Goal: Task Accomplishment & Management: Complete application form

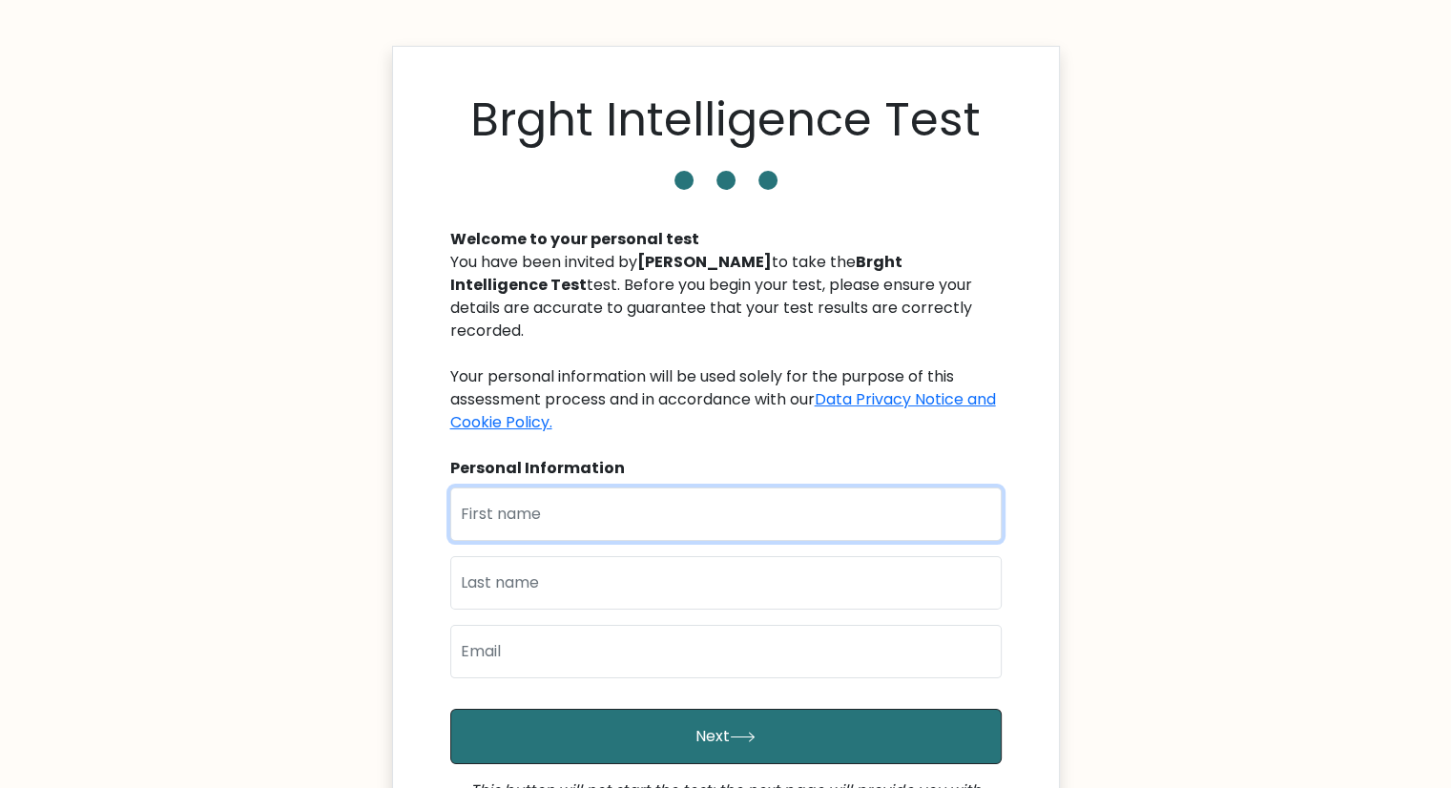
click at [799, 496] on input "text" at bounding box center [726, 514] width 552 height 53
type input "[PERSON_NAME]"
click at [575, 561] on input "text" at bounding box center [726, 582] width 552 height 53
type input "[PERSON_NAME]"
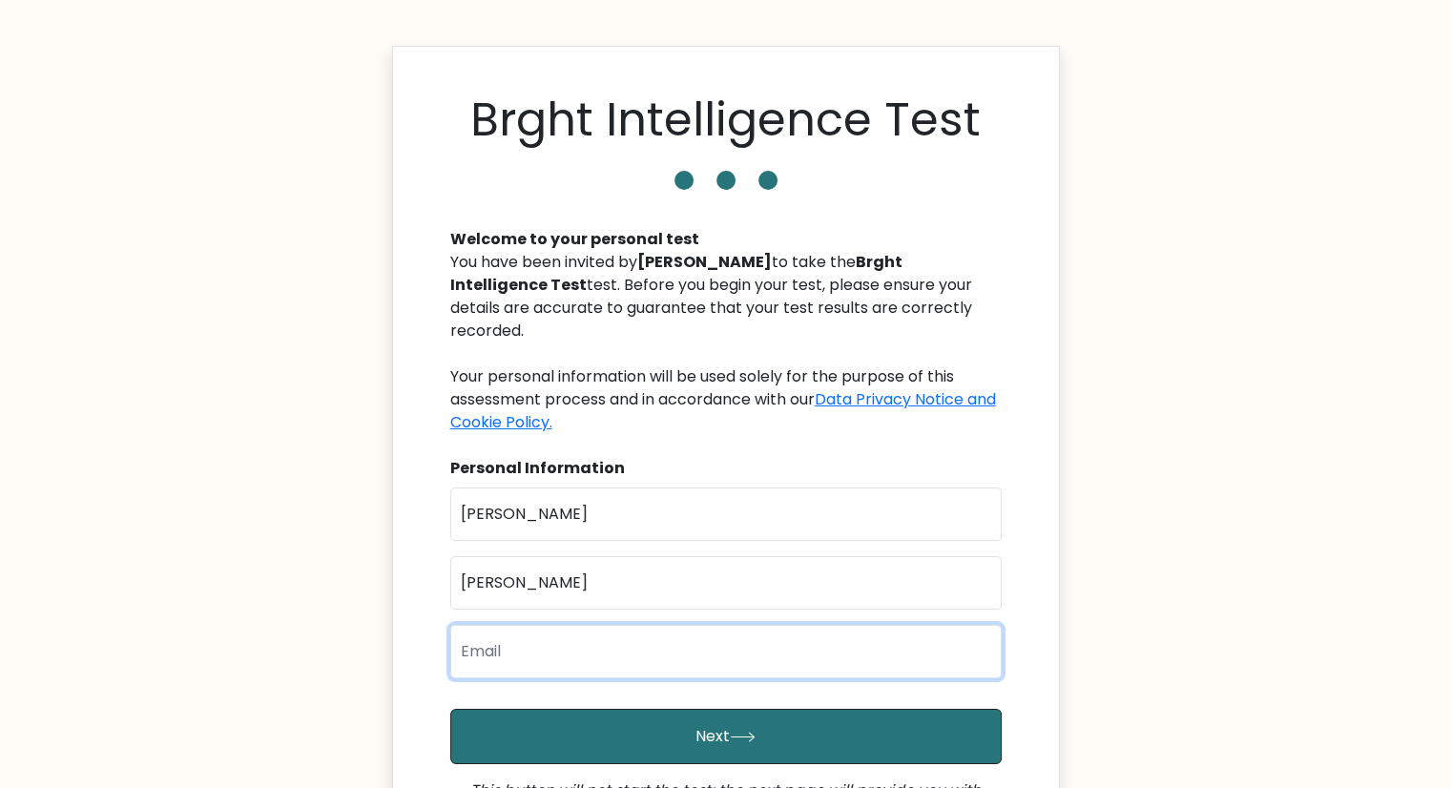
click at [588, 635] on input "email" at bounding box center [726, 651] width 552 height 53
type input "baileycolli0@gmail.com"
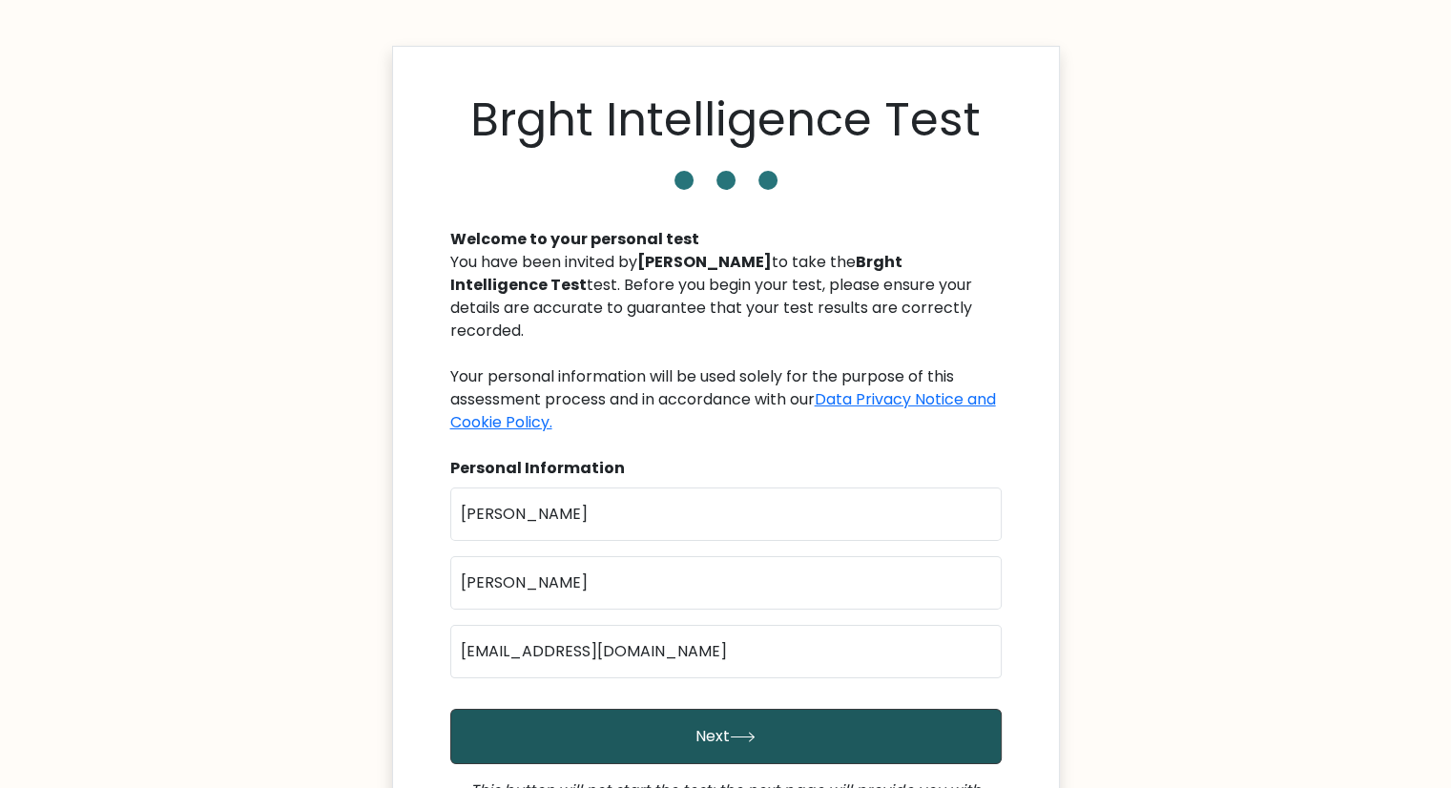
click at [606, 709] on button "Next" at bounding box center [726, 736] width 552 height 55
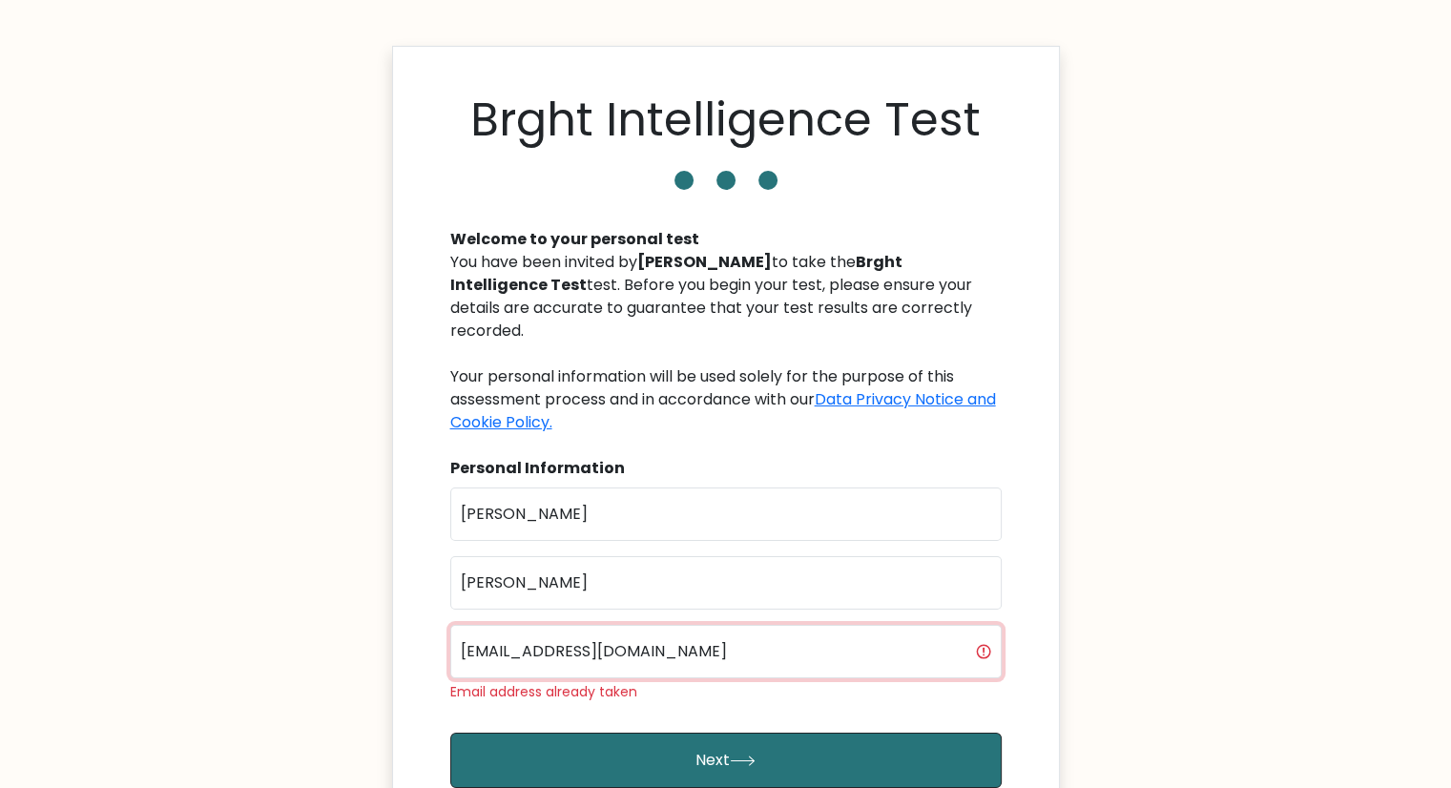
drag, startPoint x: 721, startPoint y: 626, endPoint x: 369, endPoint y: 649, distance: 352.8
click at [369, 649] on body "Brght Intelligence Test Welcome to your personal test You have been invited by …" at bounding box center [725, 559] width 1451 height 1119
type input "coolbailey520@gmail.com"
click at [450, 733] on button "Next" at bounding box center [726, 760] width 552 height 55
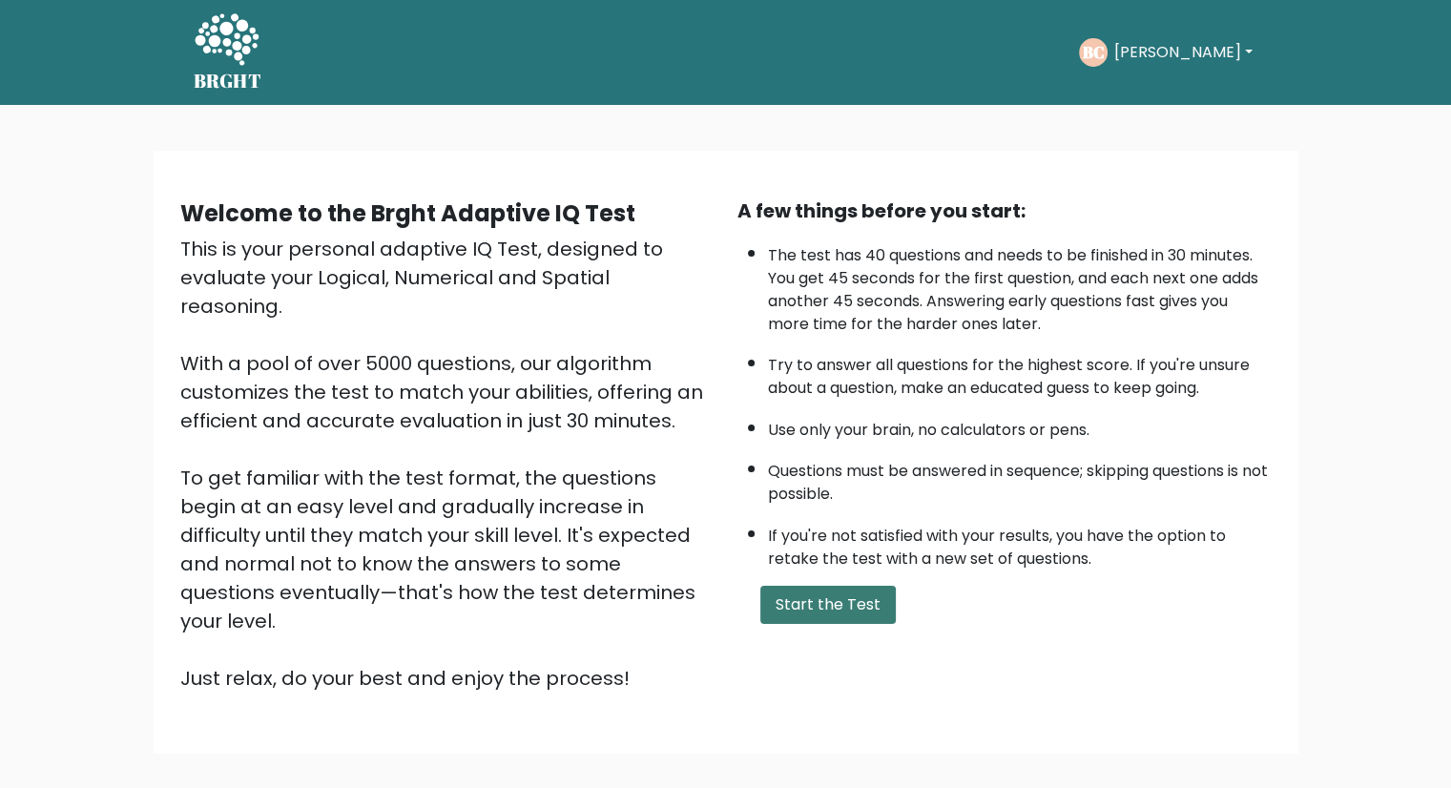
click at [834, 605] on button "Start the Test" at bounding box center [827, 605] width 135 height 38
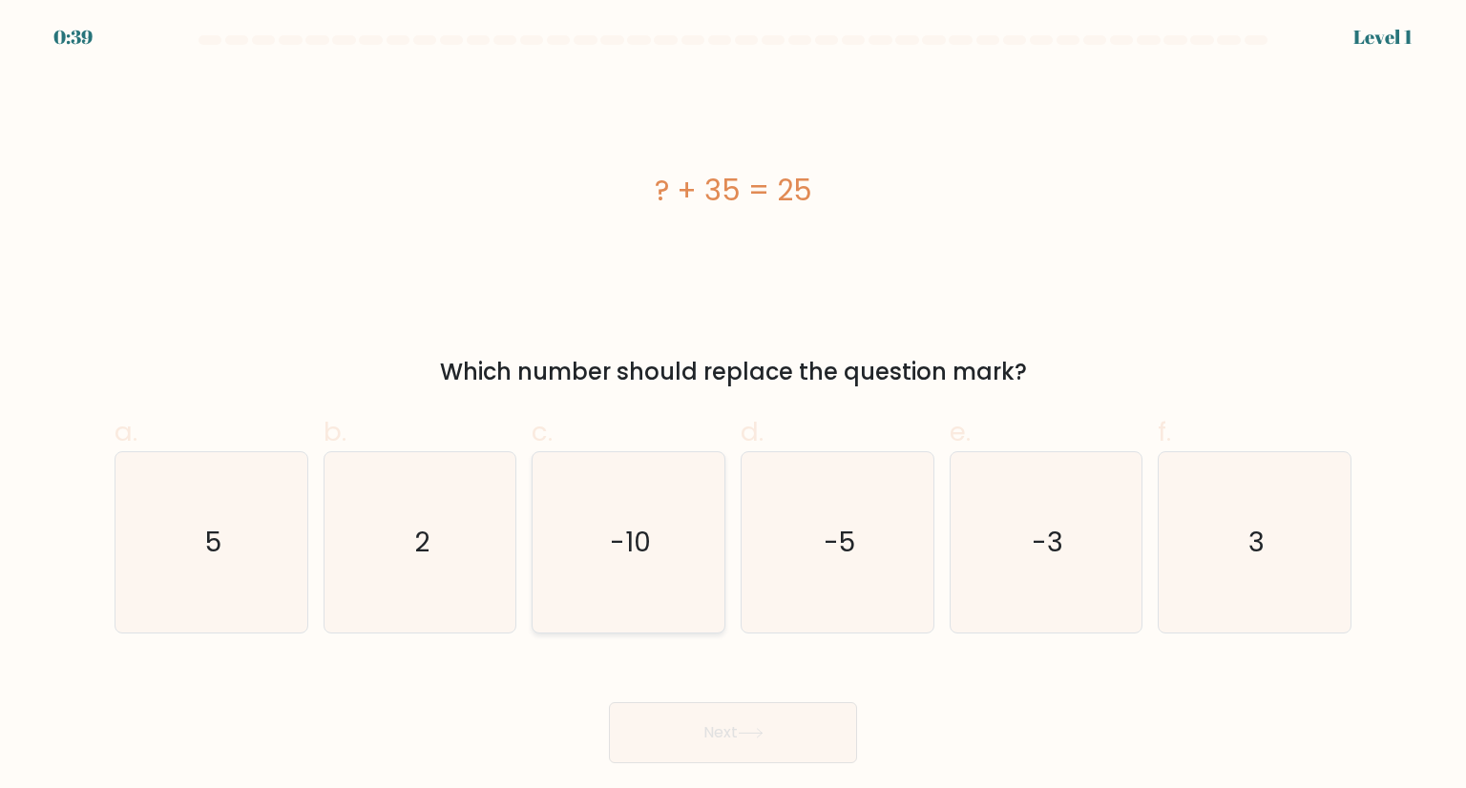
click at [659, 525] on icon "-10" at bounding box center [627, 541] width 179 height 179
click at [733, 406] on input "c. -10" at bounding box center [733, 400] width 1 height 12
radio input "true"
click at [664, 713] on button "Next" at bounding box center [733, 732] width 248 height 61
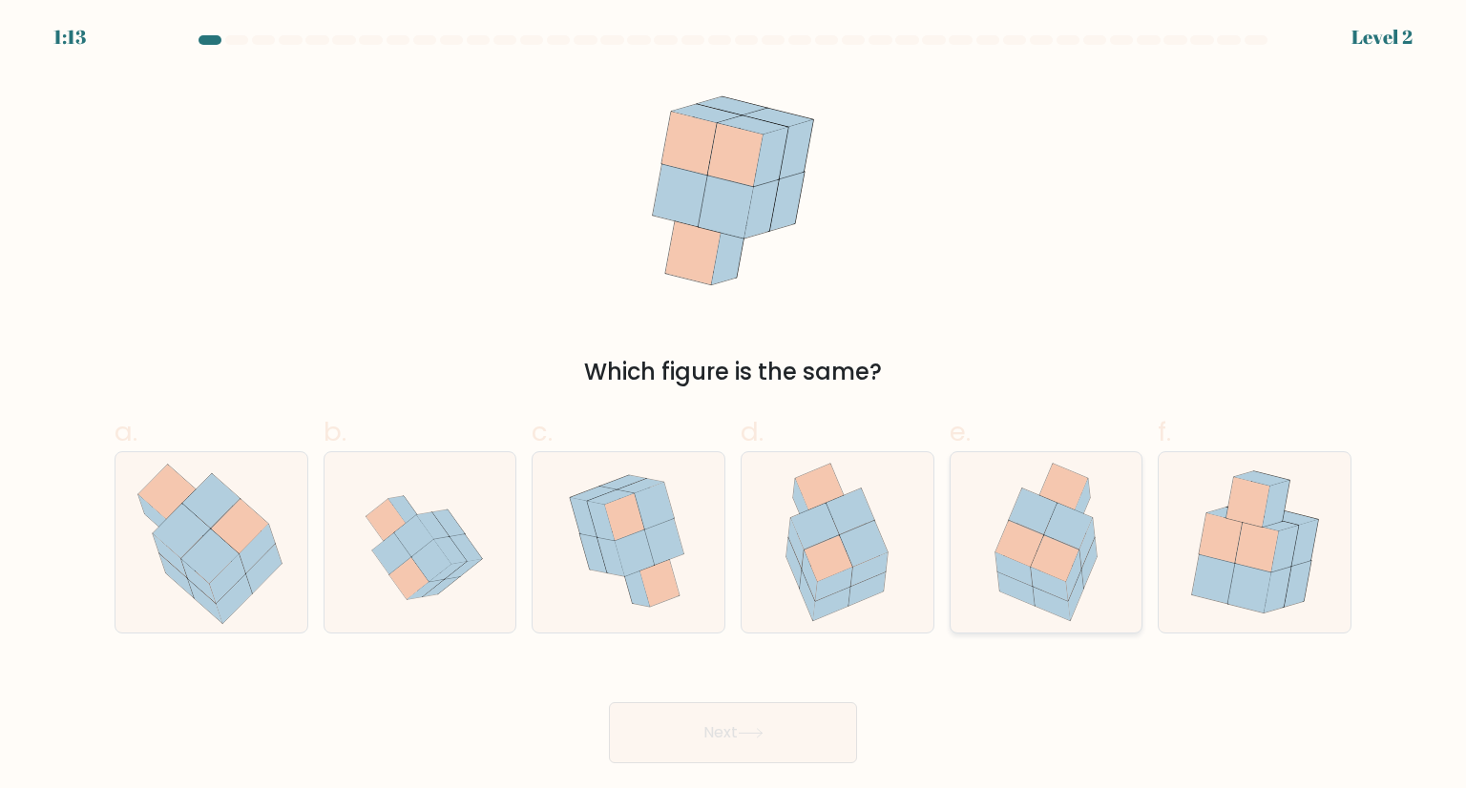
click at [1004, 533] on icon at bounding box center [1019, 544] width 48 height 46
click at [734, 406] on input "e." at bounding box center [733, 400] width 1 height 12
radio input "true"
click at [721, 743] on button "Next" at bounding box center [733, 732] width 248 height 61
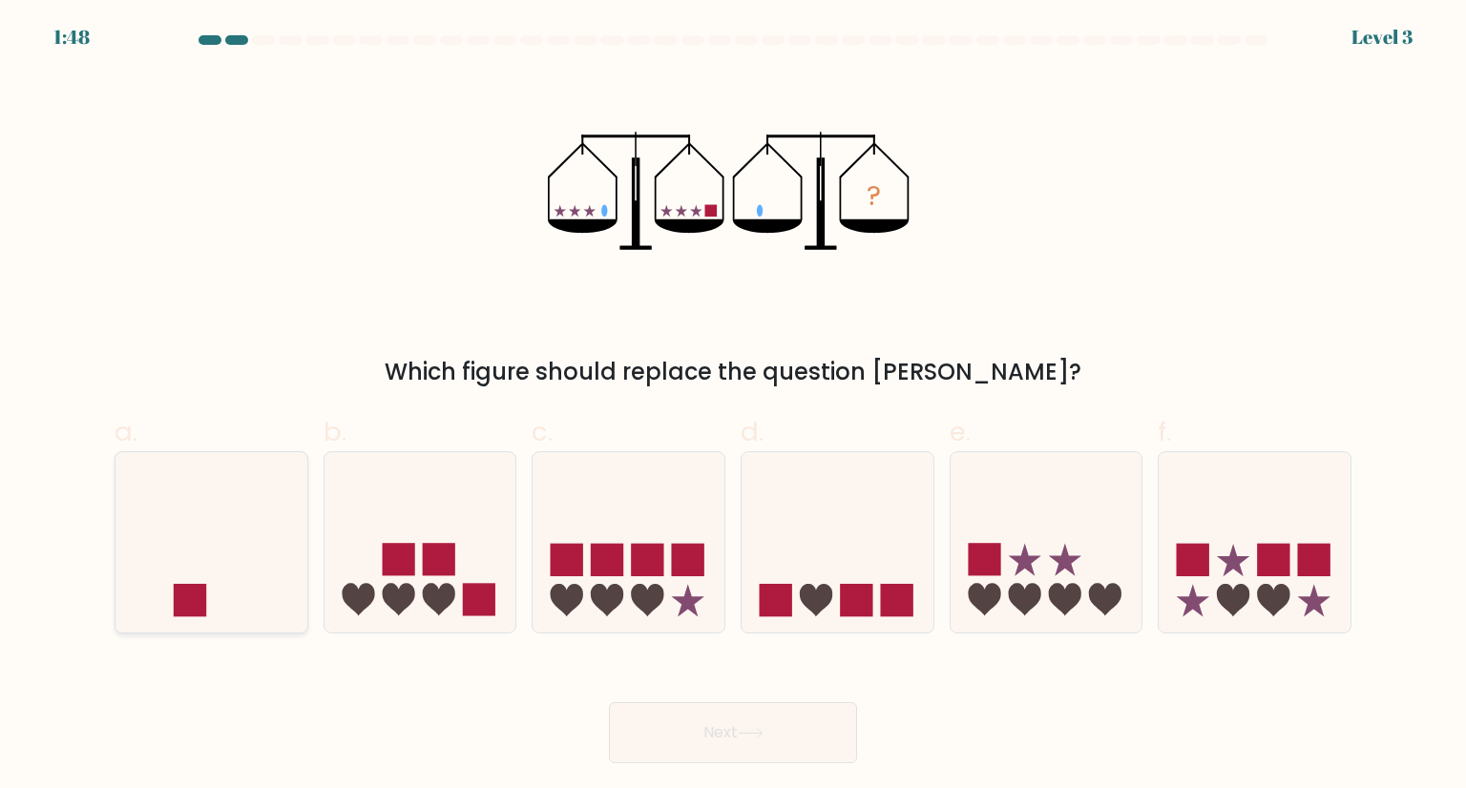
click at [180, 579] on icon at bounding box center [211, 542] width 192 height 158
click at [733, 406] on input "a." at bounding box center [733, 400] width 1 height 12
radio input "true"
click at [655, 738] on button "Next" at bounding box center [733, 732] width 248 height 61
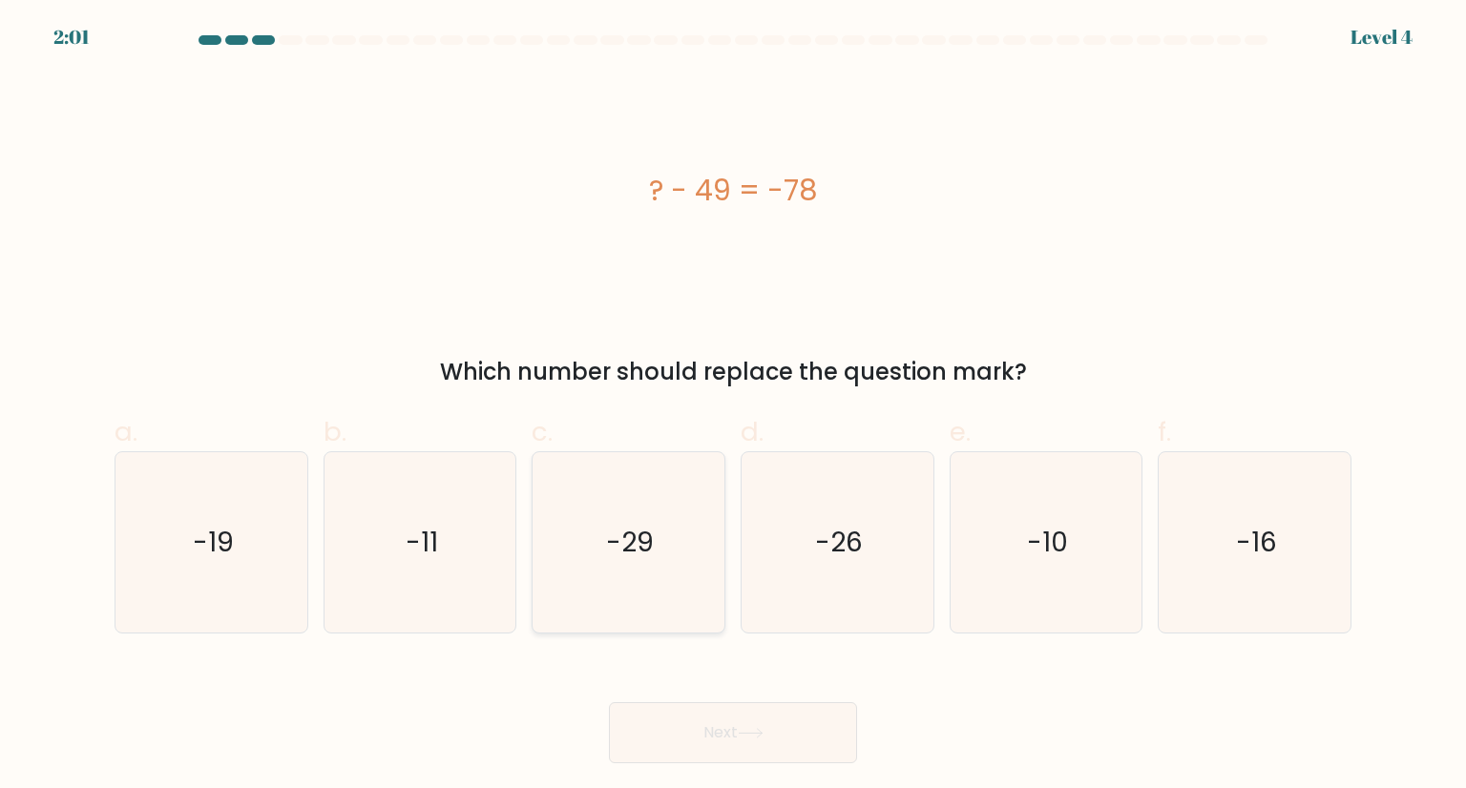
click at [646, 531] on text "-29" at bounding box center [631, 542] width 48 height 38
click at [733, 406] on input "c. -29" at bounding box center [733, 400] width 1 height 12
radio input "true"
click at [719, 705] on button "Next" at bounding box center [733, 732] width 248 height 61
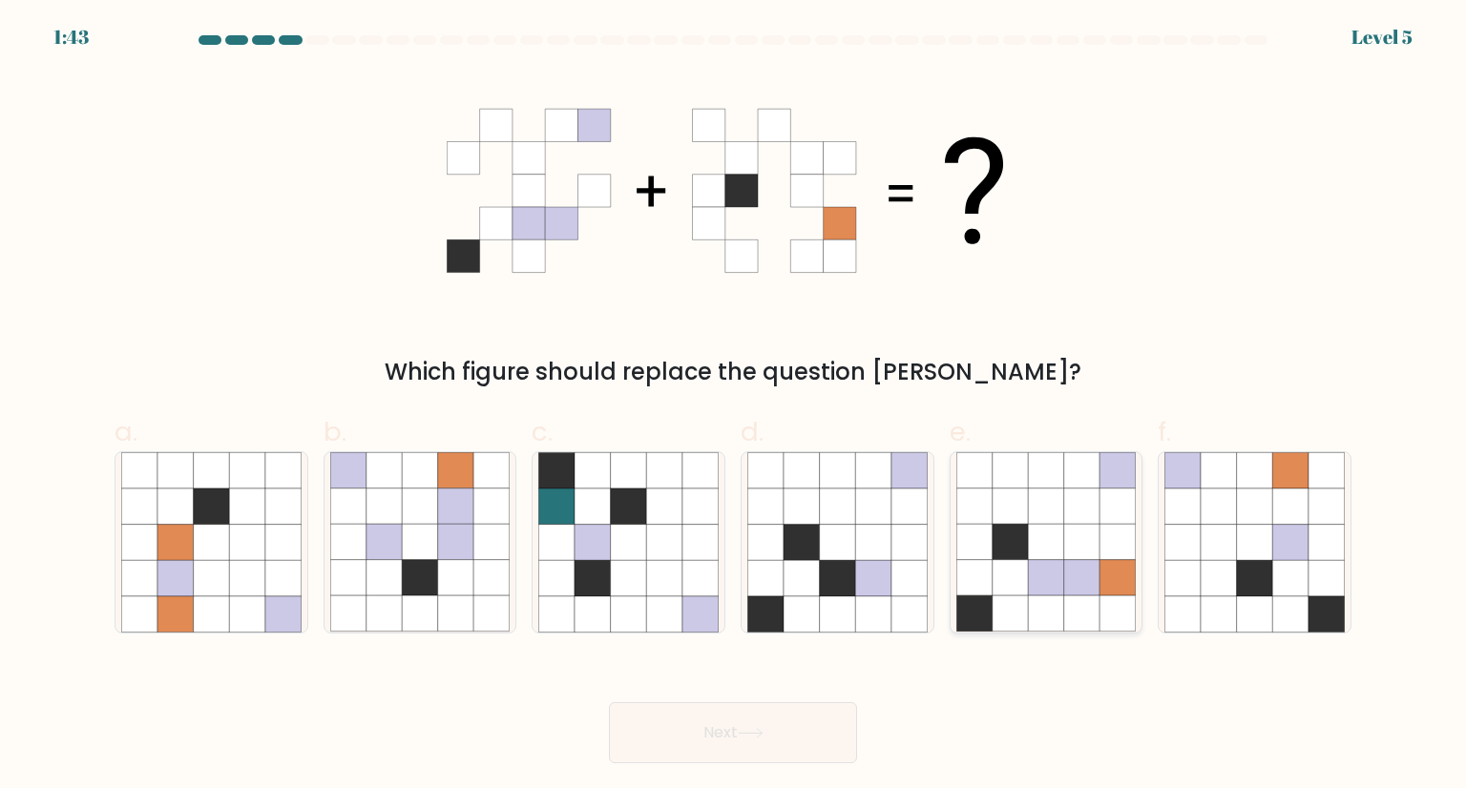
click at [989, 544] on icon at bounding box center [974, 543] width 36 height 36
click at [734, 406] on input "e." at bounding box center [733, 400] width 1 height 12
radio input "true"
click at [720, 715] on button "Next" at bounding box center [733, 732] width 248 height 61
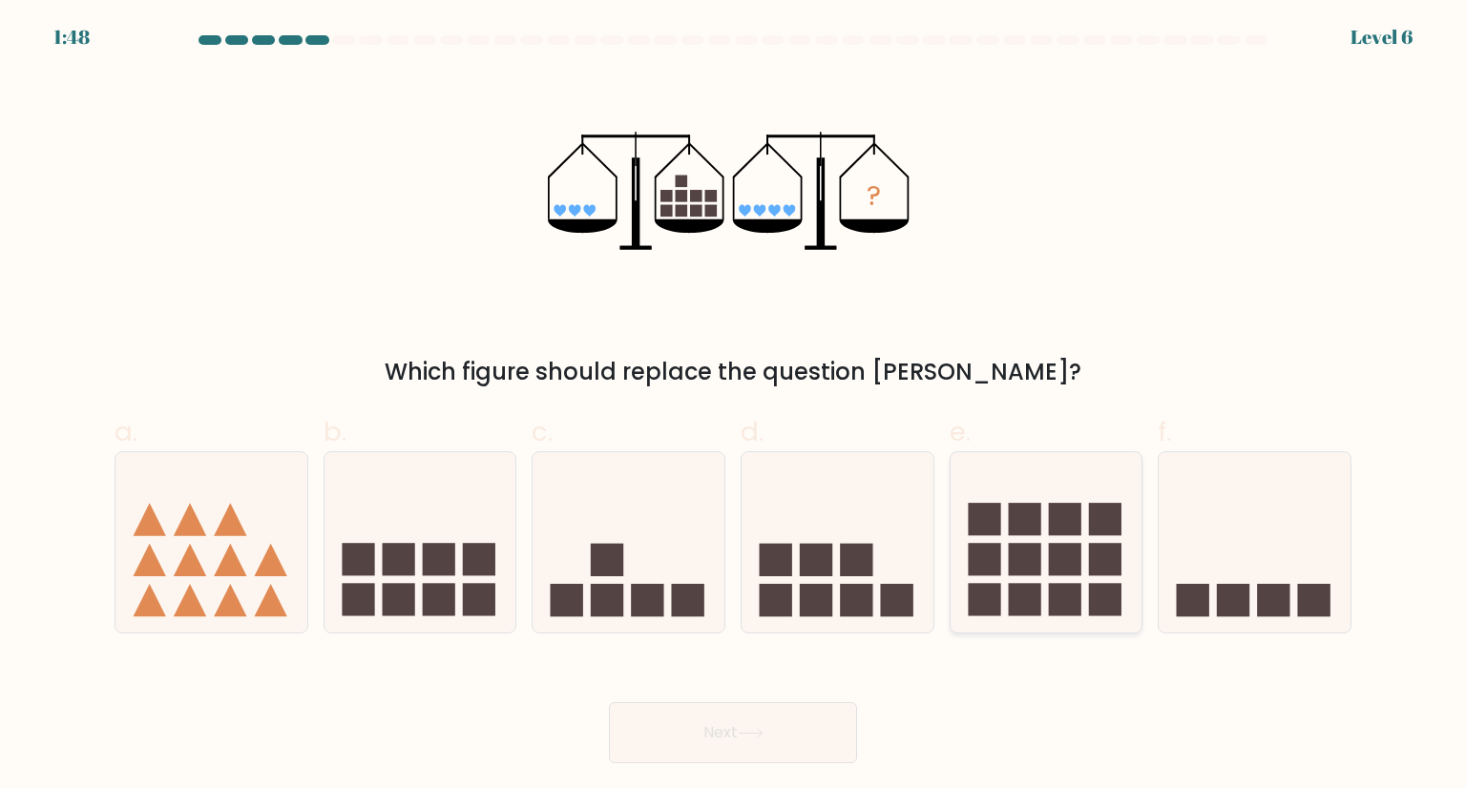
click at [1013, 627] on div at bounding box center [1046, 541] width 194 height 181
click at [734, 406] on input "e." at bounding box center [733, 400] width 1 height 12
radio input "true"
click at [781, 730] on button "Next" at bounding box center [733, 732] width 248 height 61
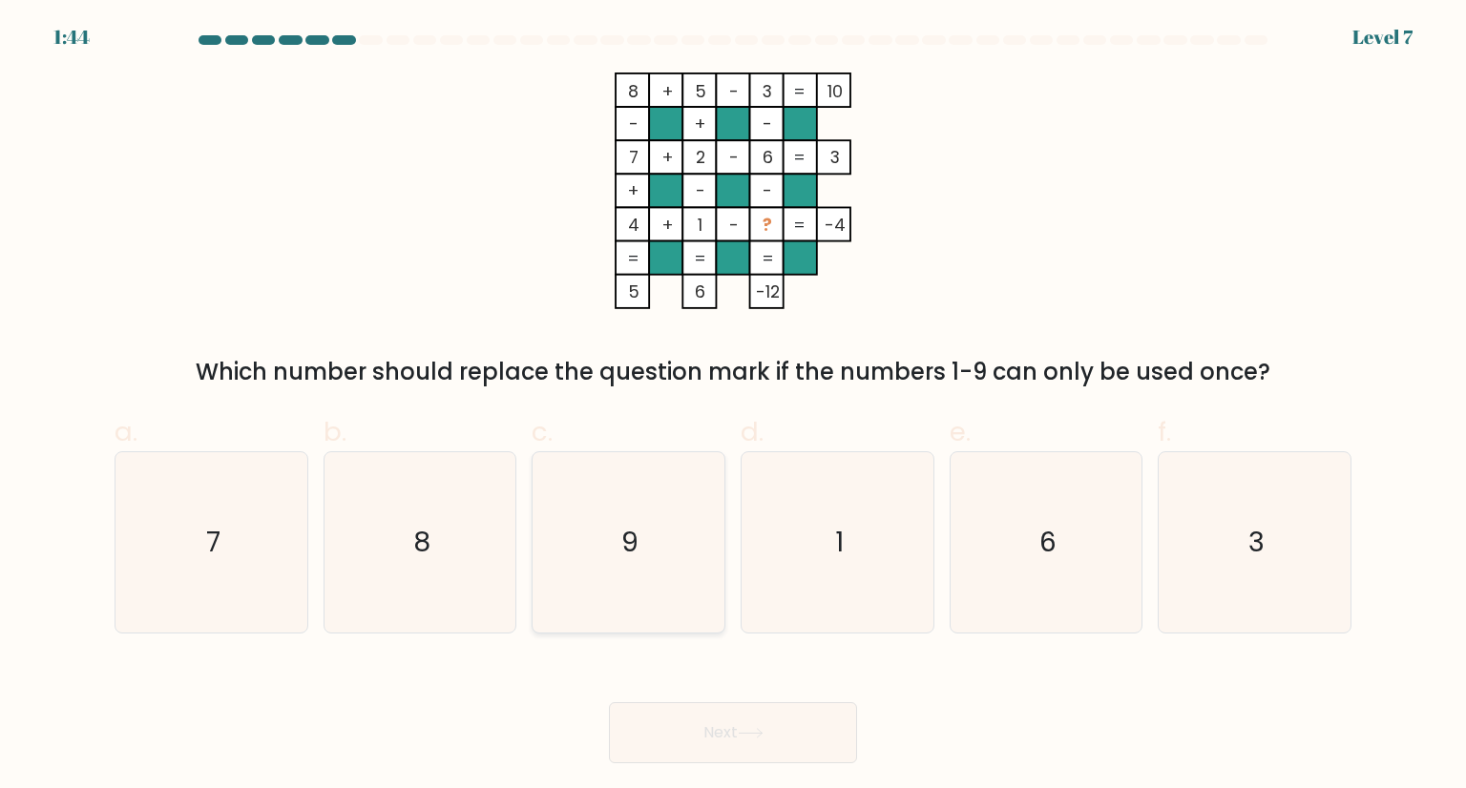
click at [611, 573] on icon "9" at bounding box center [627, 541] width 179 height 179
click at [733, 406] on input "c. 9" at bounding box center [733, 400] width 1 height 12
radio input "true"
click at [767, 741] on button "Next" at bounding box center [733, 732] width 248 height 61
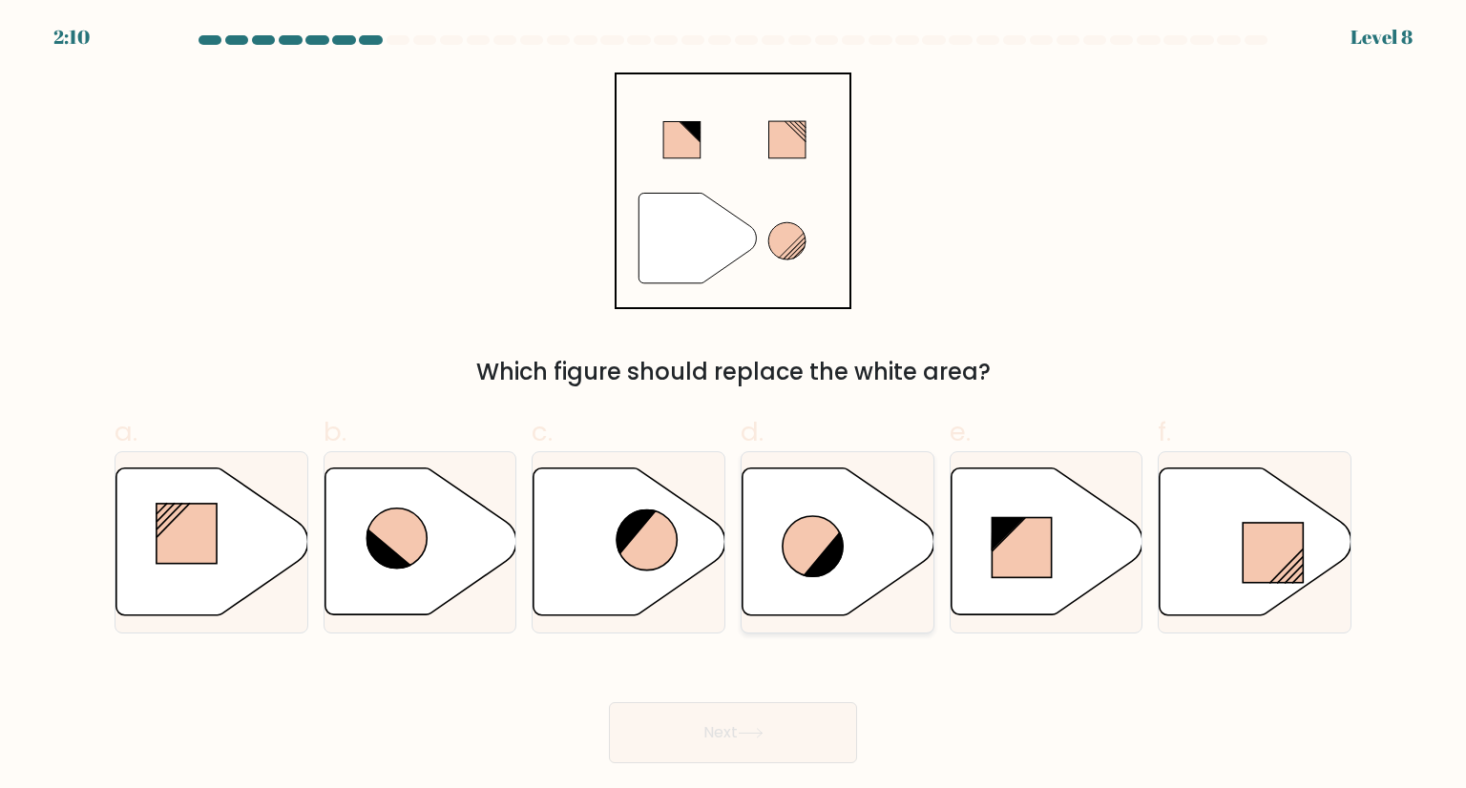
click at [783, 516] on icon at bounding box center [838, 541] width 192 height 147
click at [734, 406] on input "d." at bounding box center [733, 400] width 1 height 12
radio input "true"
click at [748, 734] on icon at bounding box center [751, 733] width 26 height 10
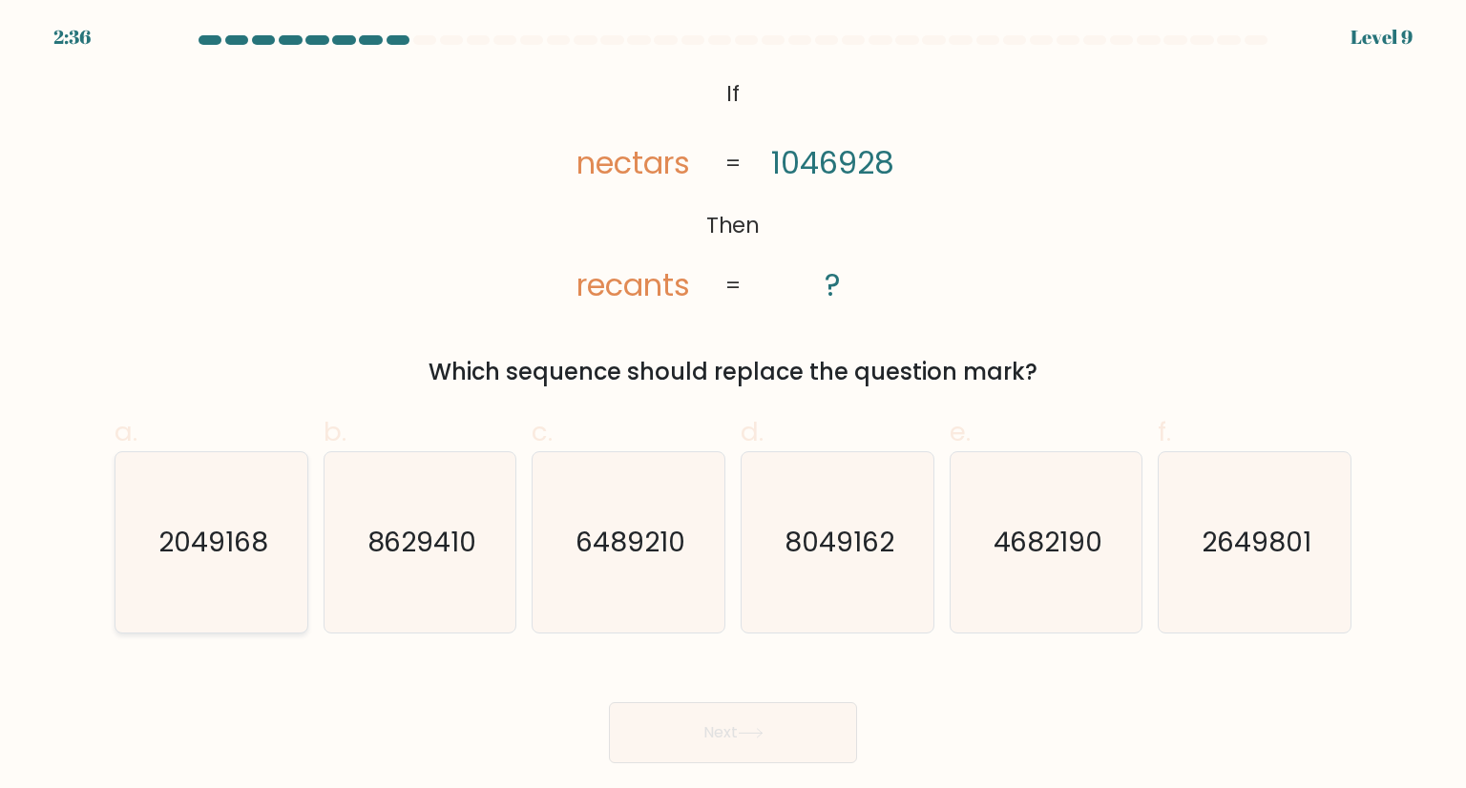
click at [211, 538] on text "2049168" at bounding box center [213, 542] width 110 height 38
click at [733, 406] on input "a. 2049168" at bounding box center [733, 400] width 1 height 12
radio input "true"
click at [756, 744] on button "Next" at bounding box center [733, 732] width 248 height 61
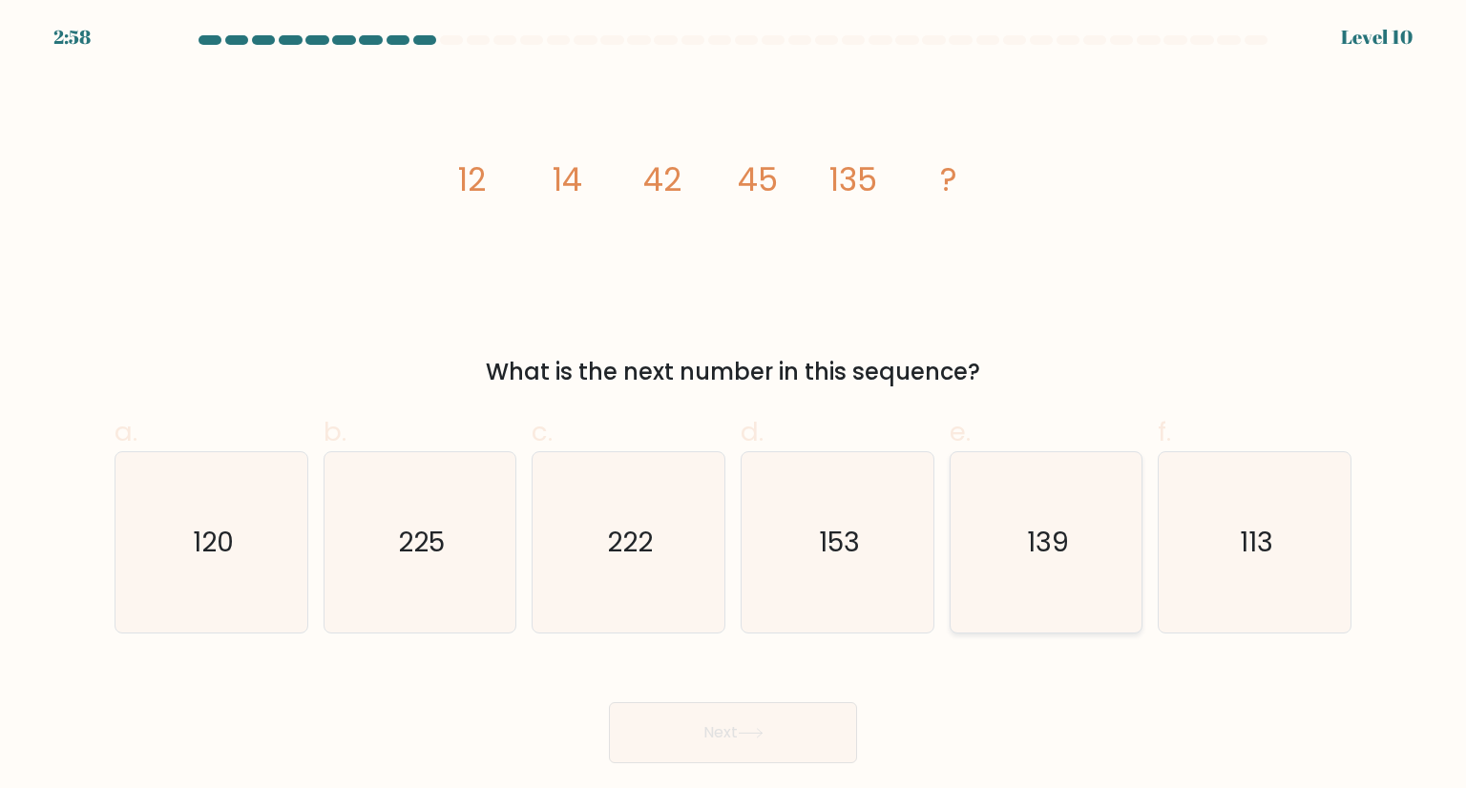
click at [994, 573] on icon "139" at bounding box center [1045, 541] width 179 height 179
click at [734, 406] on input "e. 139" at bounding box center [733, 400] width 1 height 12
radio input "true"
click at [694, 727] on button "Next" at bounding box center [733, 732] width 248 height 61
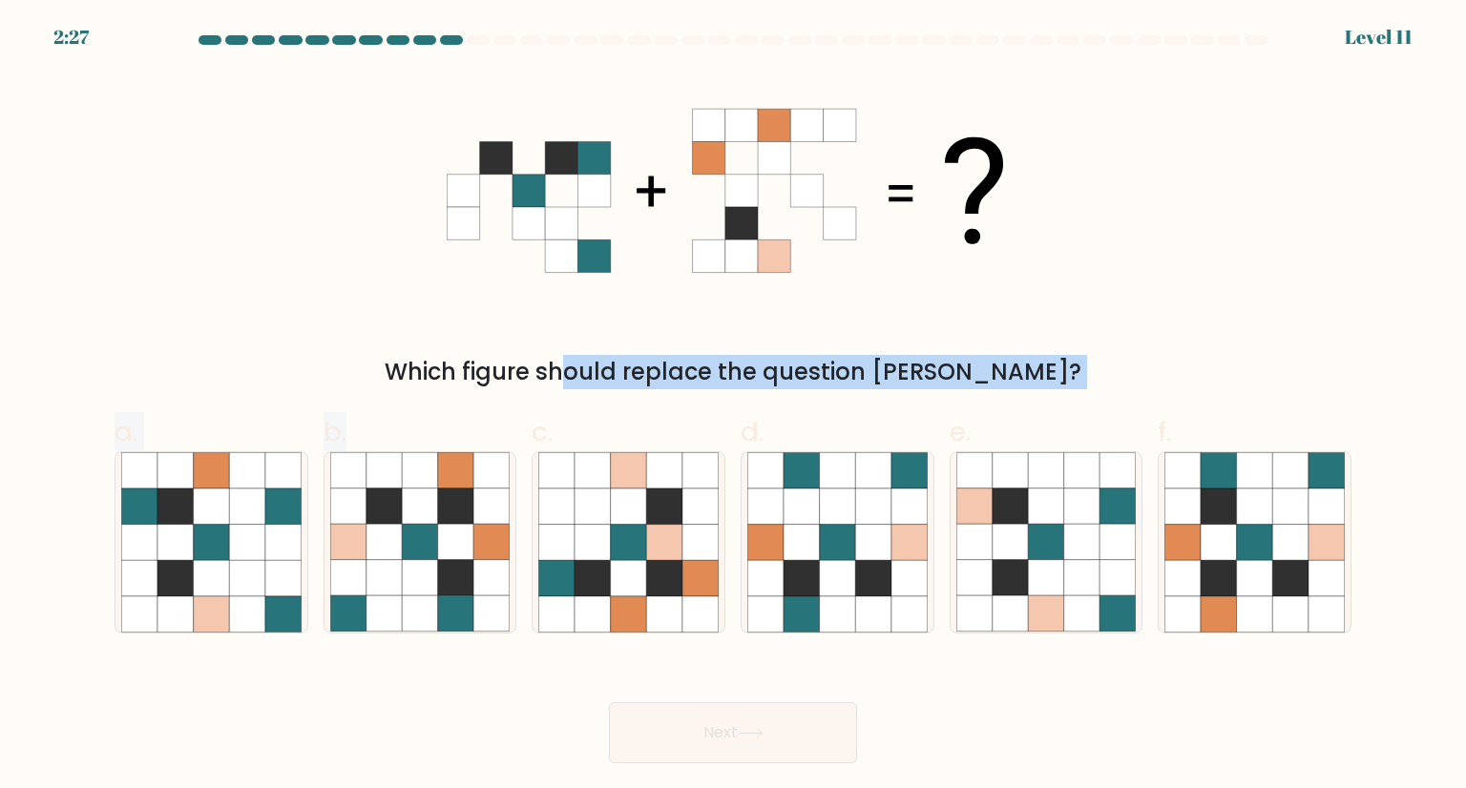
drag, startPoint x: 454, startPoint y: 498, endPoint x: 492, endPoint y: 350, distance: 152.7
click at [492, 350] on form at bounding box center [733, 399] width 1466 height 728
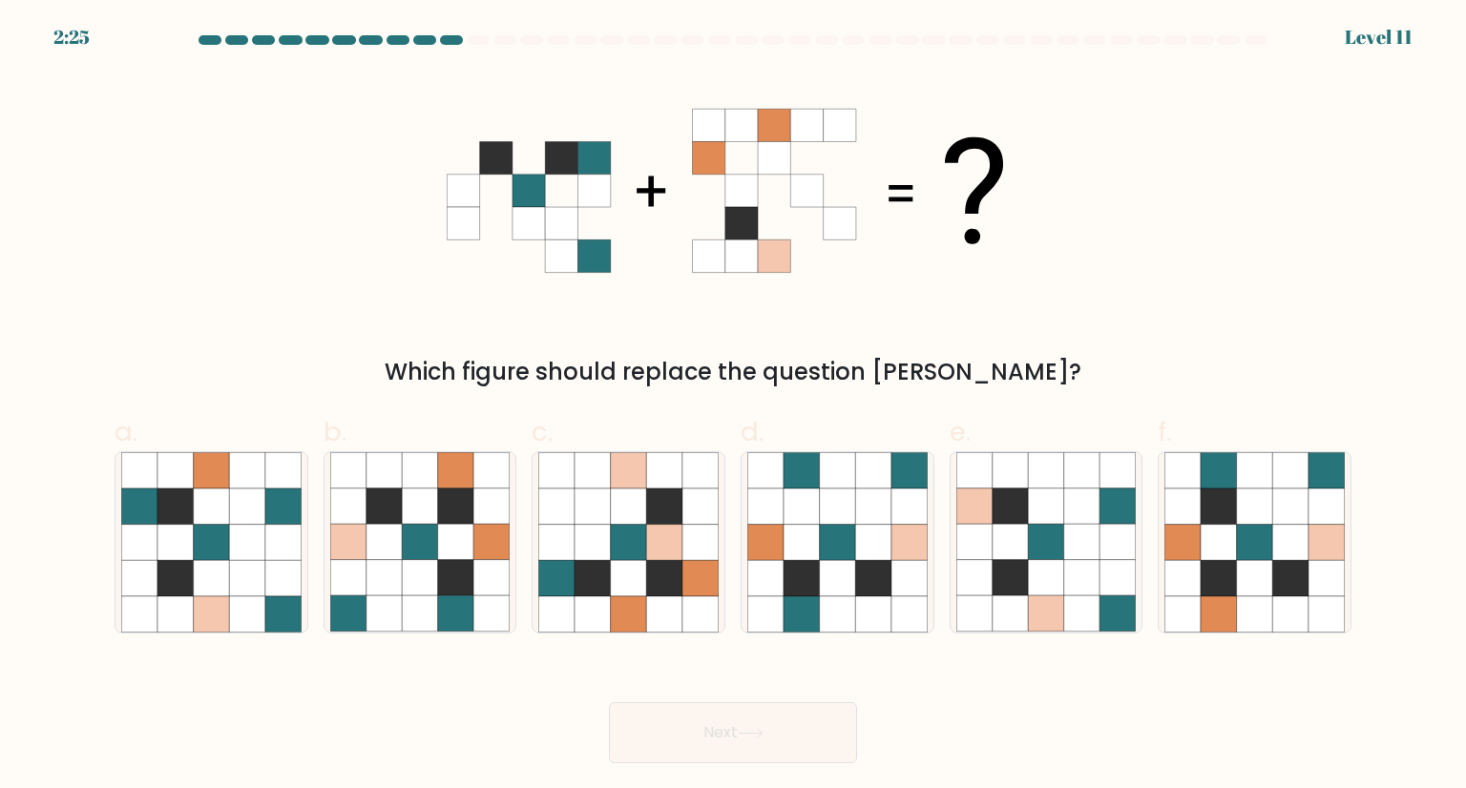
click at [255, 266] on div "Which figure should replace the question mark?" at bounding box center [732, 231] width 1259 height 317
click at [428, 490] on icon at bounding box center [420, 507] width 36 height 36
click at [733, 406] on input "b." at bounding box center [733, 400] width 1 height 12
radio input "true"
click at [726, 760] on button "Next" at bounding box center [733, 732] width 248 height 61
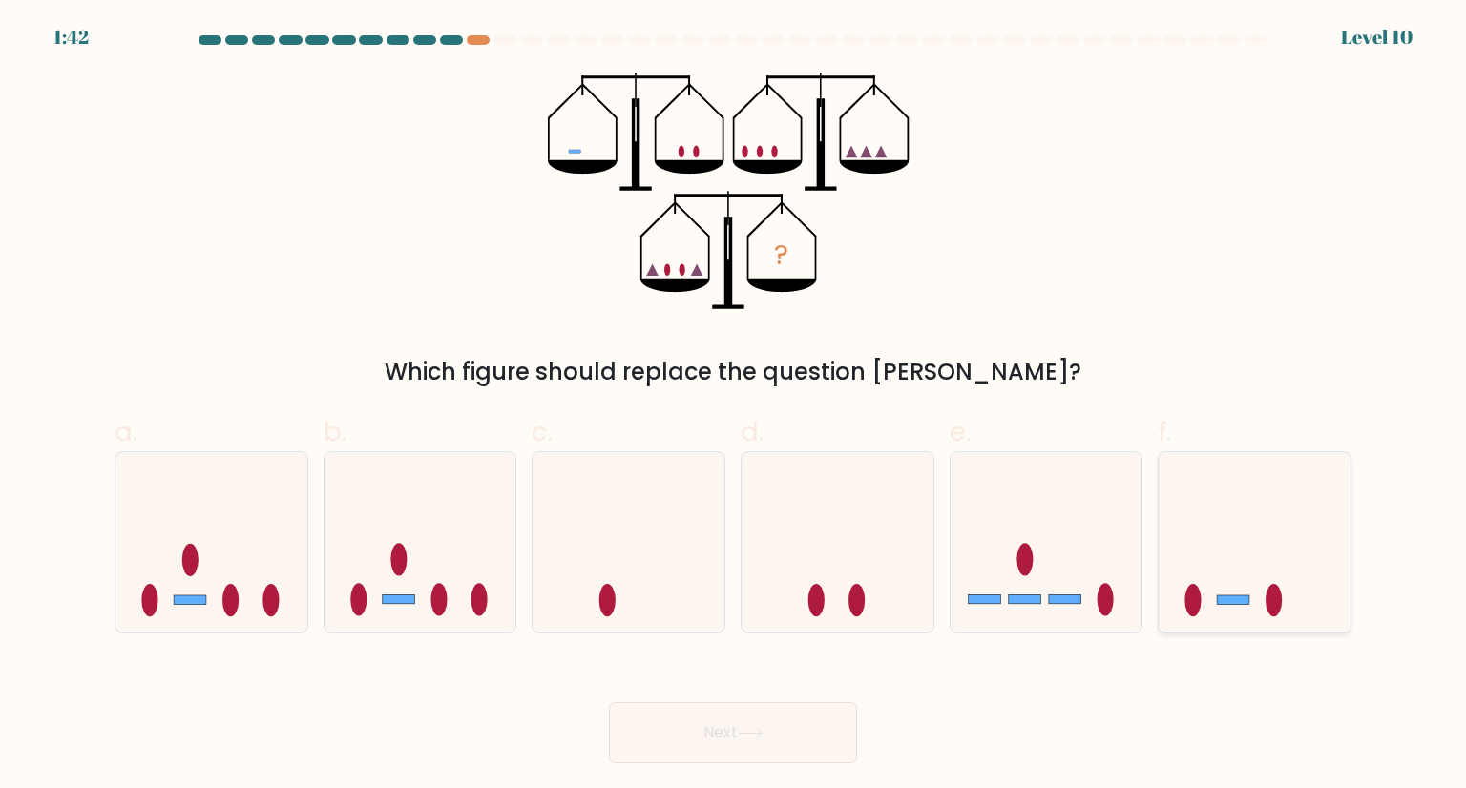
click at [1218, 593] on icon at bounding box center [1254, 542] width 192 height 158
click at [734, 406] on input "f." at bounding box center [733, 400] width 1 height 12
radio input "true"
click at [765, 749] on button "Next" at bounding box center [733, 732] width 248 height 61
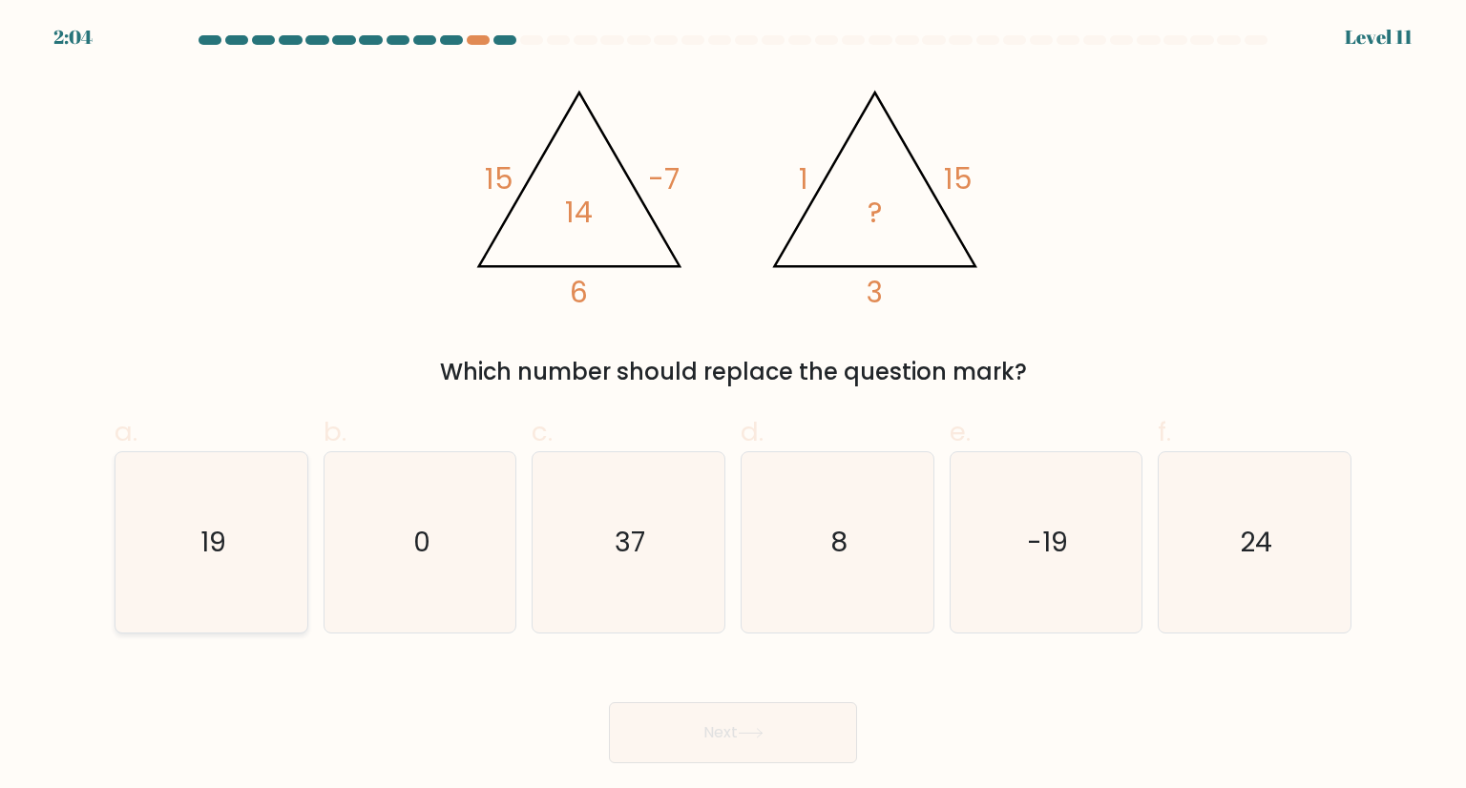
click at [261, 550] on icon "19" at bounding box center [210, 541] width 179 height 179
click at [733, 406] on input "a. 19" at bounding box center [733, 400] width 1 height 12
radio input "true"
click at [728, 722] on button "Next" at bounding box center [733, 732] width 248 height 61
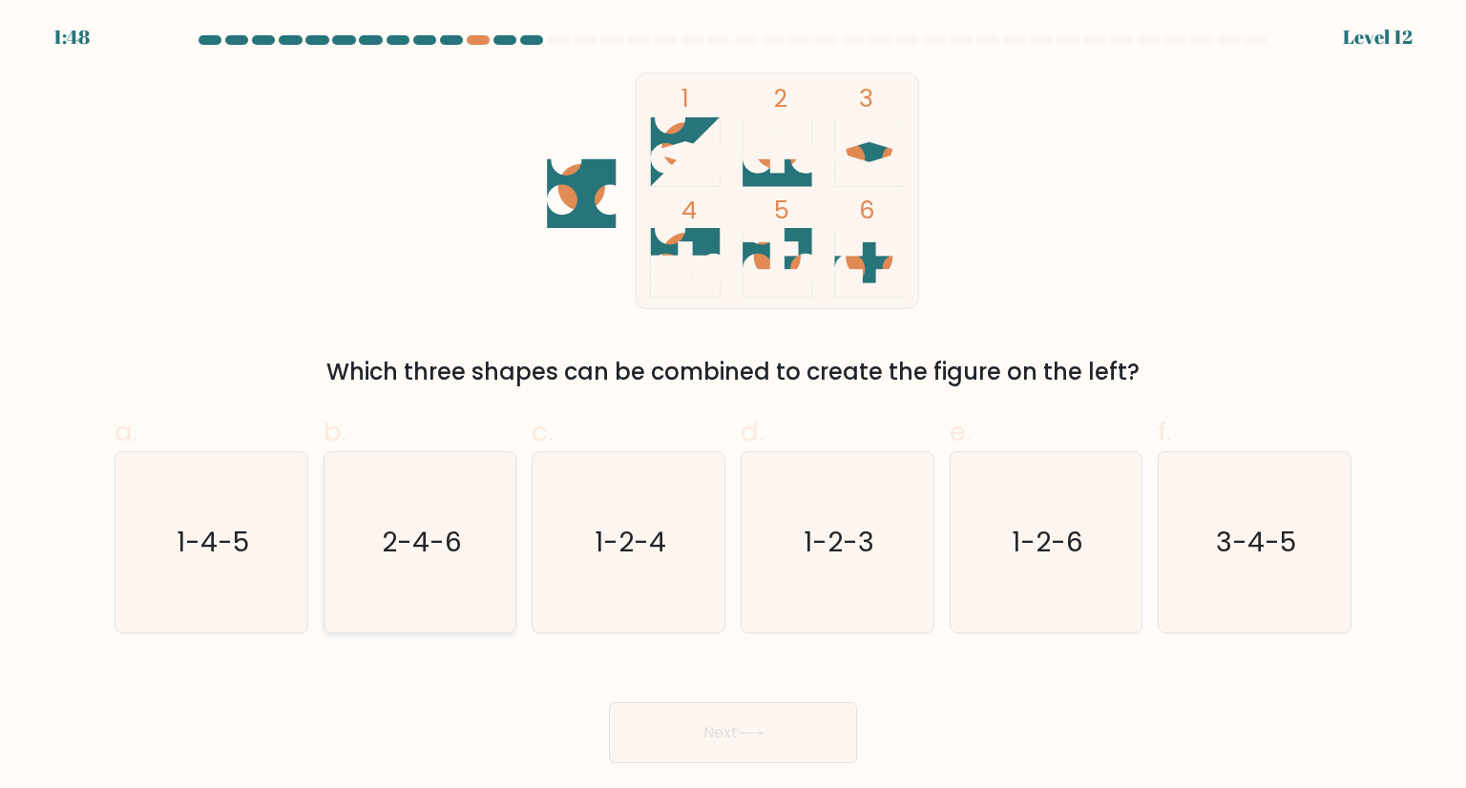
click at [330, 546] on icon "2-4-6" at bounding box center [419, 541] width 179 height 179
click at [733, 406] on input "b. 2-4-6" at bounding box center [733, 400] width 1 height 12
radio input "true"
click at [691, 730] on button "Next" at bounding box center [733, 732] width 248 height 61
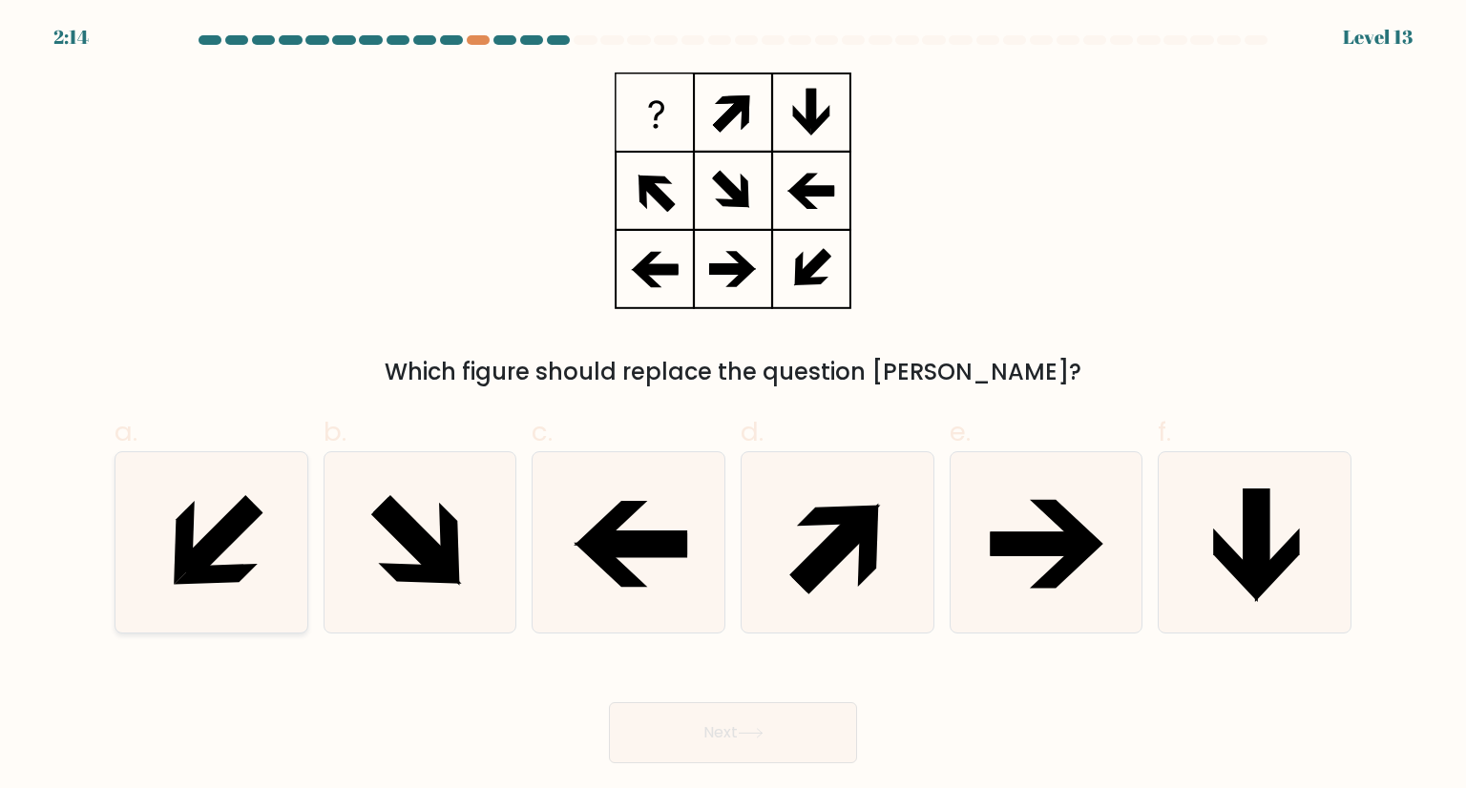
click at [290, 506] on icon at bounding box center [210, 541] width 179 height 179
click at [733, 406] on input "a." at bounding box center [733, 400] width 1 height 12
radio input "true"
click at [761, 734] on icon at bounding box center [750, 733] width 23 height 9
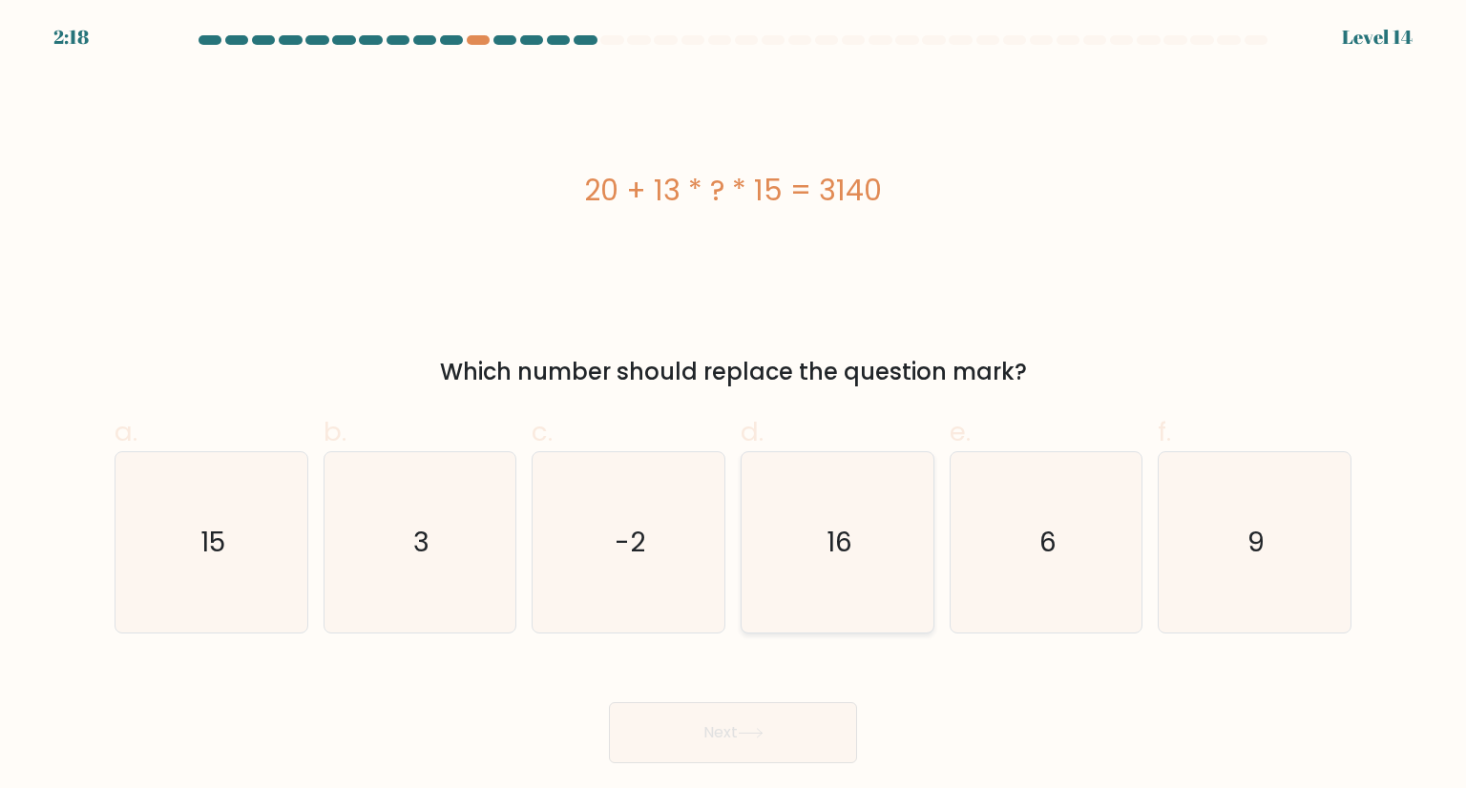
click at [854, 505] on icon "16" at bounding box center [836, 541] width 179 height 179
click at [734, 406] on input "d. 16" at bounding box center [733, 400] width 1 height 12
radio input "true"
click at [778, 738] on button "Next" at bounding box center [733, 732] width 248 height 61
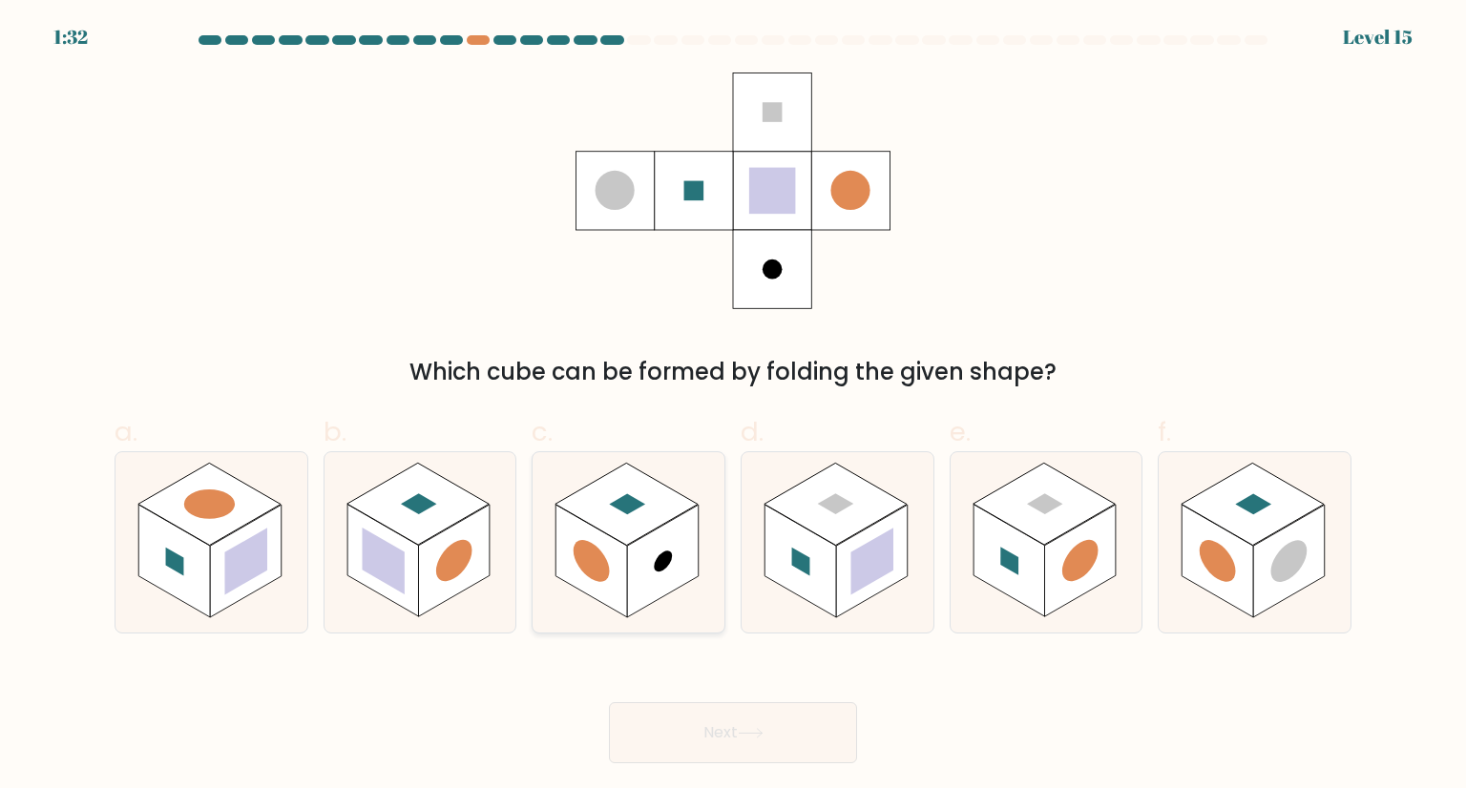
click at [614, 547] on rect at bounding box center [592, 561] width 72 height 113
click at [733, 406] on input "c." at bounding box center [733, 400] width 1 height 12
radio input "true"
click at [679, 730] on button "Next" at bounding box center [733, 732] width 248 height 61
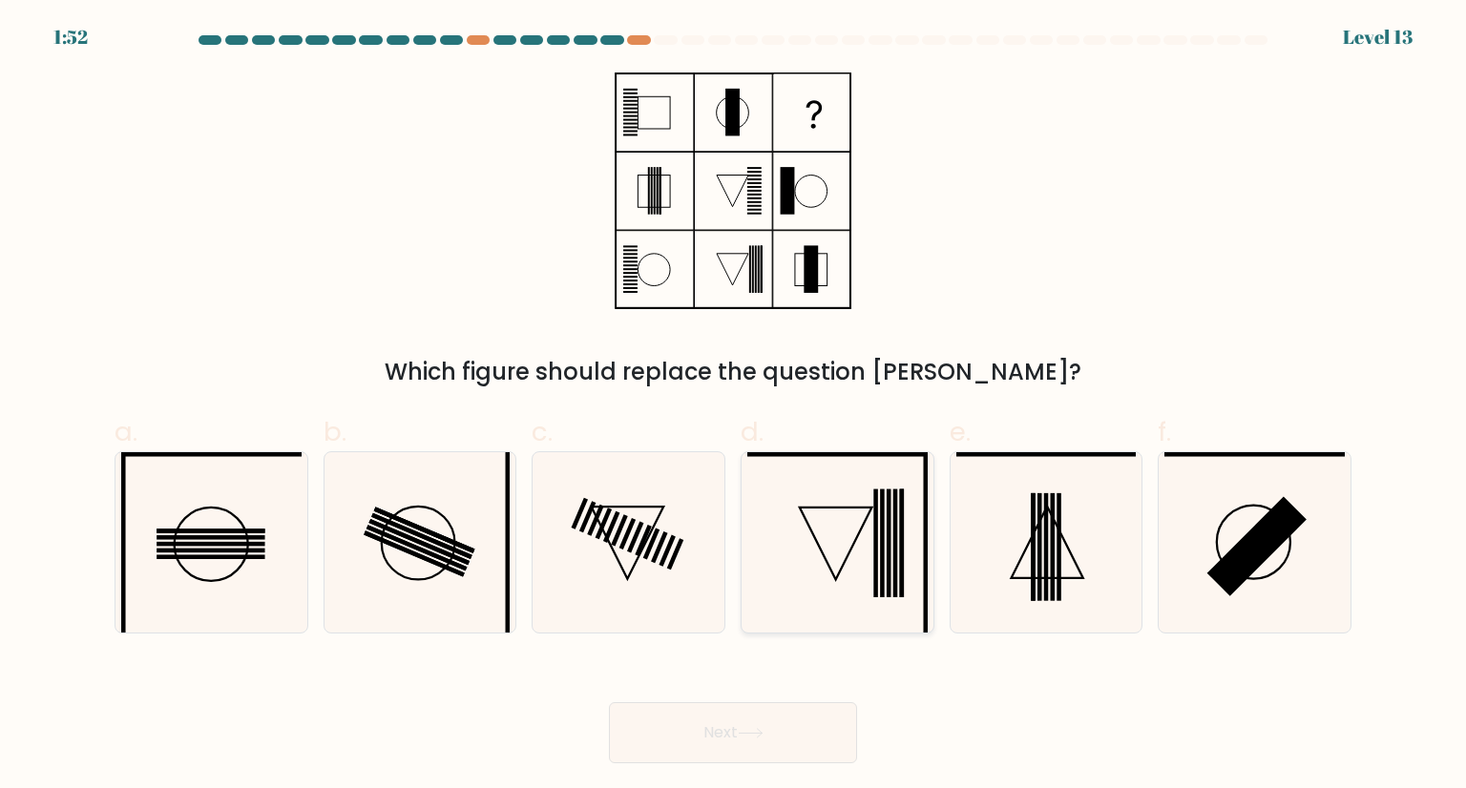
click at [843, 577] on icon at bounding box center [836, 541] width 179 height 179
click at [734, 406] on input "d." at bounding box center [733, 400] width 1 height 12
radio input "true"
click at [731, 723] on button "Next" at bounding box center [733, 732] width 248 height 61
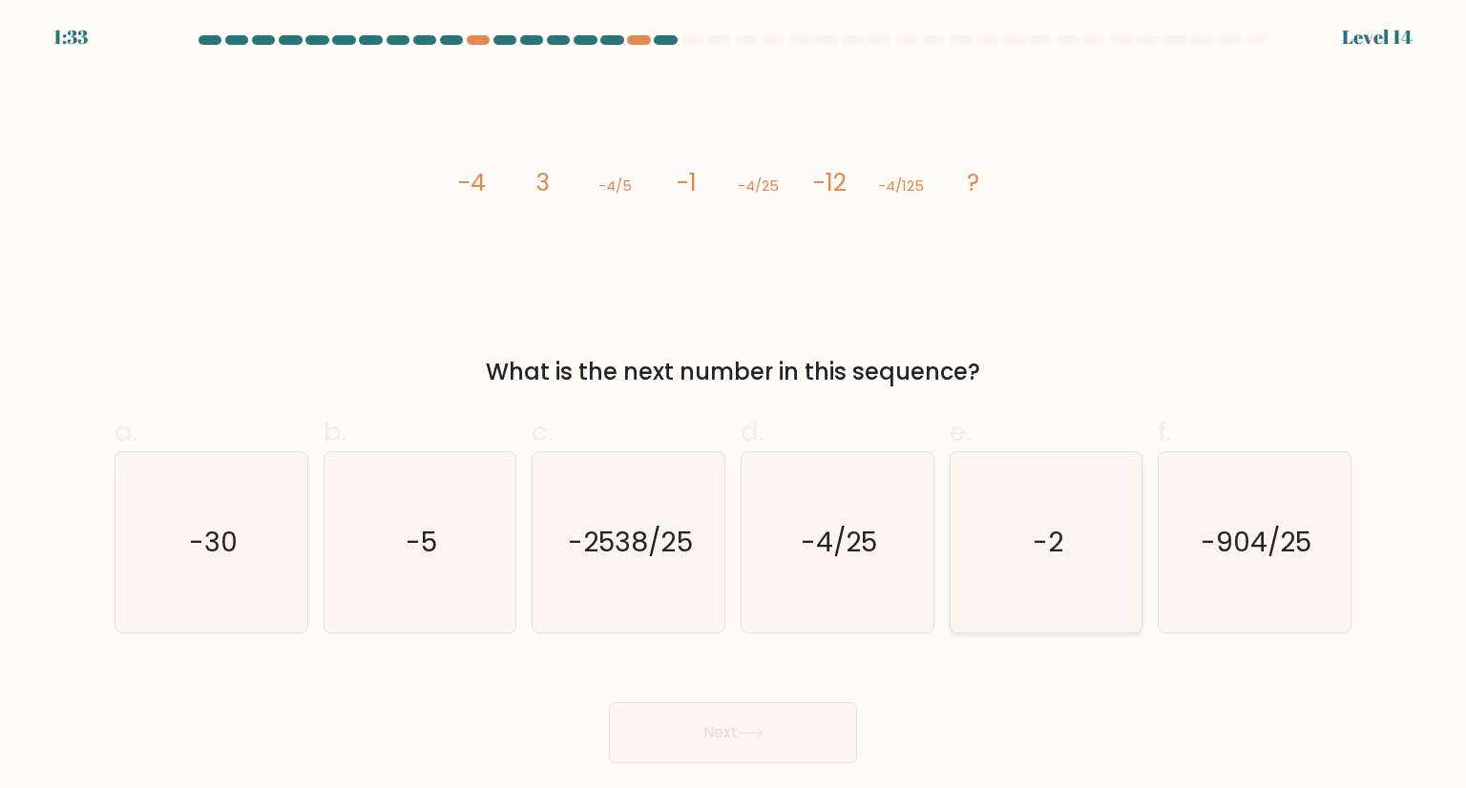
click at [1049, 554] on text "-2" at bounding box center [1047, 542] width 31 height 38
click at [734, 406] on input "e. -2" at bounding box center [733, 400] width 1 height 12
radio input "true"
click at [761, 730] on icon at bounding box center [750, 733] width 23 height 9
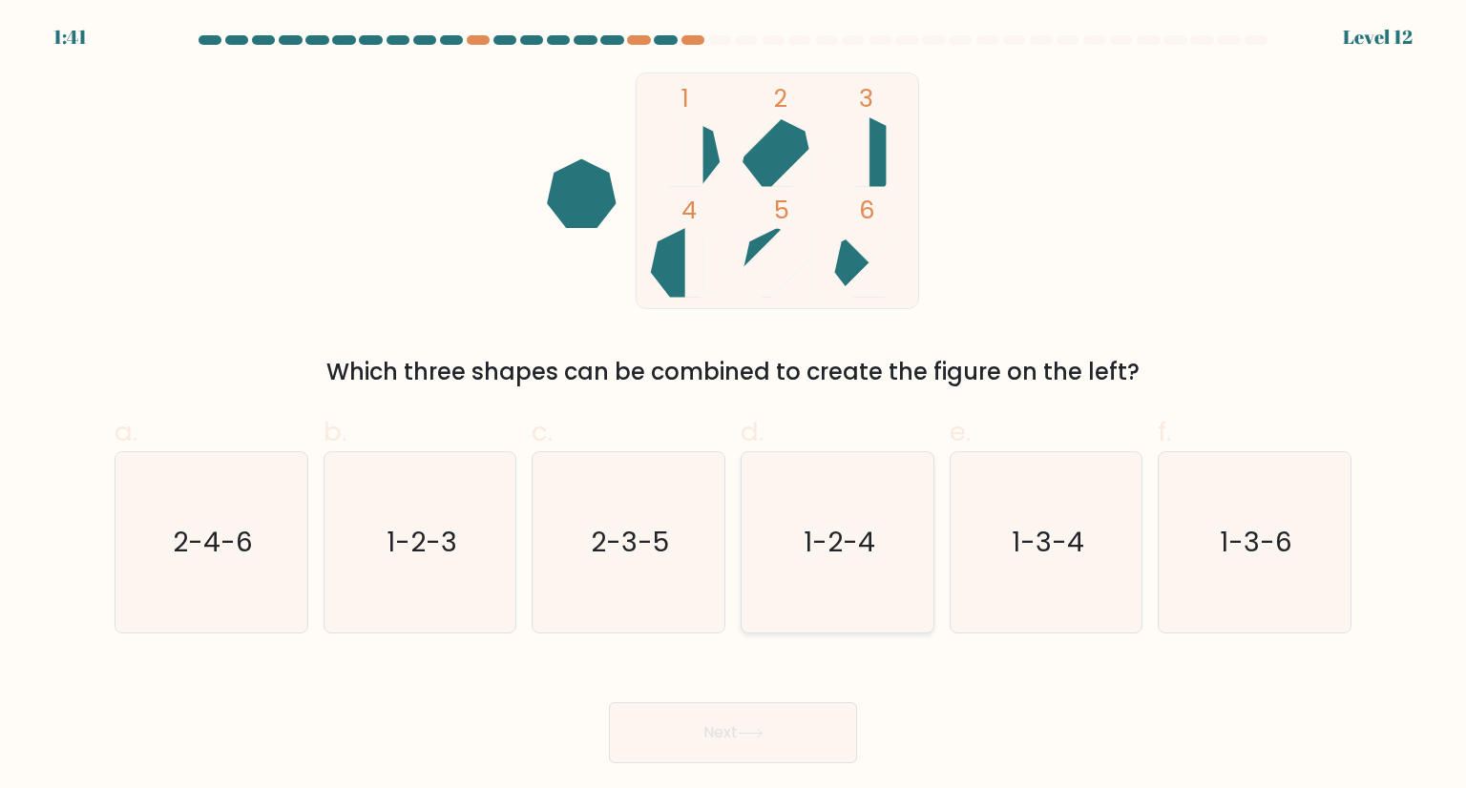
click at [803, 508] on icon "1-2-4" at bounding box center [836, 541] width 179 height 179
click at [734, 406] on input "d. 1-2-4" at bounding box center [733, 400] width 1 height 12
radio input "true"
click at [1010, 478] on icon "1-3-4" at bounding box center [1045, 541] width 179 height 179
click at [734, 406] on input "e. 1-3-4" at bounding box center [733, 400] width 1 height 12
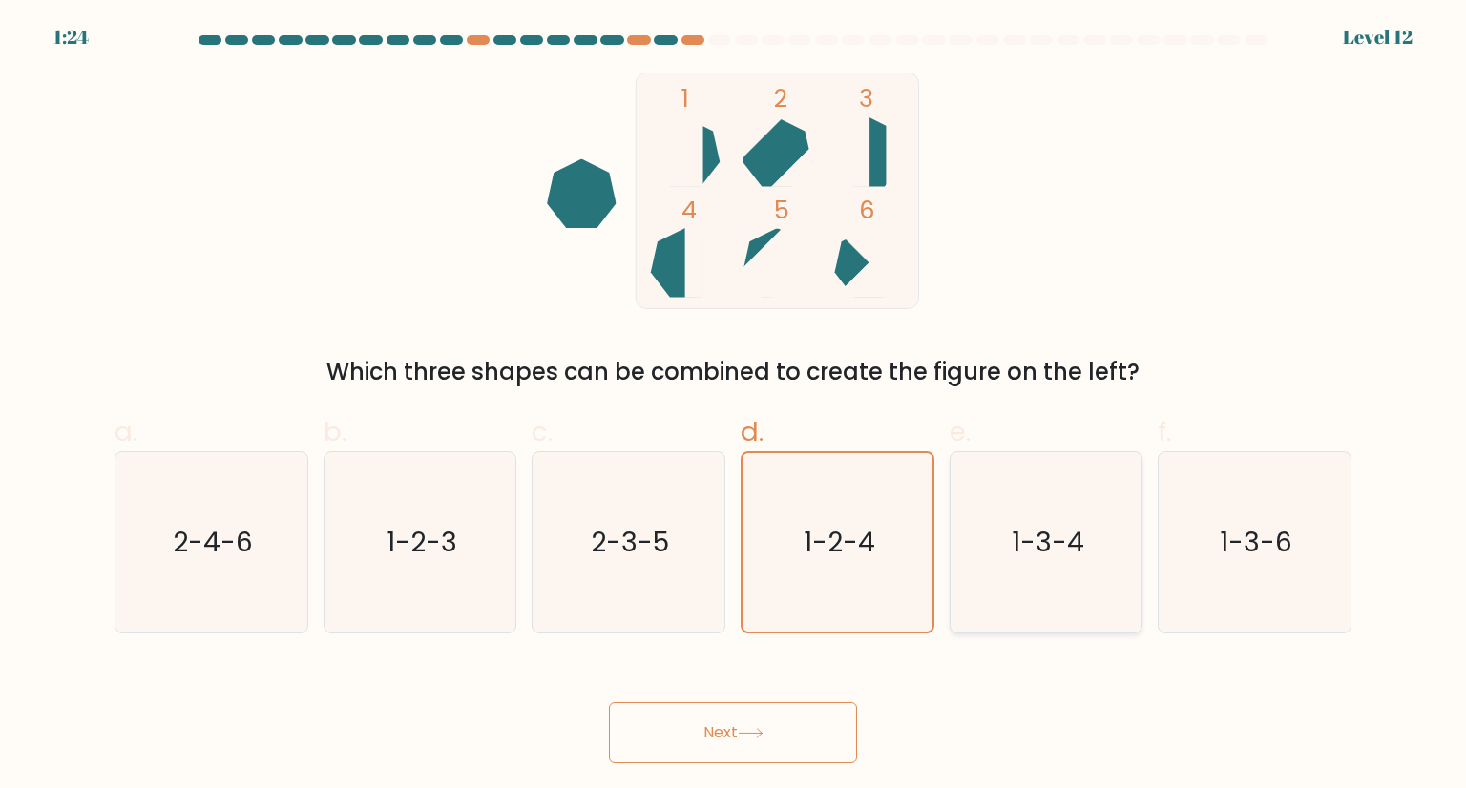
radio input "true"
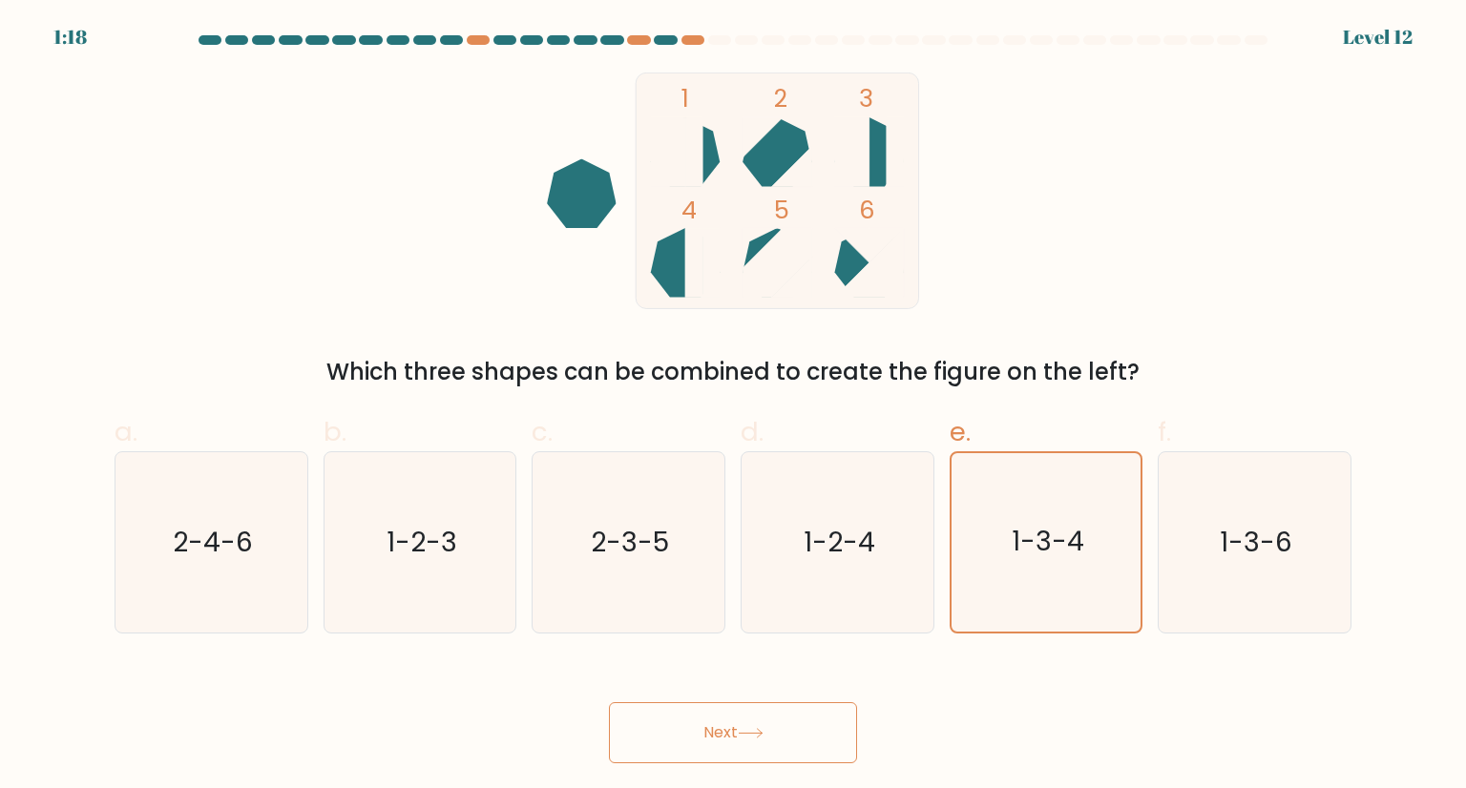
click at [794, 730] on button "Next" at bounding box center [733, 732] width 248 height 61
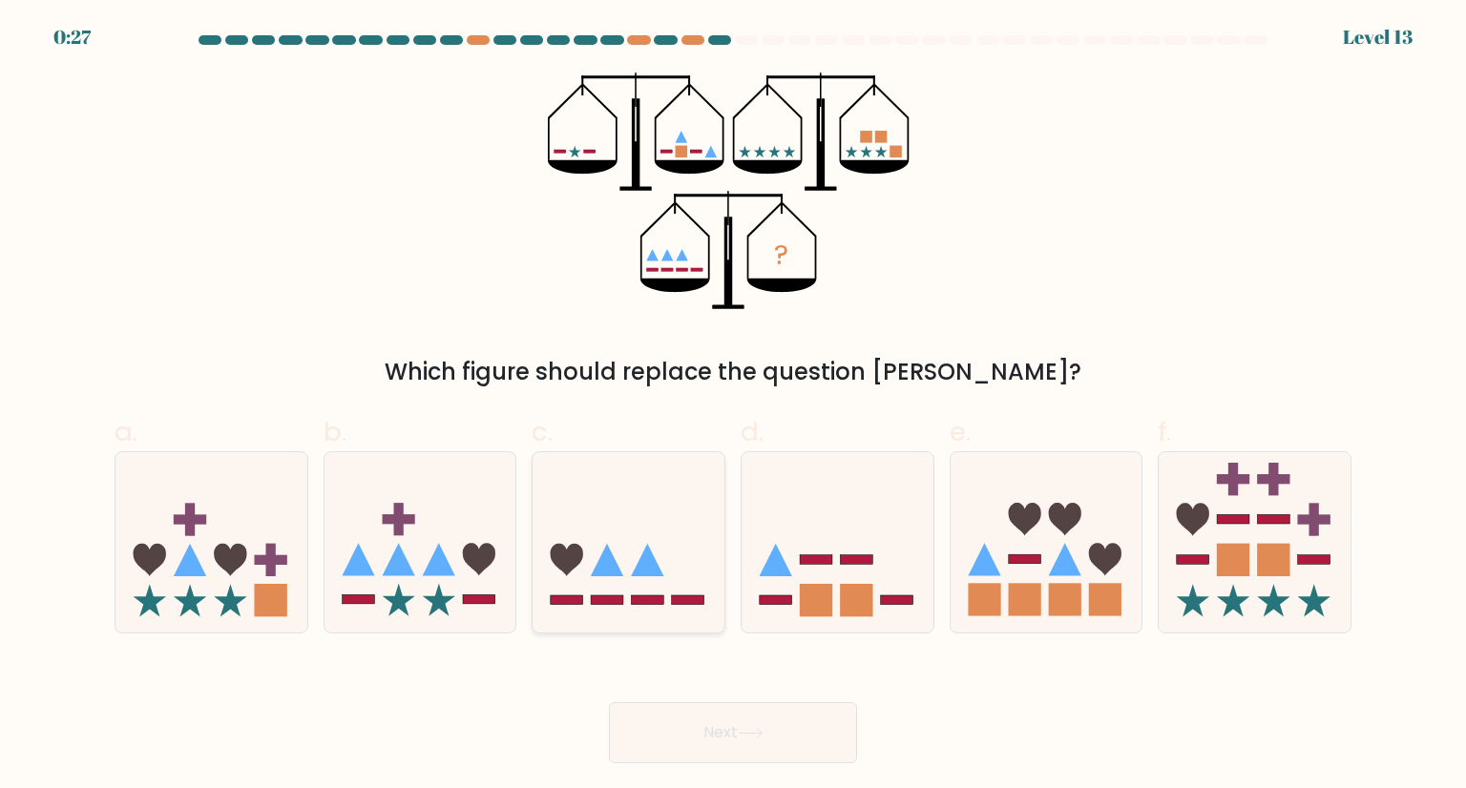
click at [652, 551] on icon at bounding box center [628, 542] width 192 height 158
click at [733, 406] on input "c." at bounding box center [733, 400] width 1 height 12
radio input "true"
click at [754, 704] on button "Next" at bounding box center [733, 732] width 248 height 61
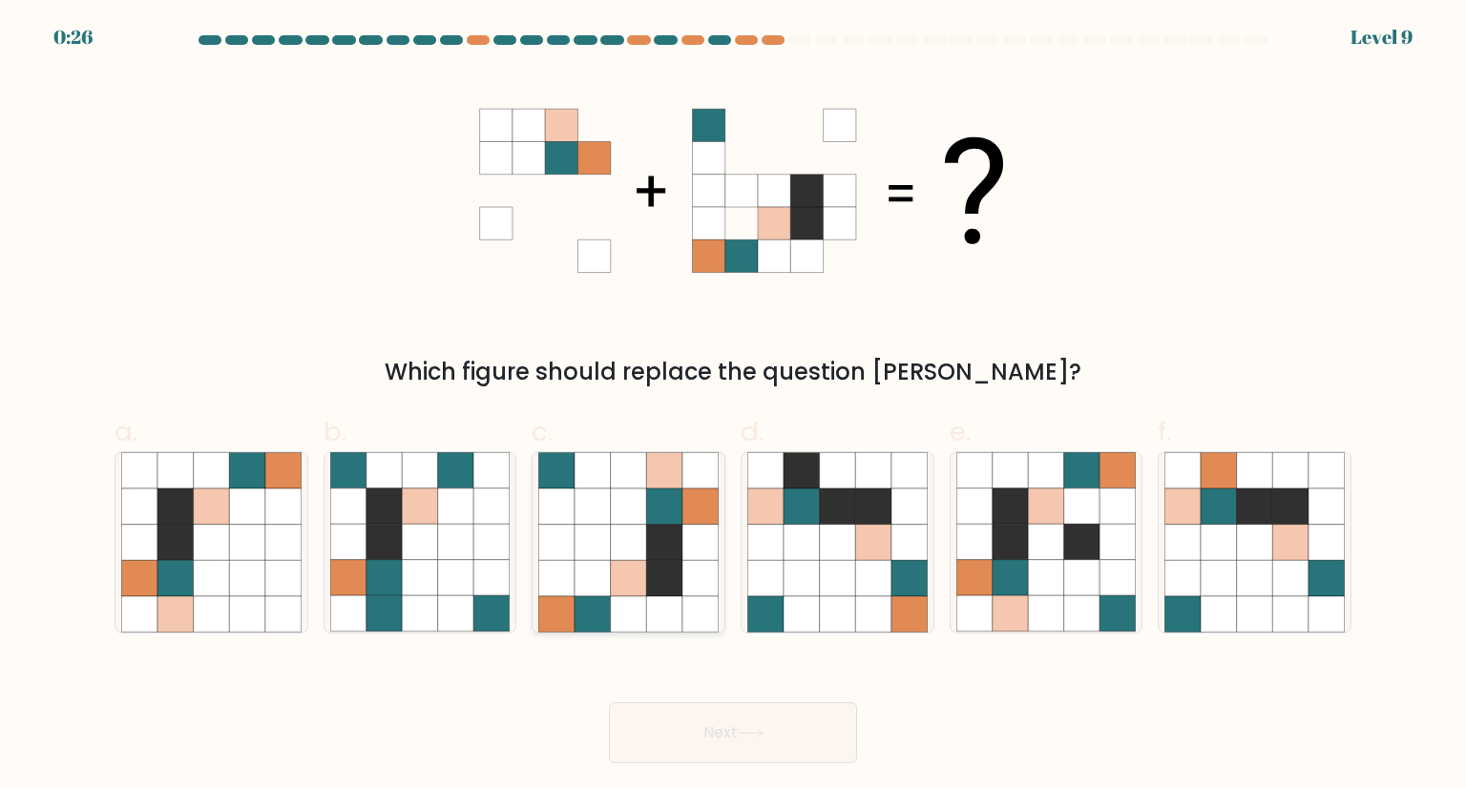
click at [638, 539] on icon at bounding box center [629, 543] width 36 height 36
click at [733, 406] on input "c." at bounding box center [733, 400] width 1 height 12
radio input "true"
click at [691, 714] on button "Next" at bounding box center [733, 732] width 248 height 61
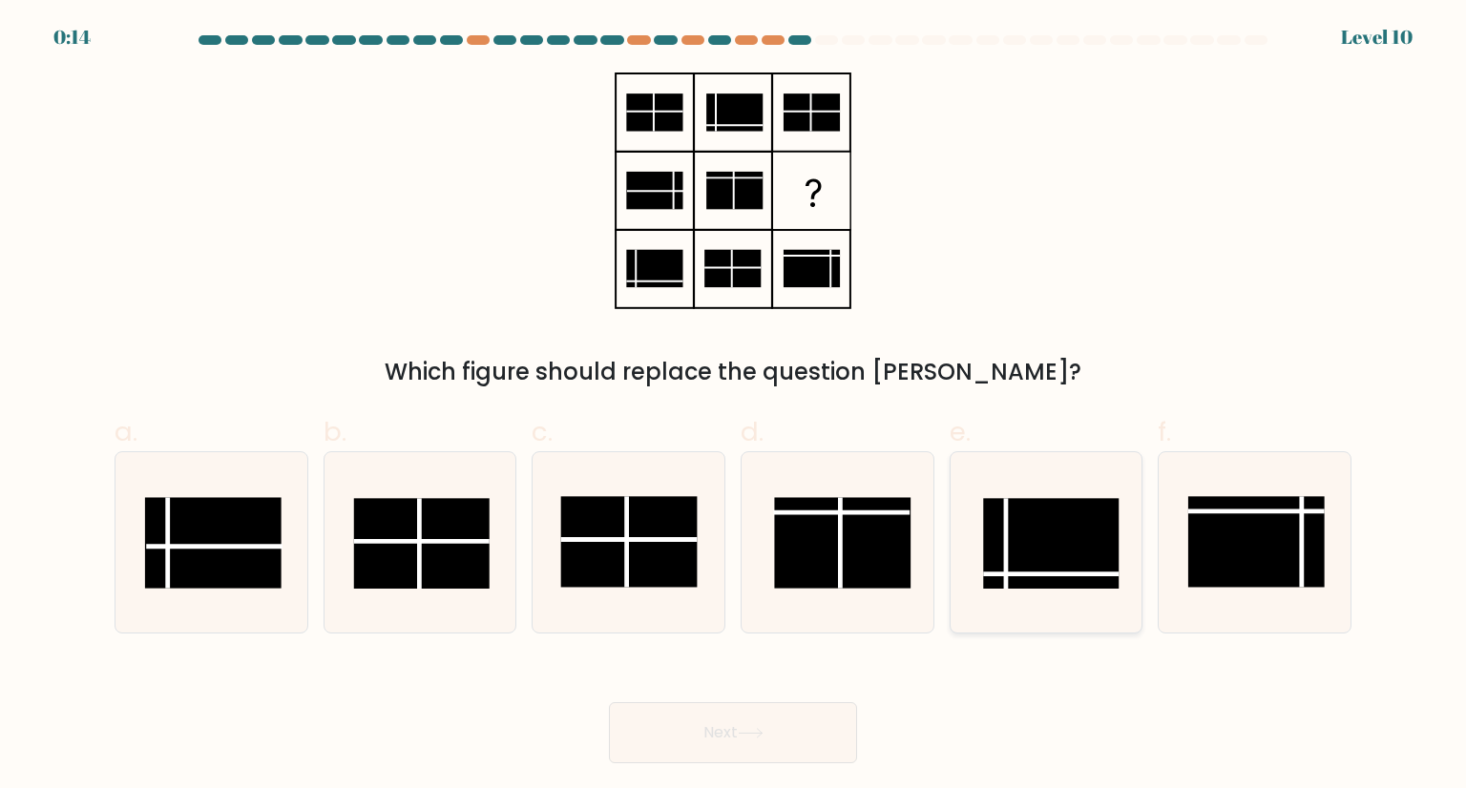
click at [1016, 556] on rect at bounding box center [1050, 544] width 135 height 91
click at [734, 406] on input "e." at bounding box center [733, 400] width 1 height 12
radio input "true"
click at [740, 747] on button "Next" at bounding box center [733, 732] width 248 height 61
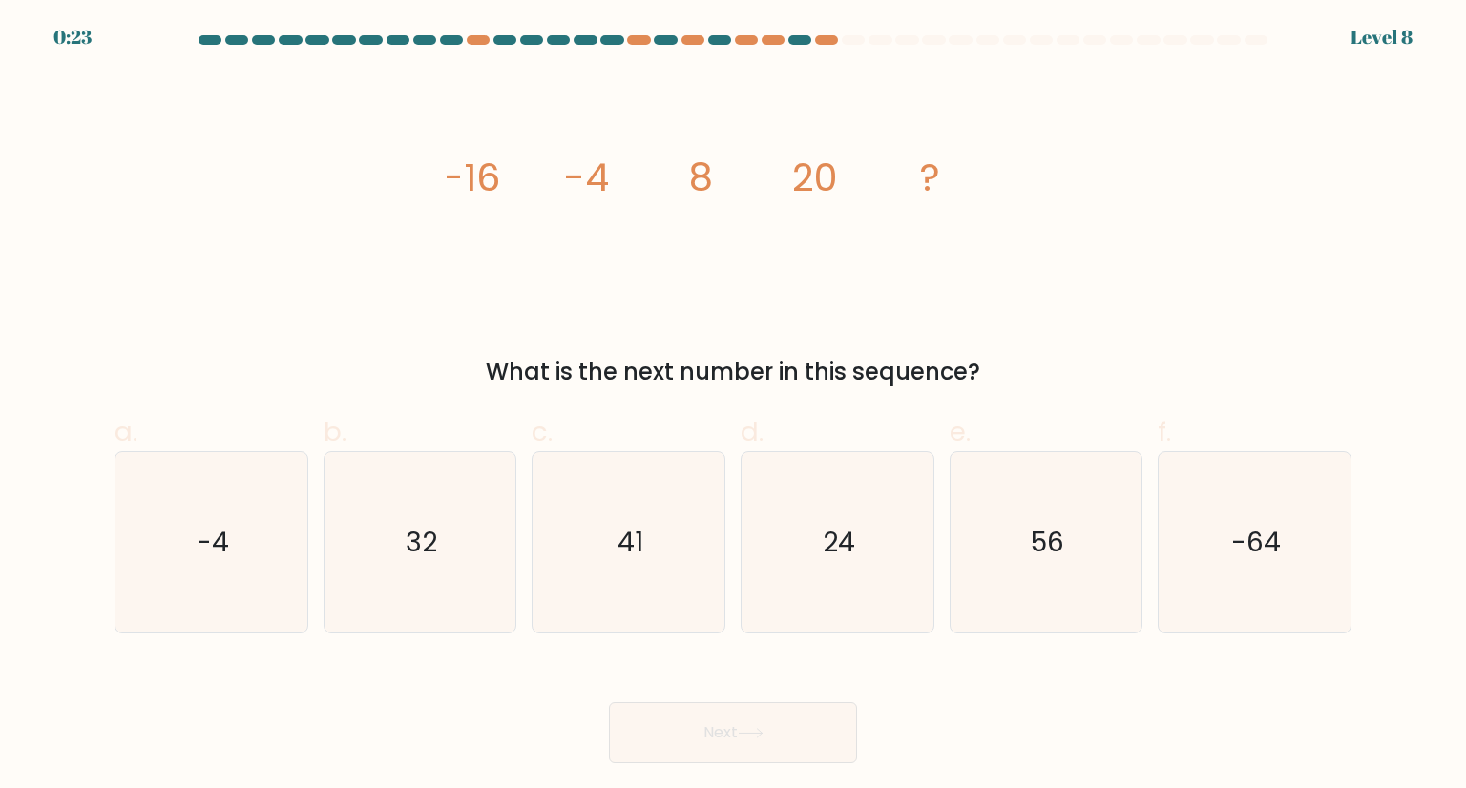
click at [704, 207] on icon "image/svg+xml -16 -4 8 20 ?" at bounding box center [733, 191] width 572 height 237
click at [952, 559] on div "56" at bounding box center [1046, 541] width 194 height 181
click at [734, 406] on input "e. 56" at bounding box center [733, 400] width 1 height 12
radio input "true"
click at [703, 760] on button "Next" at bounding box center [733, 732] width 248 height 61
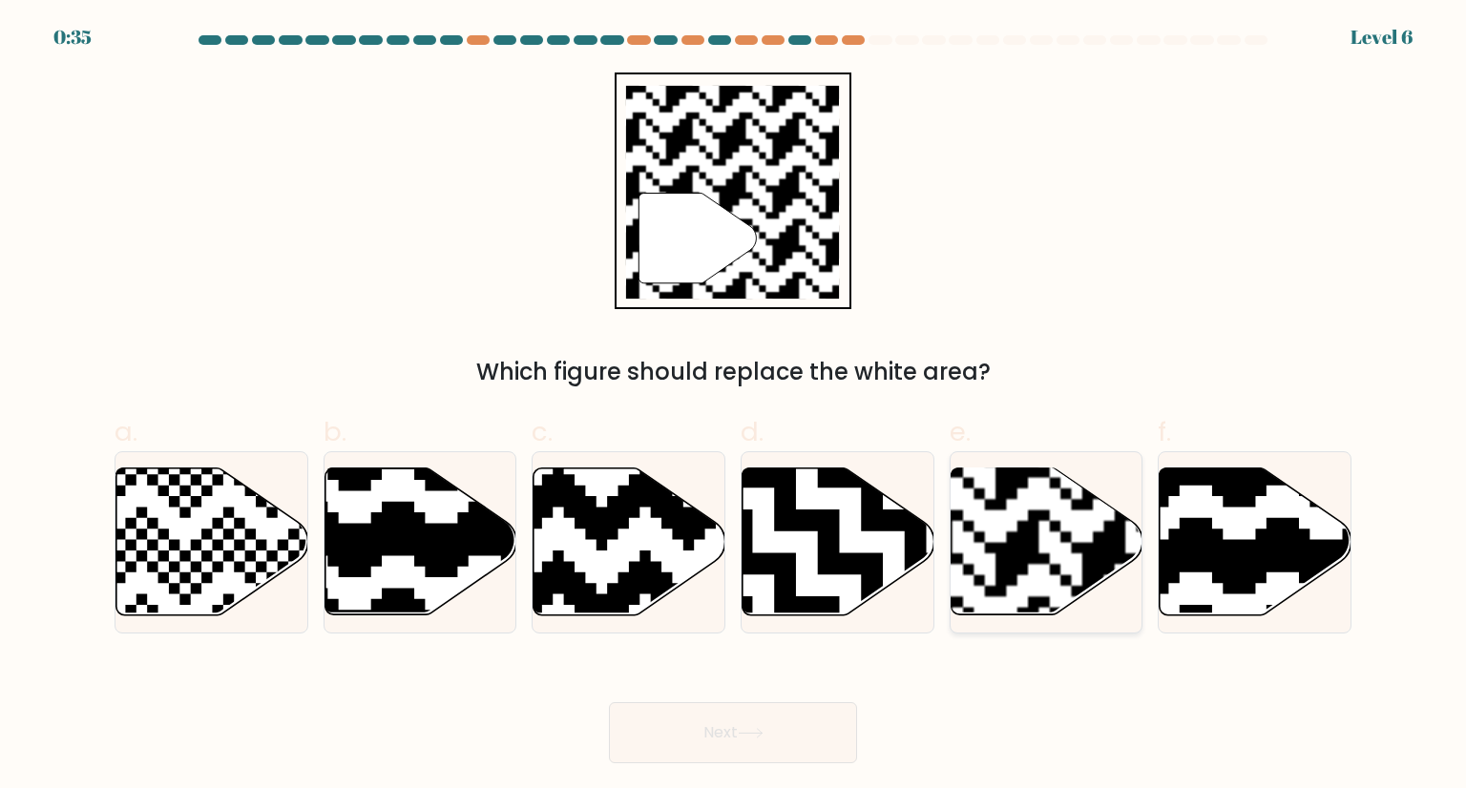
click at [990, 509] on rect at bounding box center [1103, 466] width 347 height 347
click at [734, 406] on input "e." at bounding box center [733, 400] width 1 height 12
radio input "true"
click at [693, 739] on button "Next" at bounding box center [733, 732] width 248 height 61
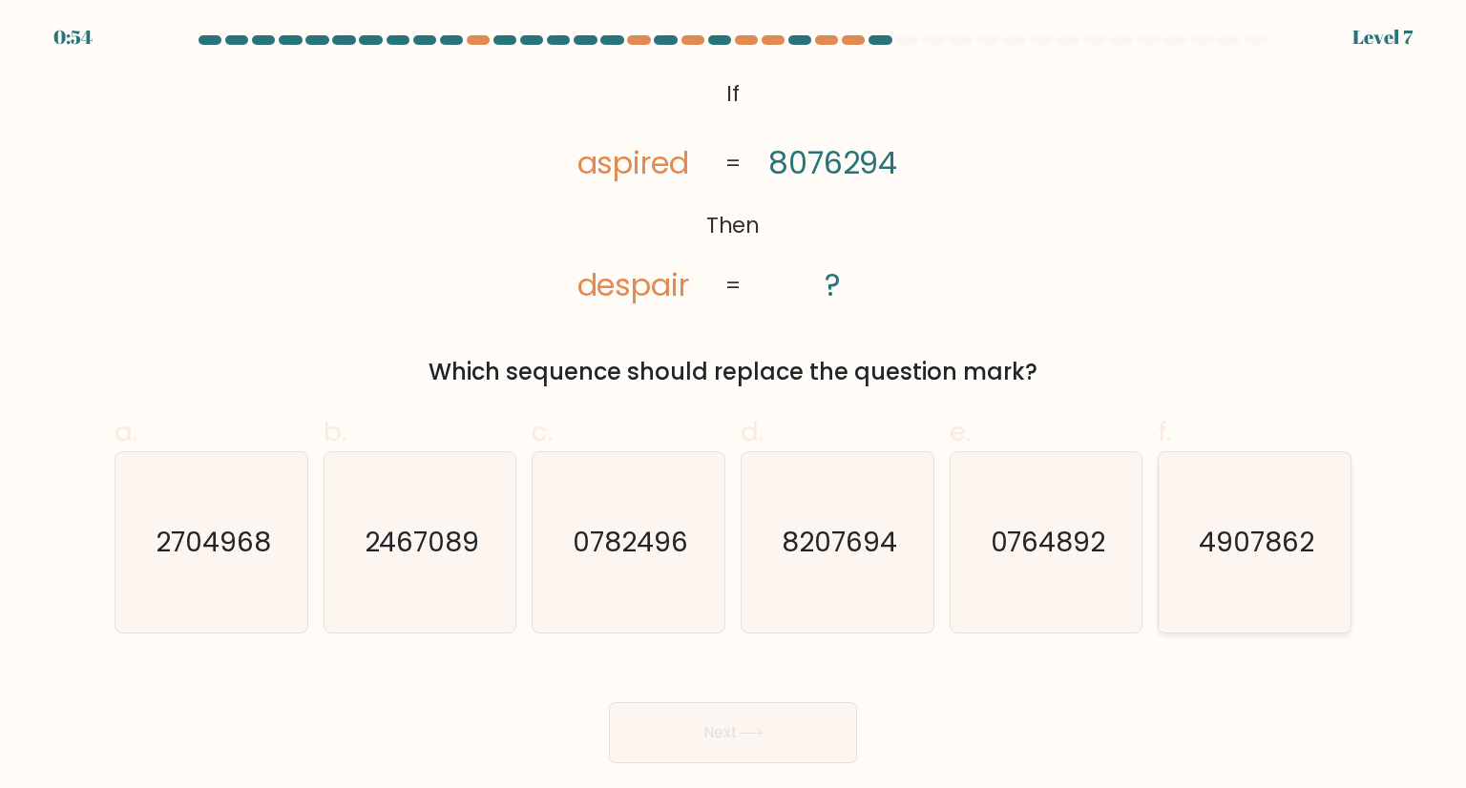
click at [1230, 541] on text "4907862" at bounding box center [1255, 542] width 115 height 38
click at [734, 406] on input "f. 4907862" at bounding box center [733, 400] width 1 height 12
radio input "true"
click at [734, 728] on button "Next" at bounding box center [733, 732] width 248 height 61
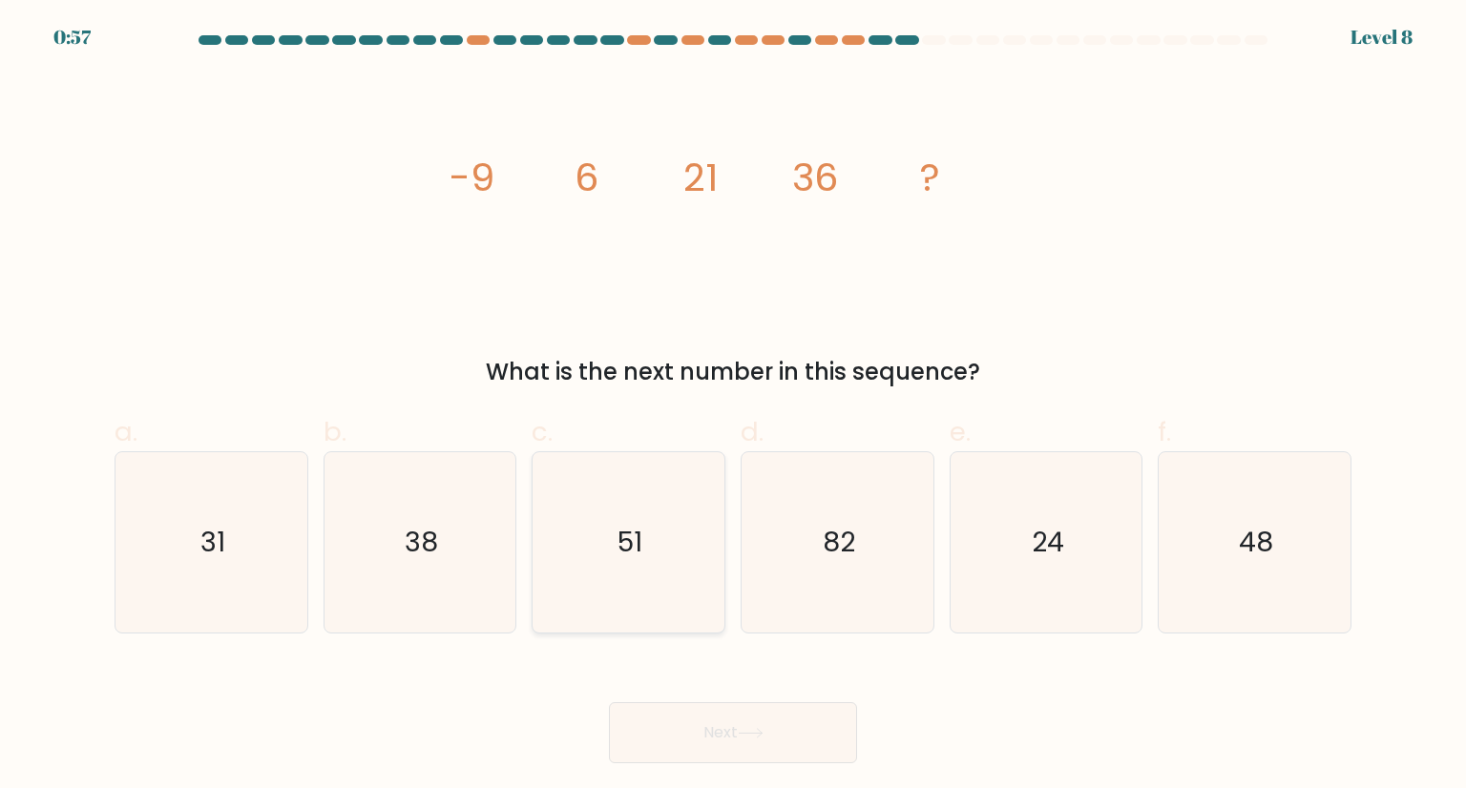
click at [636, 529] on text "51" at bounding box center [630, 542] width 25 height 38
click at [733, 406] on input "c. 51" at bounding box center [733, 400] width 1 height 12
radio input "true"
click at [725, 732] on button "Next" at bounding box center [733, 732] width 248 height 61
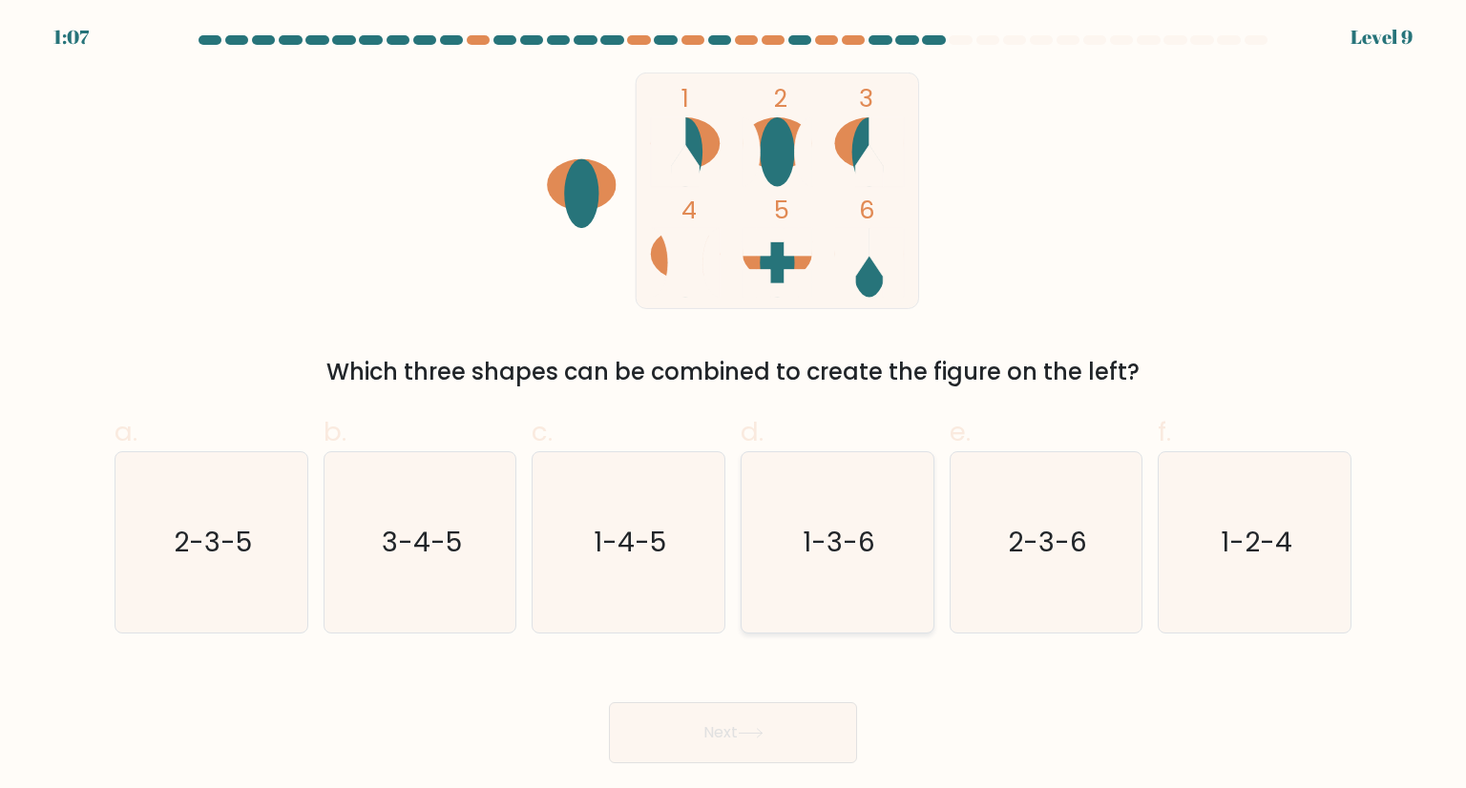
click at [841, 577] on icon "1-3-6" at bounding box center [836, 541] width 179 height 179
click at [734, 406] on input "d. 1-3-6" at bounding box center [733, 400] width 1 height 12
radio input "true"
click at [705, 715] on button "Next" at bounding box center [733, 732] width 248 height 61
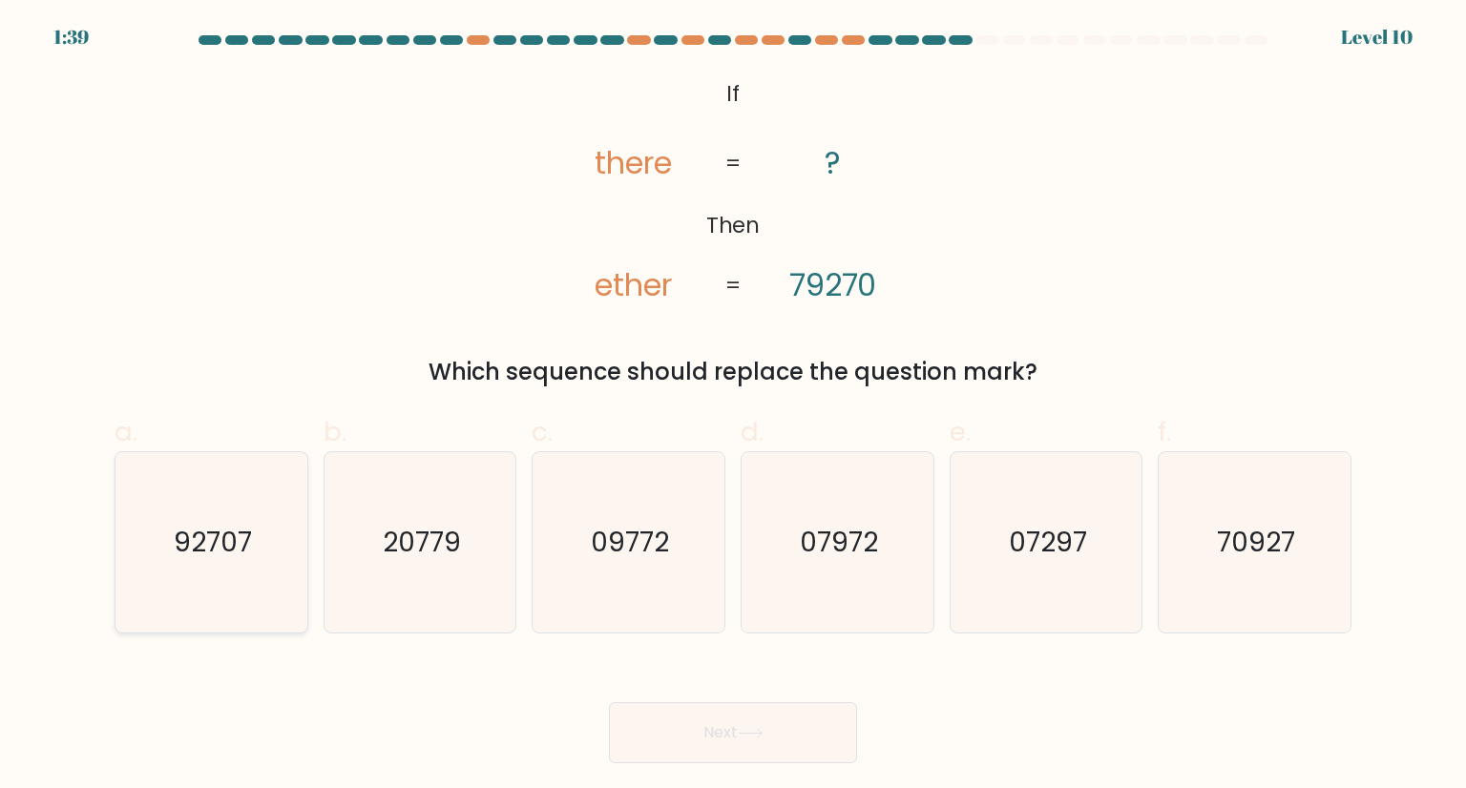
click at [204, 505] on icon "92707" at bounding box center [210, 541] width 179 height 179
click at [733, 406] on input "a. 92707" at bounding box center [733, 400] width 1 height 12
radio input "true"
click at [678, 746] on button "Next" at bounding box center [733, 732] width 248 height 61
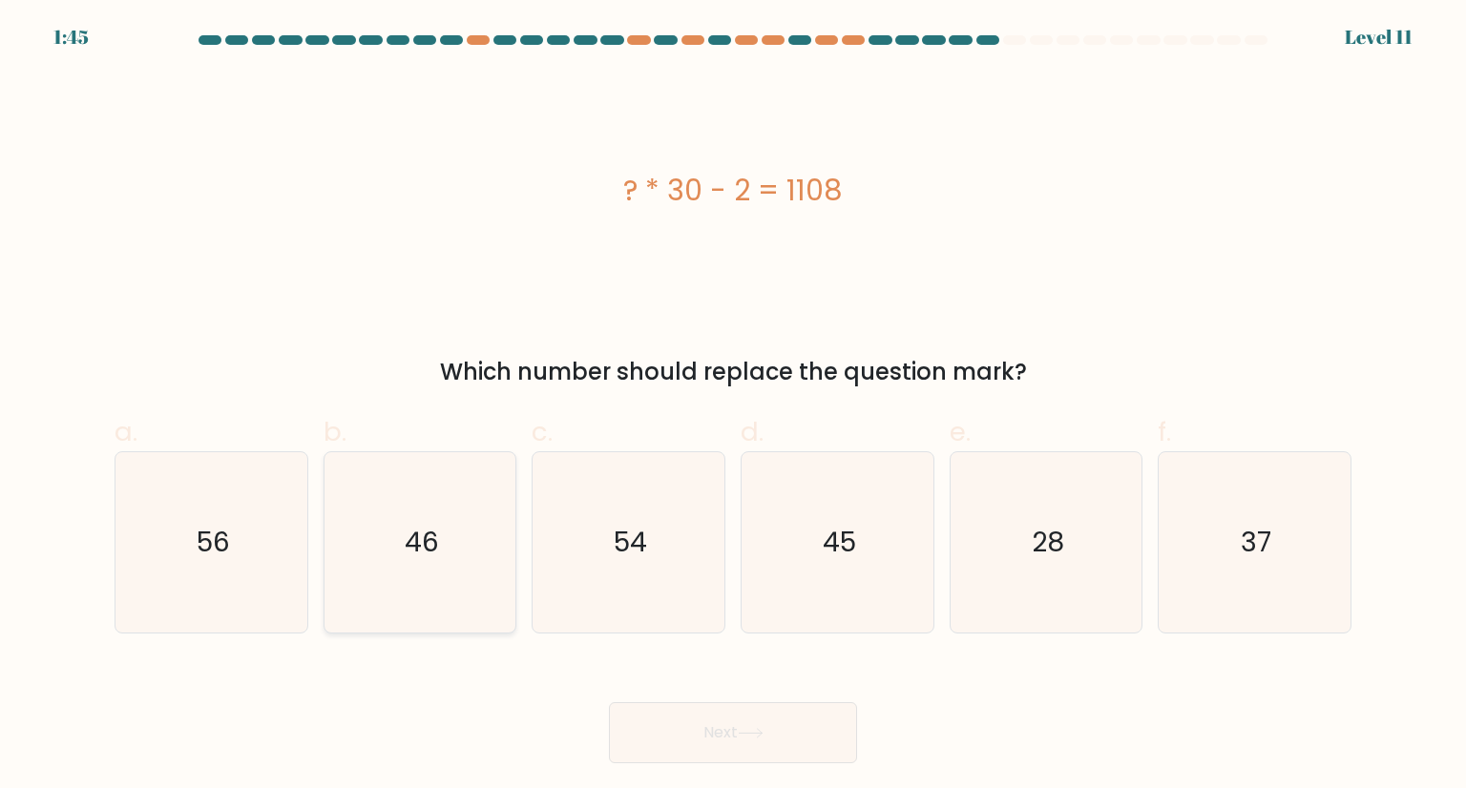
click at [465, 542] on icon "46" at bounding box center [419, 541] width 179 height 179
click at [733, 406] on input "b. 46" at bounding box center [733, 400] width 1 height 12
radio input "true"
click at [741, 721] on button "Next" at bounding box center [733, 732] width 248 height 61
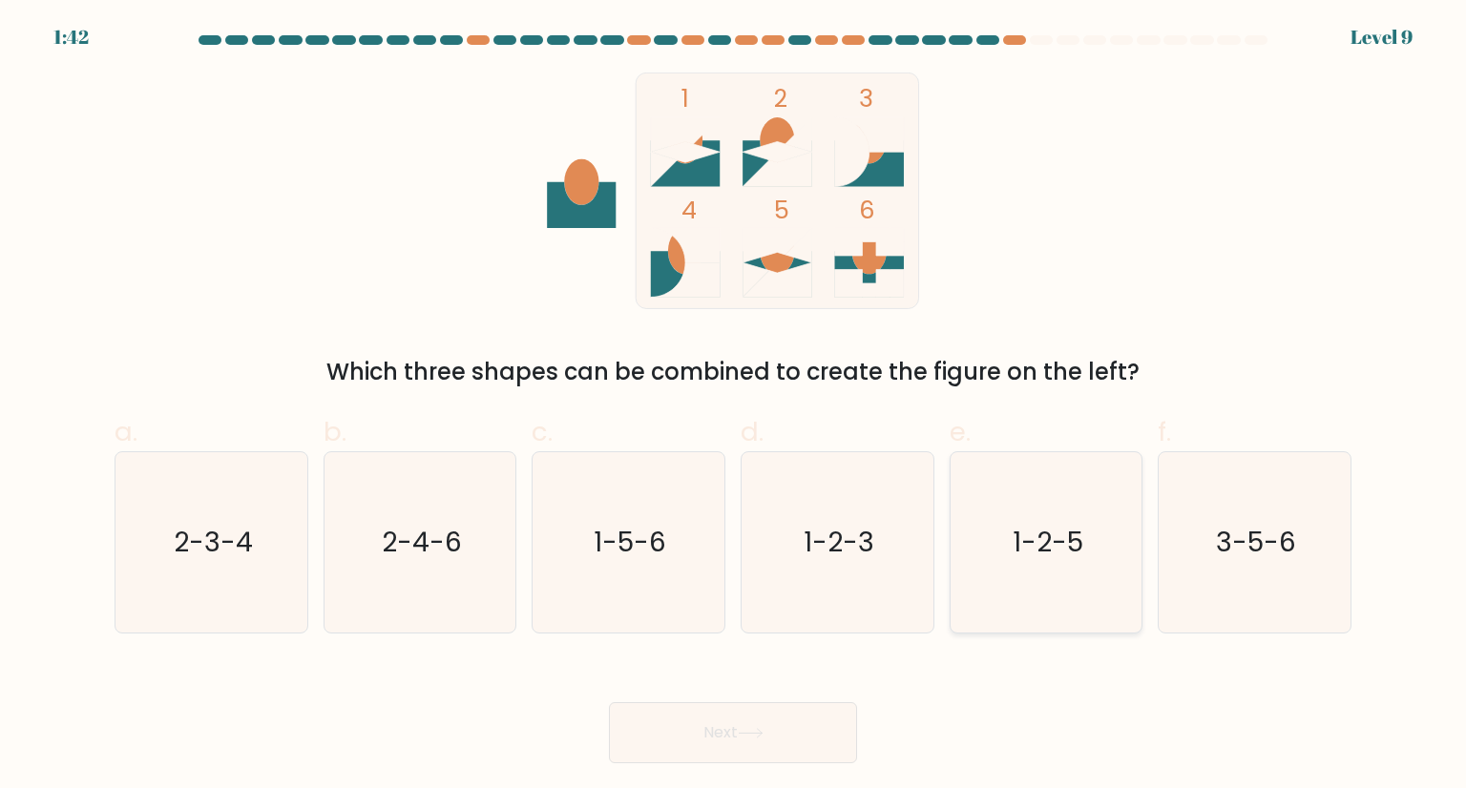
click at [1003, 524] on icon "1-2-5" at bounding box center [1045, 541] width 179 height 179
click at [734, 406] on input "e. 1-2-5" at bounding box center [733, 400] width 1 height 12
radio input "true"
click at [1003, 524] on icon "1-2-5" at bounding box center [1045, 541] width 177 height 177
click at [734, 406] on input "e. 1-2-5" at bounding box center [733, 400] width 1 height 12
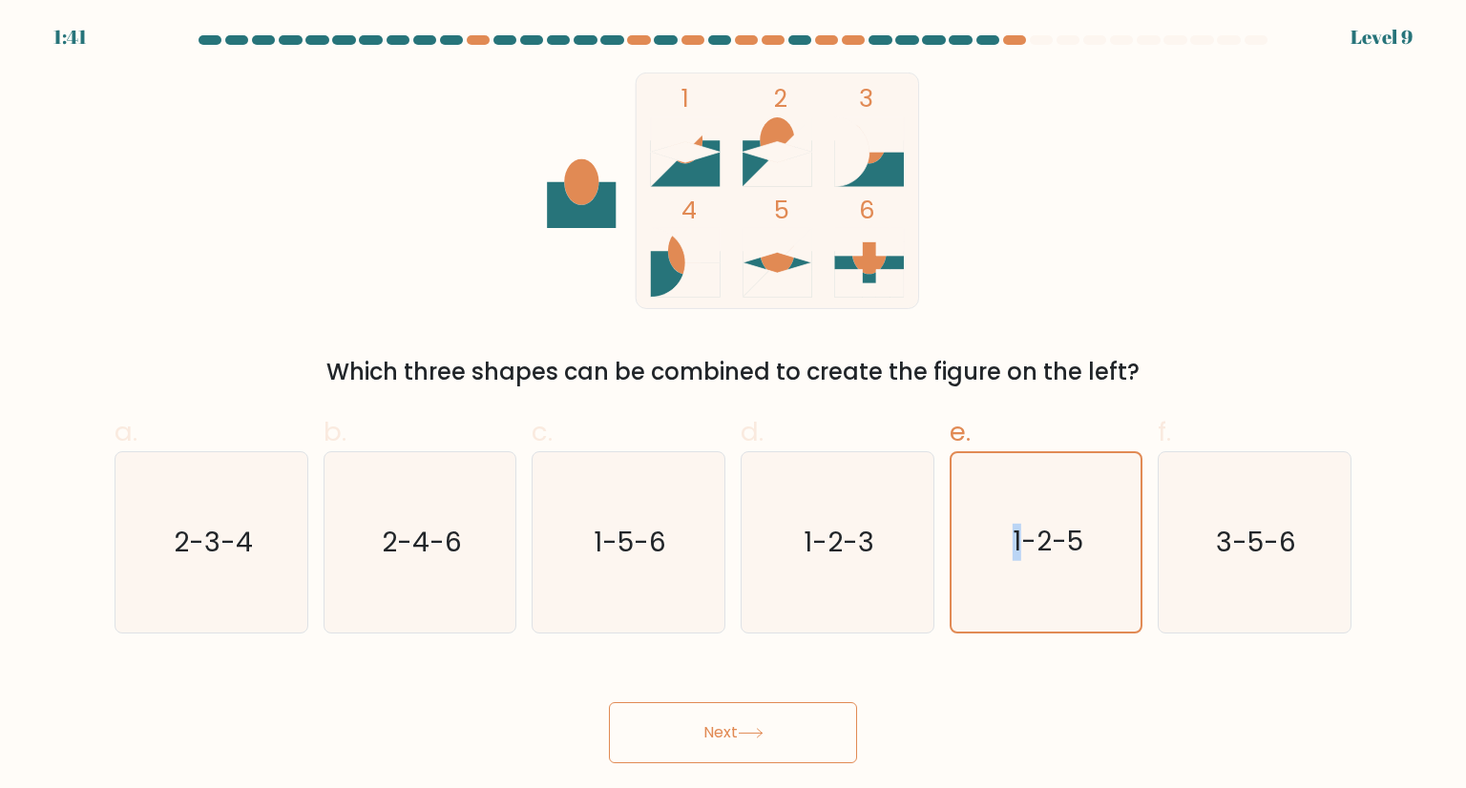
click at [740, 730] on button "Next" at bounding box center [733, 732] width 248 height 61
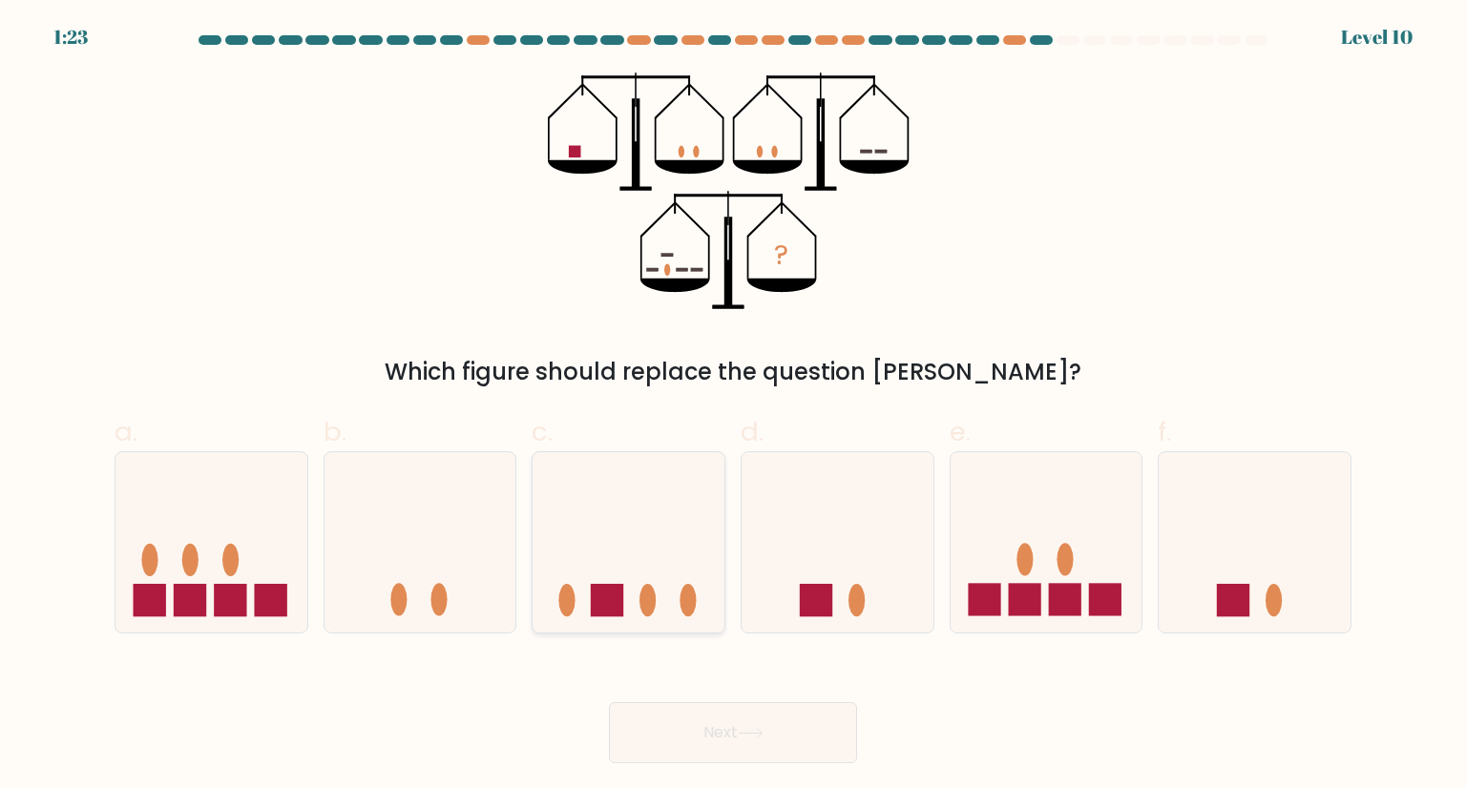
click at [584, 586] on icon at bounding box center [628, 542] width 192 height 158
click at [733, 406] on input "c." at bounding box center [733, 400] width 1 height 12
radio input "true"
click at [672, 711] on button "Next" at bounding box center [733, 732] width 248 height 61
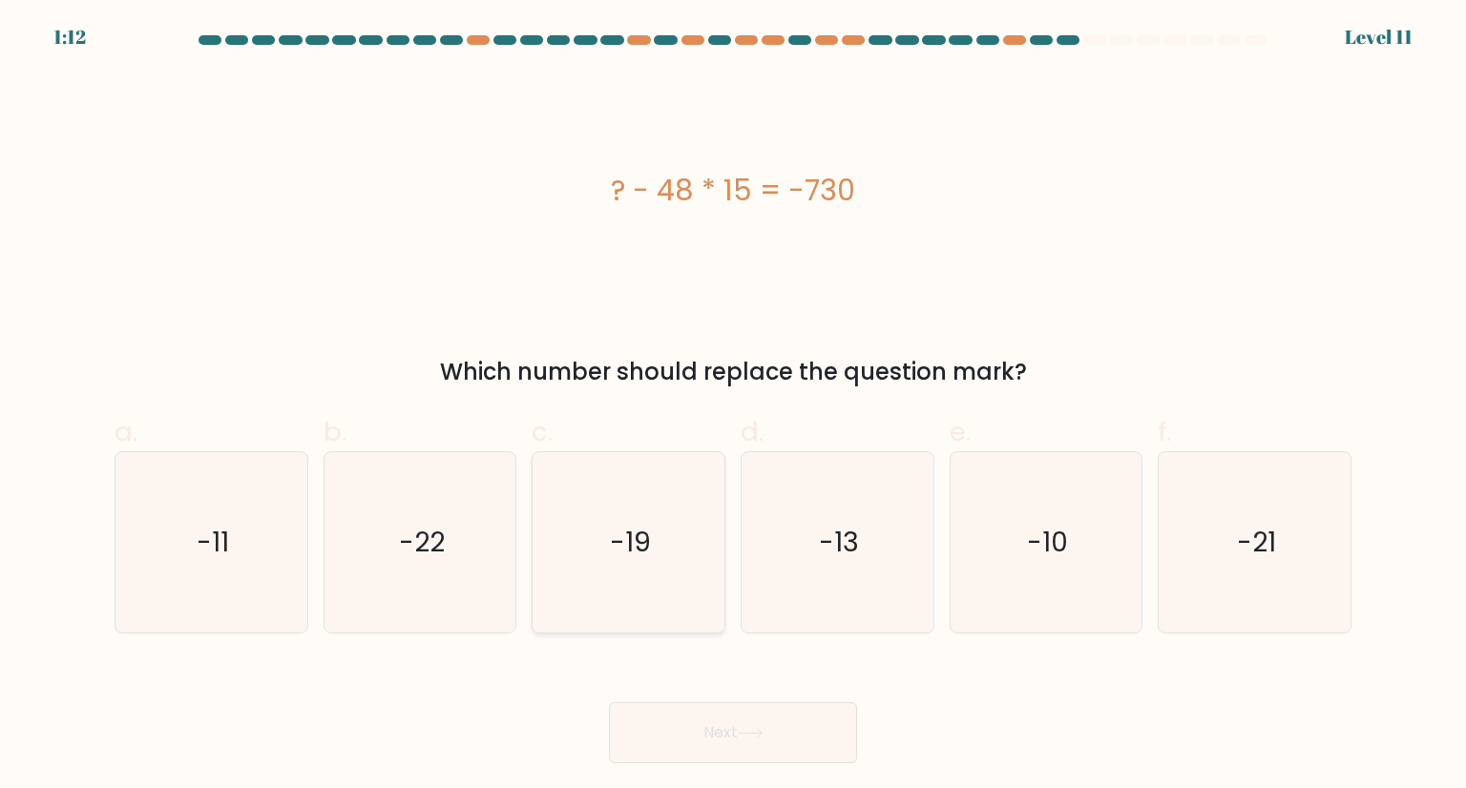
click at [646, 558] on text "-19" at bounding box center [630, 542] width 41 height 38
click at [733, 406] on input "c. -19" at bounding box center [733, 400] width 1 height 12
radio input "true"
click at [683, 747] on button "Next" at bounding box center [733, 732] width 248 height 61
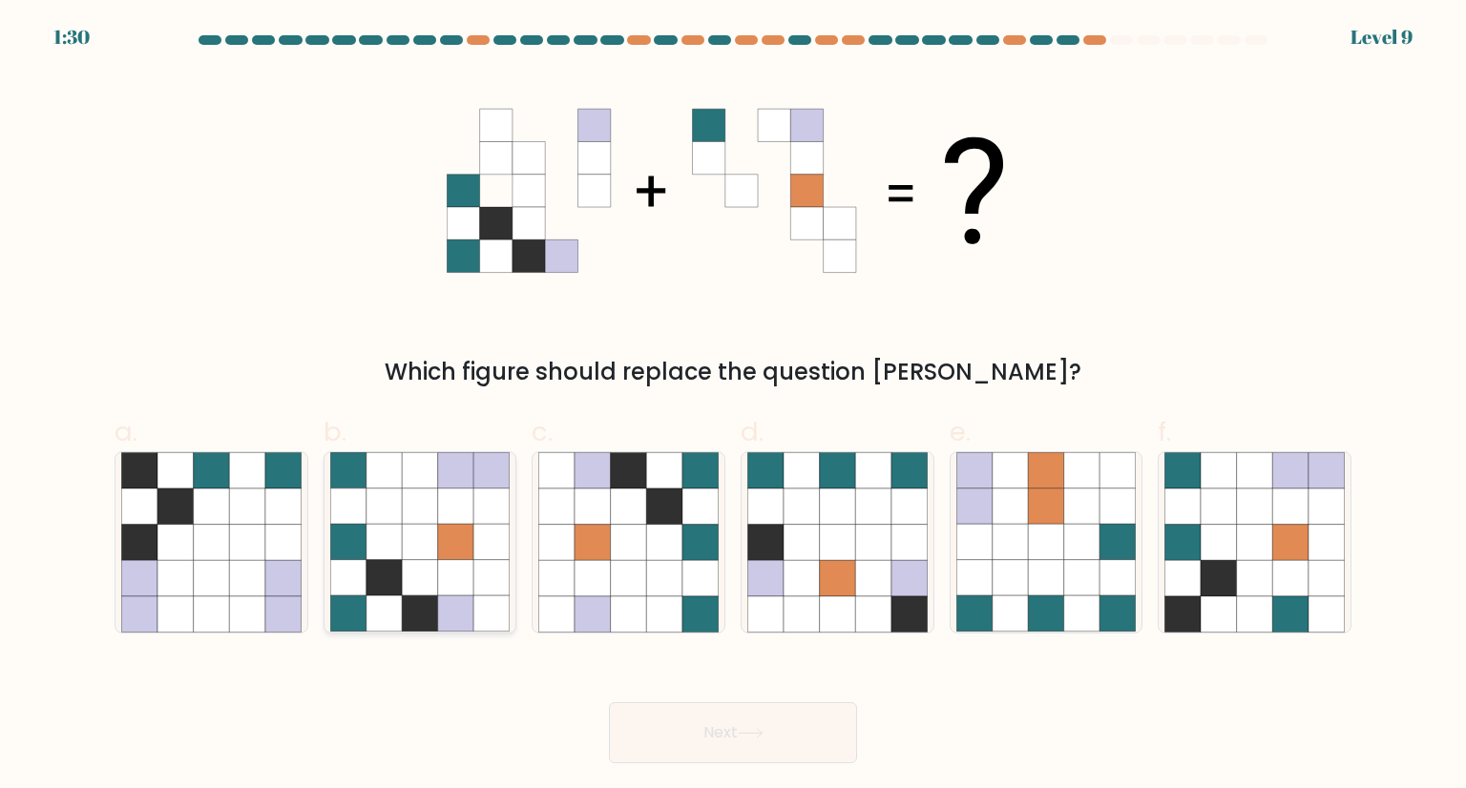
click at [477, 532] on icon at bounding box center [491, 543] width 36 height 36
click at [733, 406] on input "b." at bounding box center [733, 400] width 1 height 12
radio input "true"
click at [691, 754] on button "Next" at bounding box center [733, 732] width 248 height 61
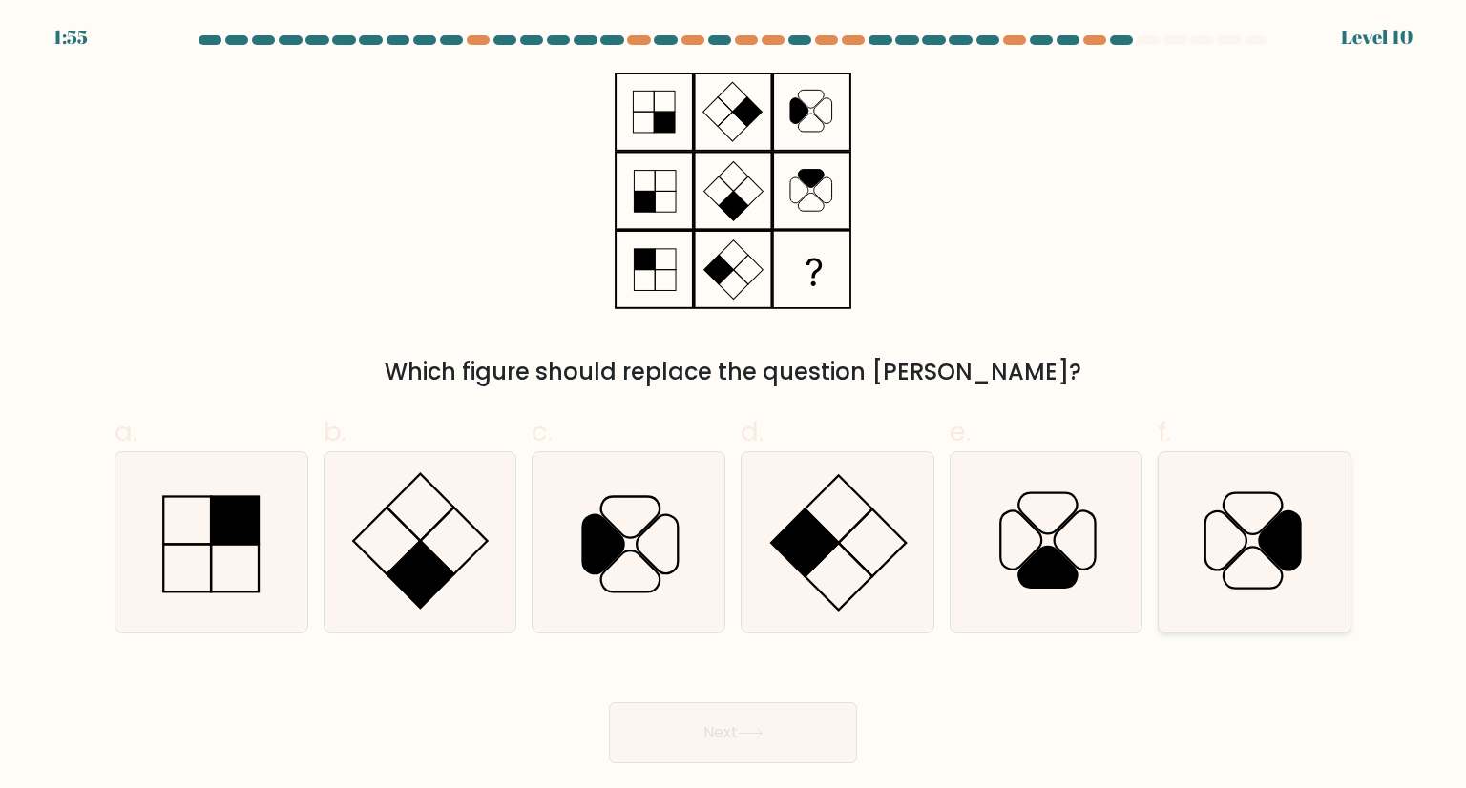
click at [1304, 524] on icon at bounding box center [1253, 541] width 179 height 179
click at [734, 406] on input "f." at bounding box center [733, 400] width 1 height 12
radio input "true"
click at [771, 751] on button "Next" at bounding box center [733, 732] width 248 height 61
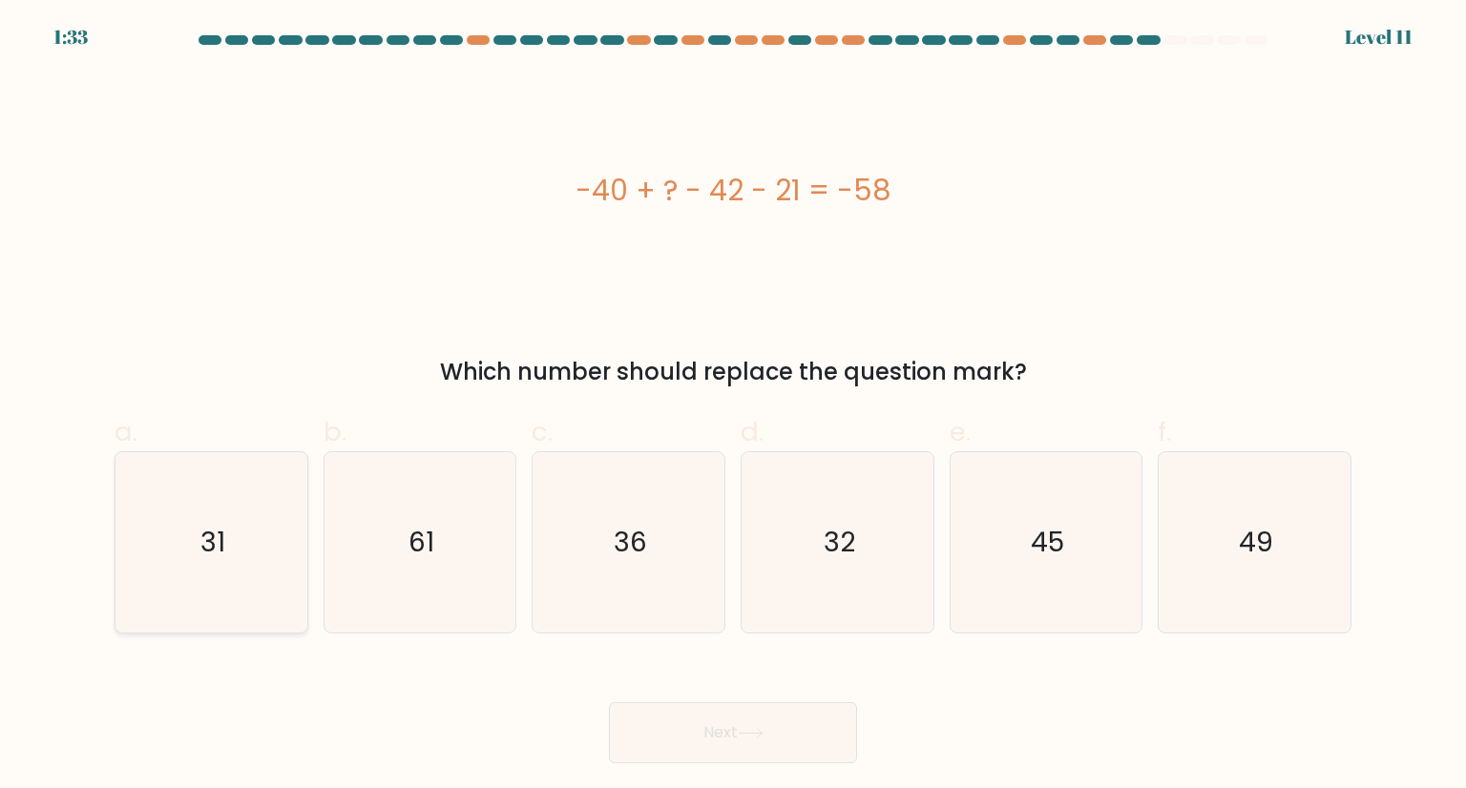
click at [263, 518] on icon "31" at bounding box center [210, 541] width 179 height 179
click at [733, 406] on input "a. 31" at bounding box center [733, 400] width 1 height 12
radio input "true"
click at [805, 751] on button "Next" at bounding box center [733, 732] width 248 height 61
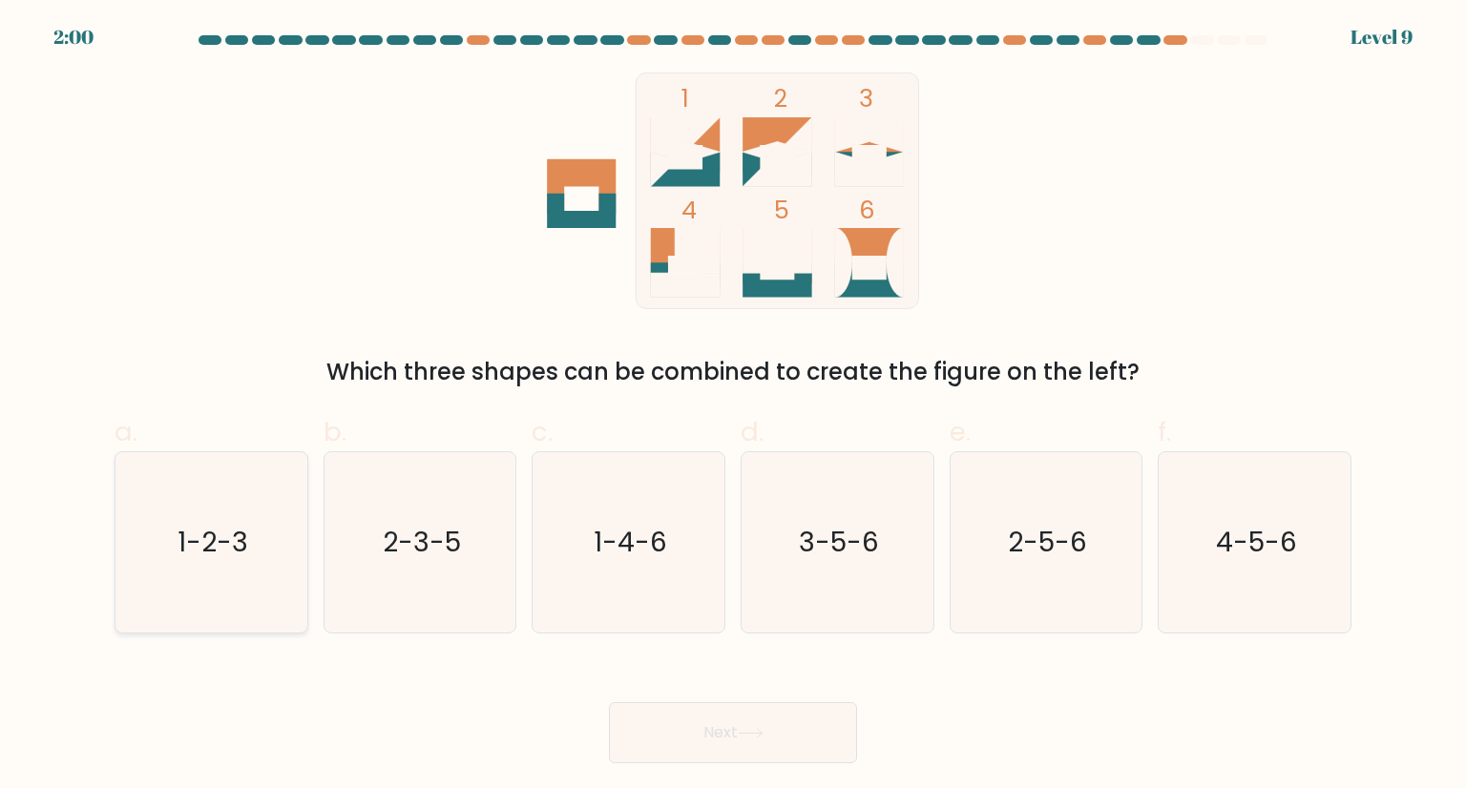
click at [239, 546] on text "1-2-3" at bounding box center [212, 542] width 71 height 38
click at [733, 406] on input "a. 1-2-3" at bounding box center [733, 400] width 1 height 12
radio input "true"
click at [689, 749] on button "Next" at bounding box center [733, 732] width 248 height 61
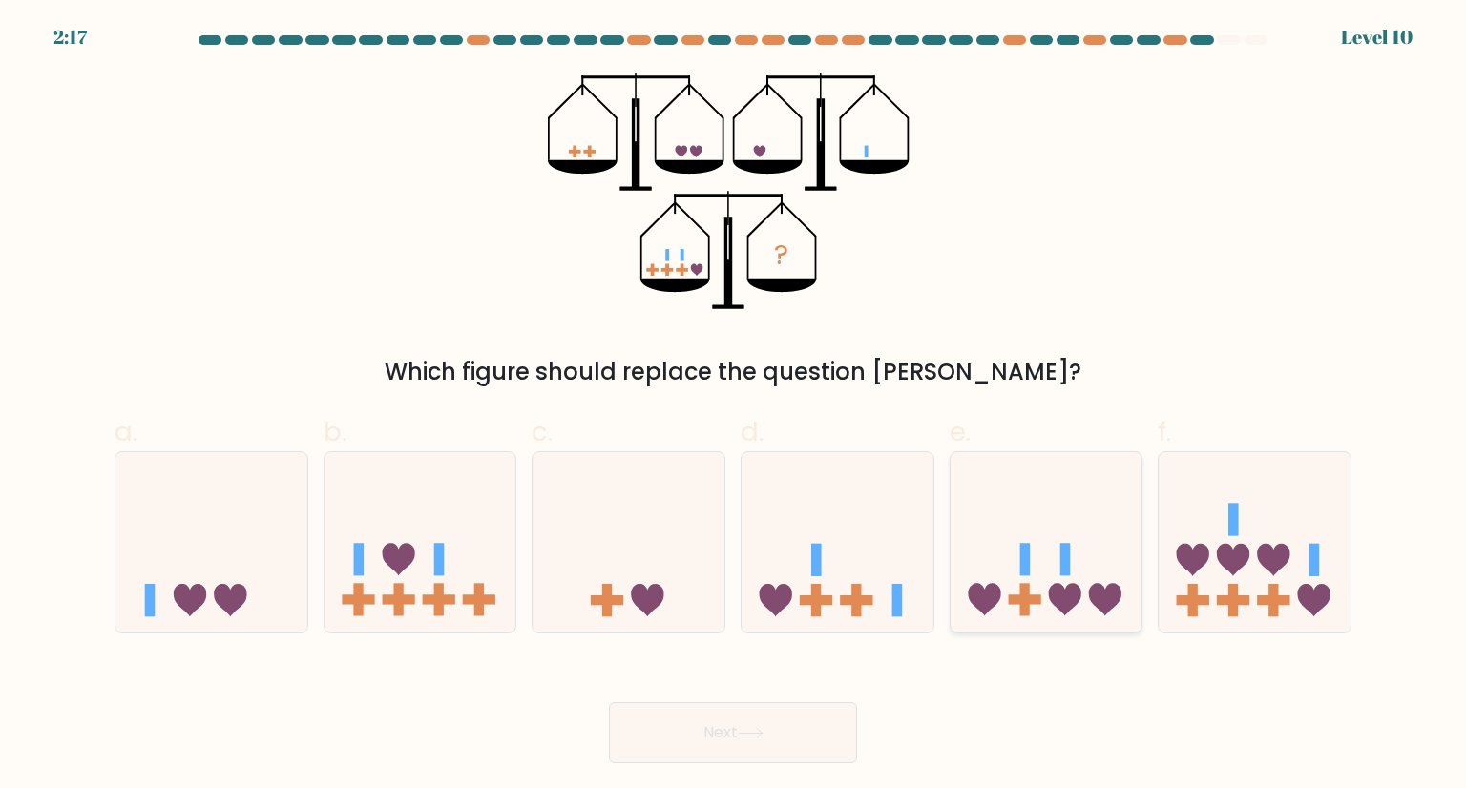
click at [1058, 593] on icon at bounding box center [1065, 600] width 32 height 32
click at [734, 406] on input "e." at bounding box center [733, 400] width 1 height 12
radio input "true"
click at [787, 738] on button "Next" at bounding box center [733, 732] width 248 height 61
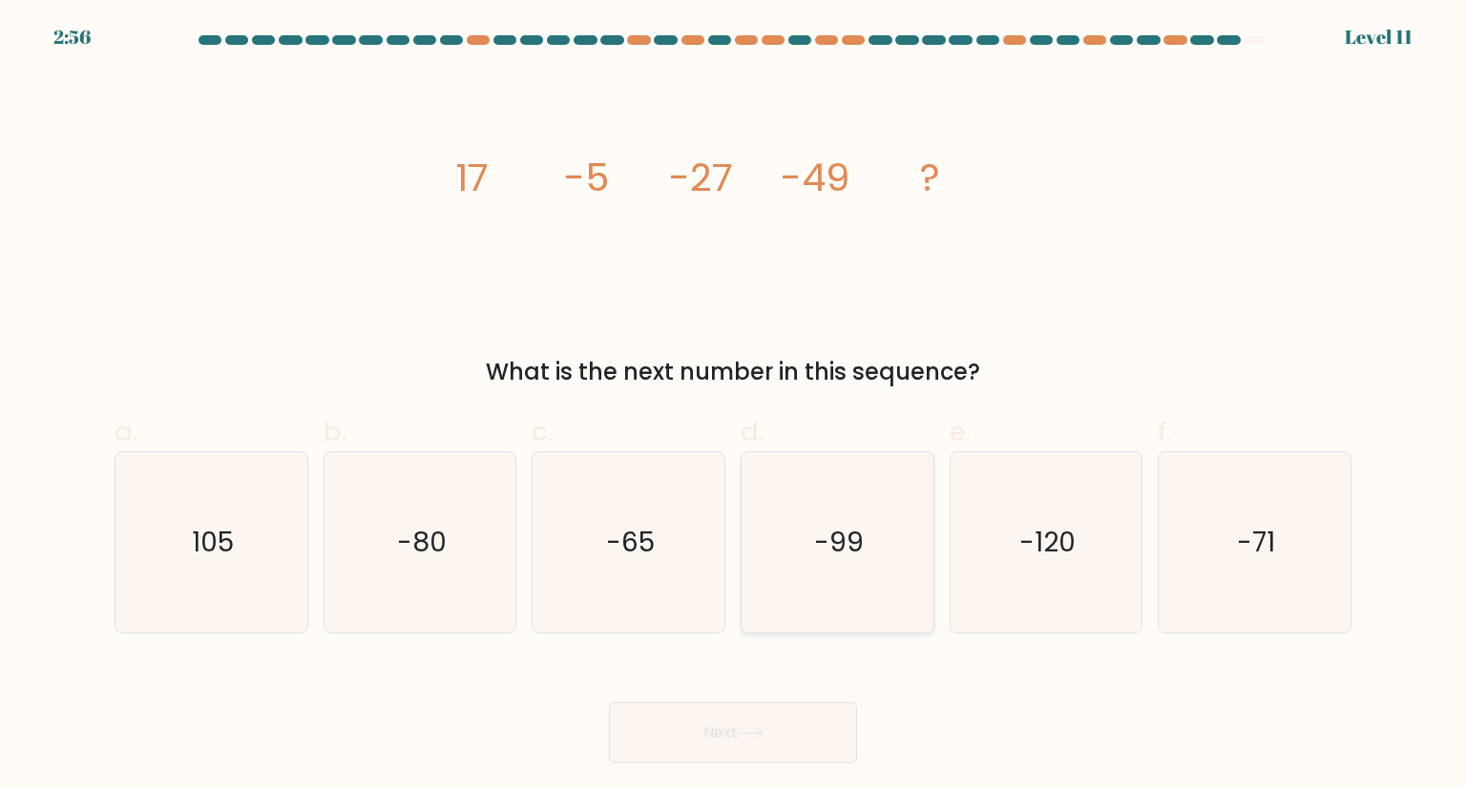
click at [751, 615] on icon "-99" at bounding box center [836, 541] width 179 height 179
click at [734, 406] on input "d. -99" at bounding box center [733, 400] width 1 height 12
radio input "true"
click at [1210, 474] on icon "-71" at bounding box center [1253, 541] width 179 height 179
click at [734, 406] on input "f. -71" at bounding box center [733, 400] width 1 height 12
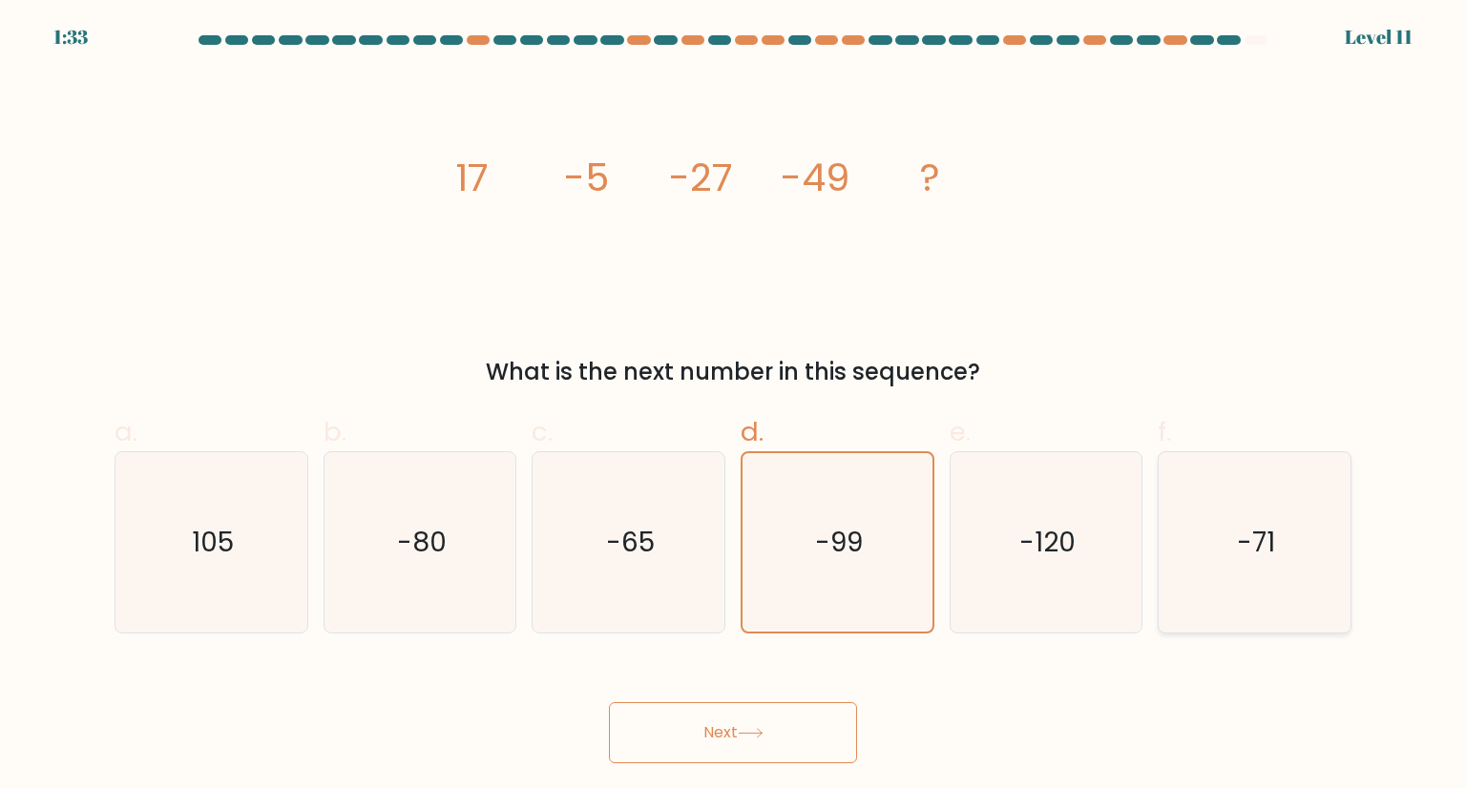
radio input "true"
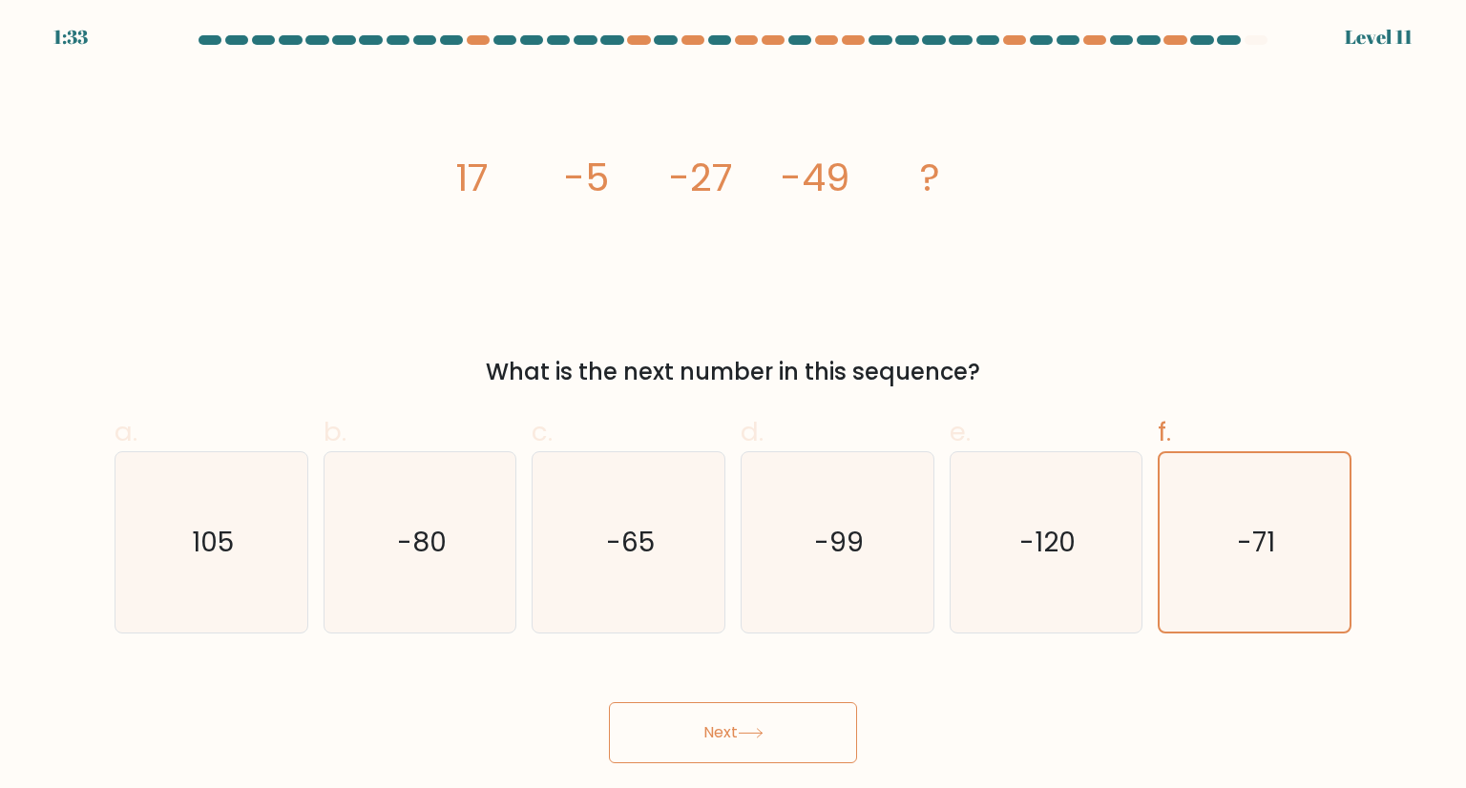
click at [758, 744] on button "Next" at bounding box center [733, 732] width 248 height 61
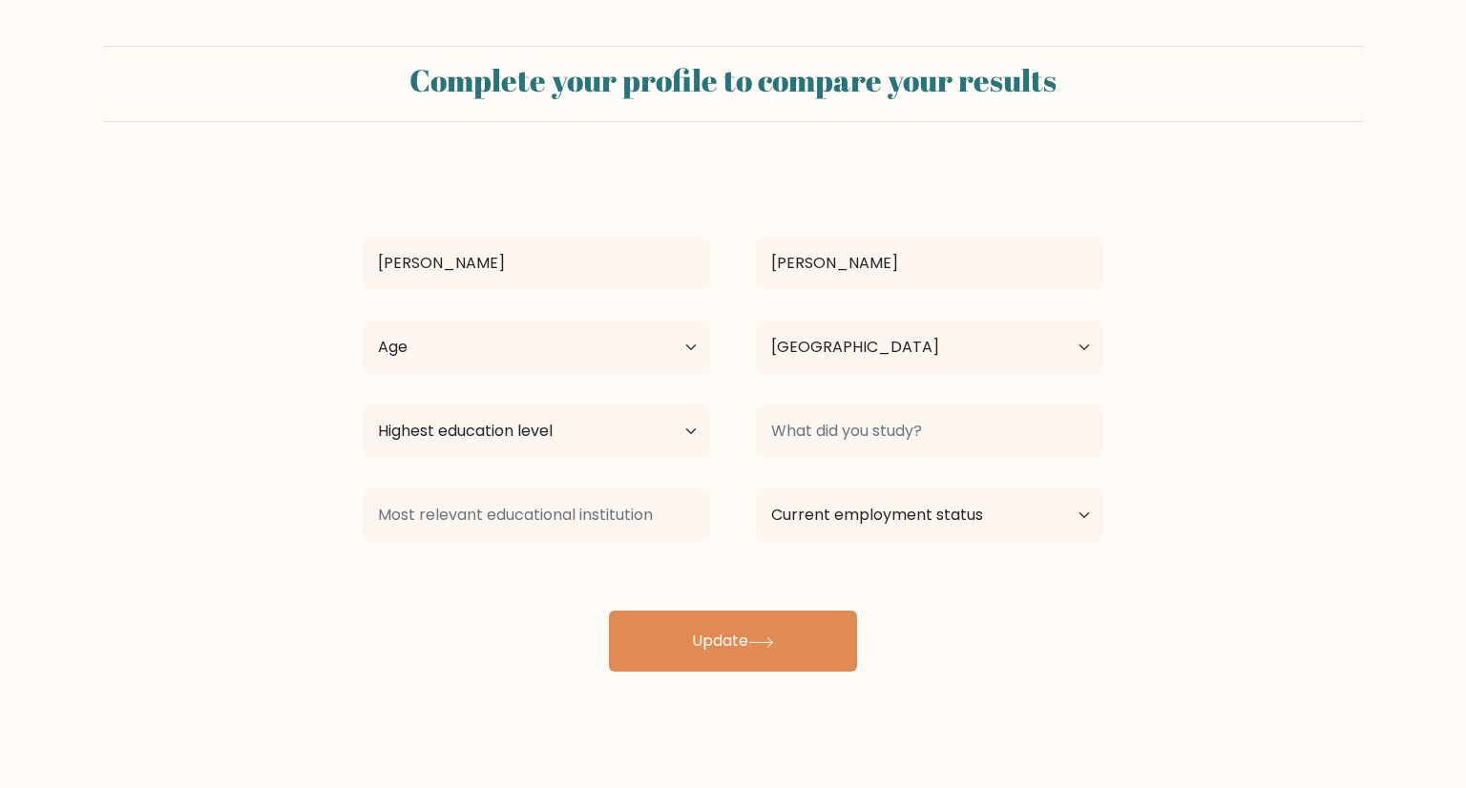
select select "AU"
click at [538, 355] on select "Age Under [DEMOGRAPHIC_DATA] [DEMOGRAPHIC_DATA] [DEMOGRAPHIC_DATA] [DEMOGRAPHIC…" at bounding box center [536, 347] width 347 height 53
select select "min_18"
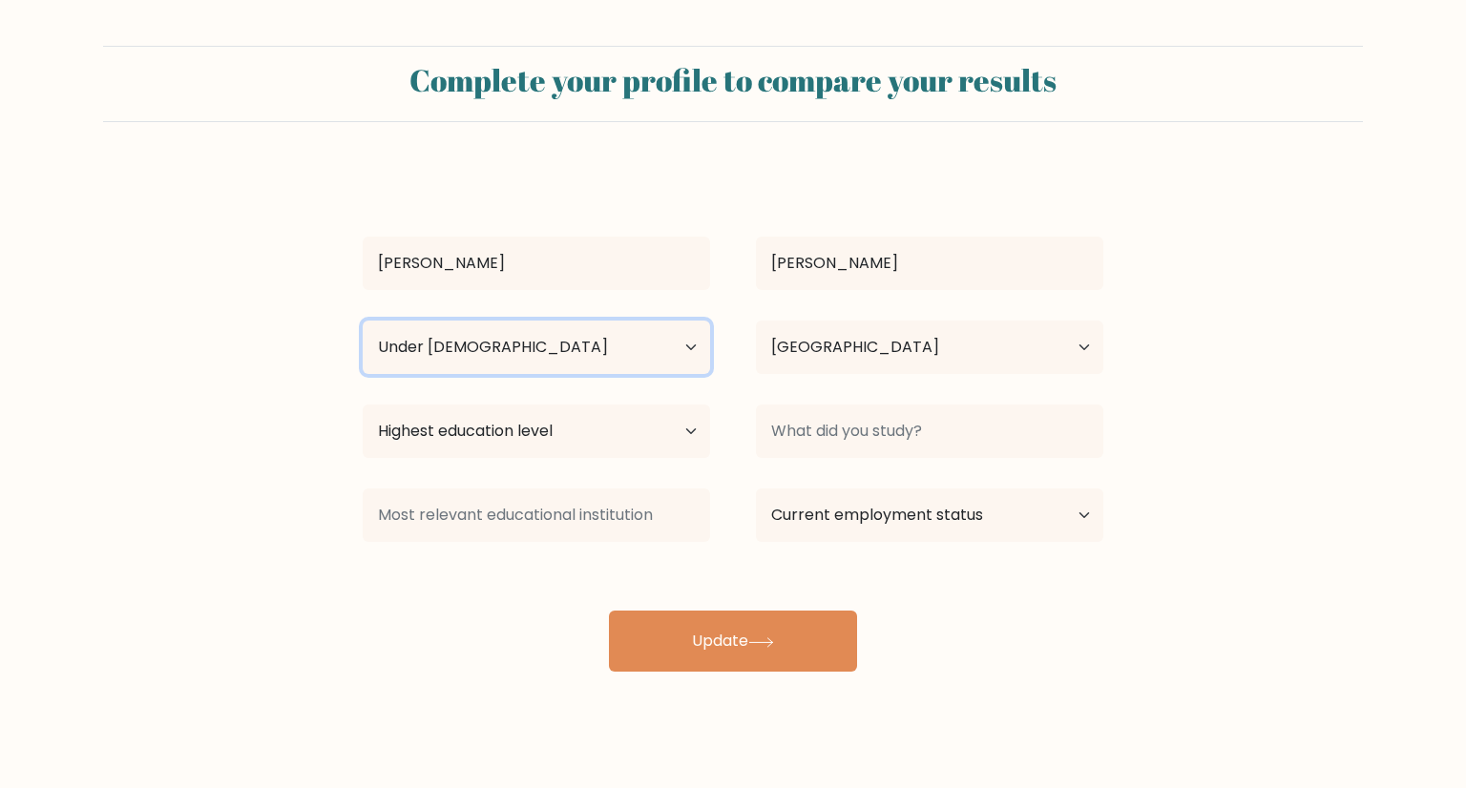
click at [363, 321] on select "Age Under [DEMOGRAPHIC_DATA] [DEMOGRAPHIC_DATA] [DEMOGRAPHIC_DATA] [DEMOGRAPHIC…" at bounding box center [536, 347] width 347 height 53
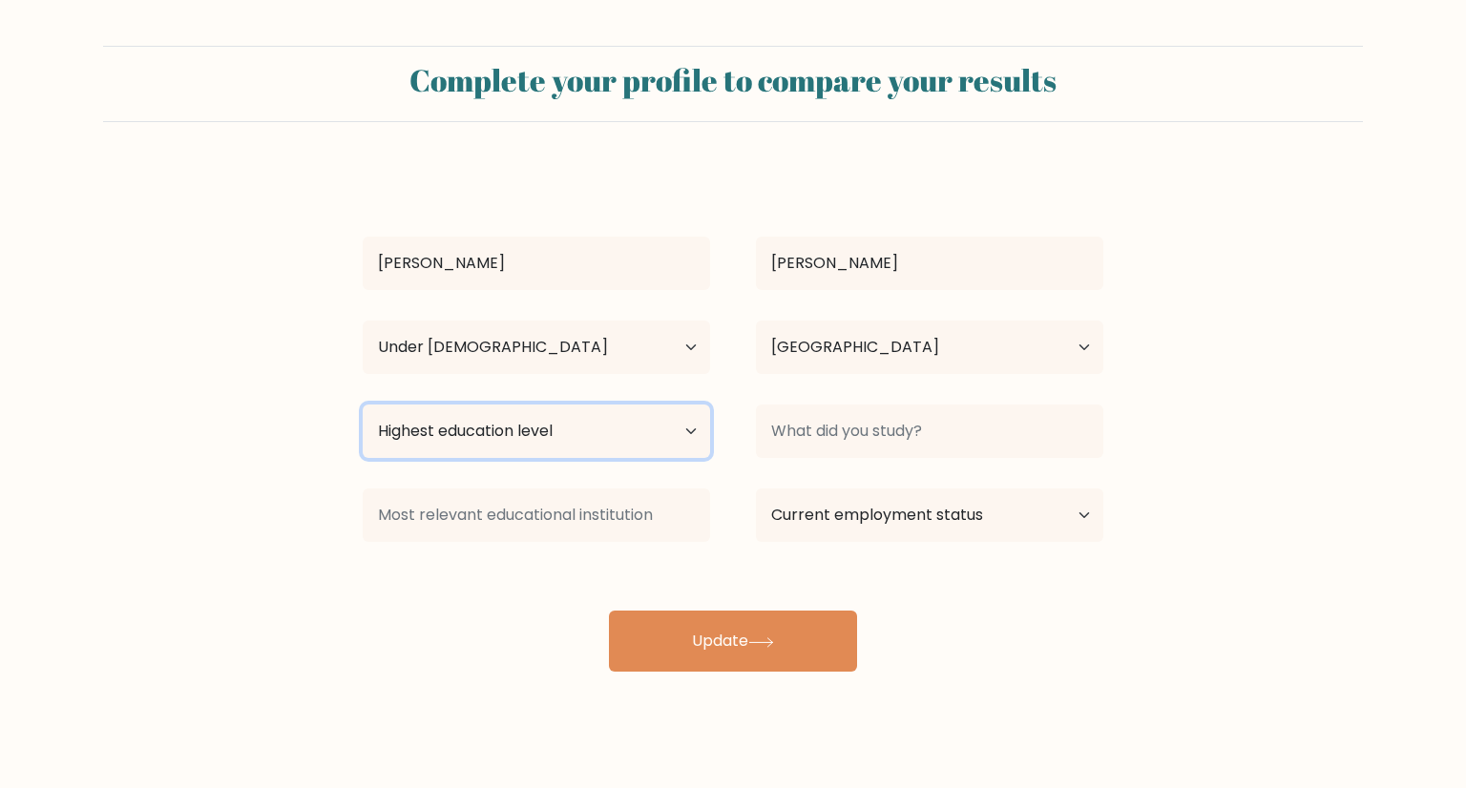
click at [557, 432] on select "Highest education level No schooling Primary Lower Secondary Upper Secondary Oc…" at bounding box center [536, 431] width 347 height 53
select select "upper_secondary"
click at [363, 405] on select "Highest education level No schooling Primary Lower Secondary Upper Secondary Oc…" at bounding box center [536, 431] width 347 height 53
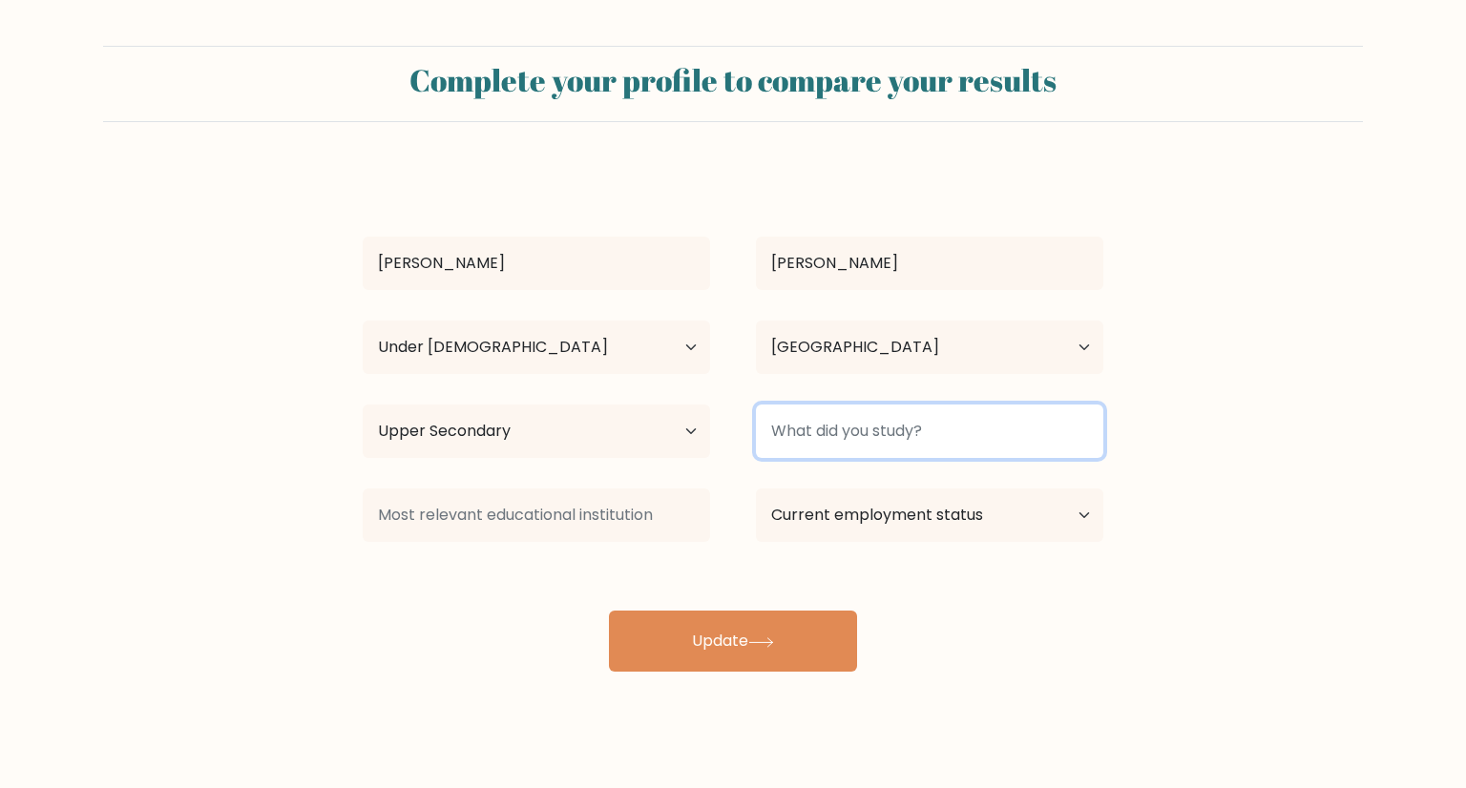
click at [862, 428] on input at bounding box center [929, 431] width 347 height 53
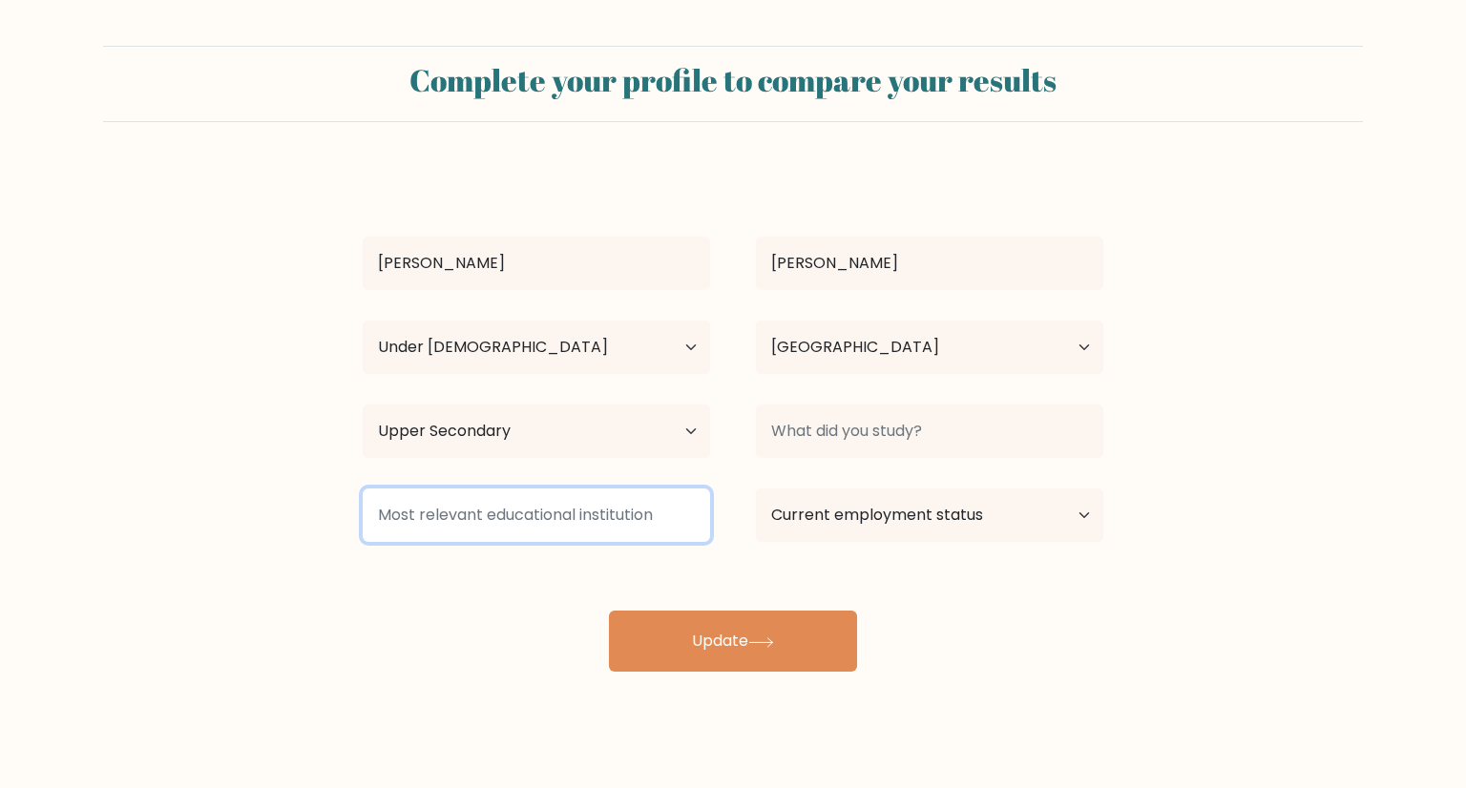
click at [571, 512] on input at bounding box center [536, 515] width 347 height 53
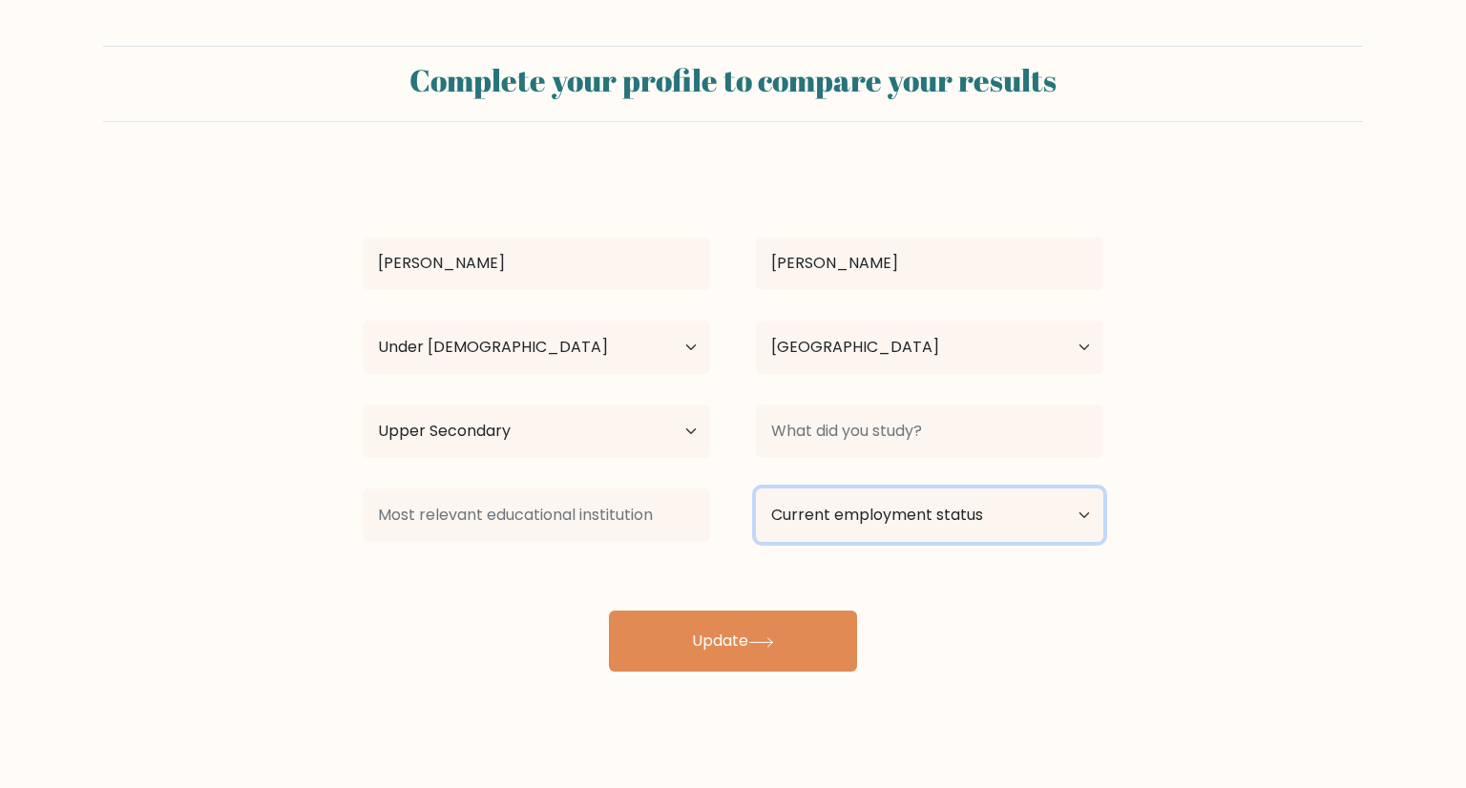
click at [850, 512] on select "Current employment status Employed Student Retired Other / prefer not to answer" at bounding box center [929, 515] width 347 height 53
select select "student"
click at [756, 489] on select "Current employment status Employed Student Retired Other / prefer not to answer" at bounding box center [929, 515] width 347 height 53
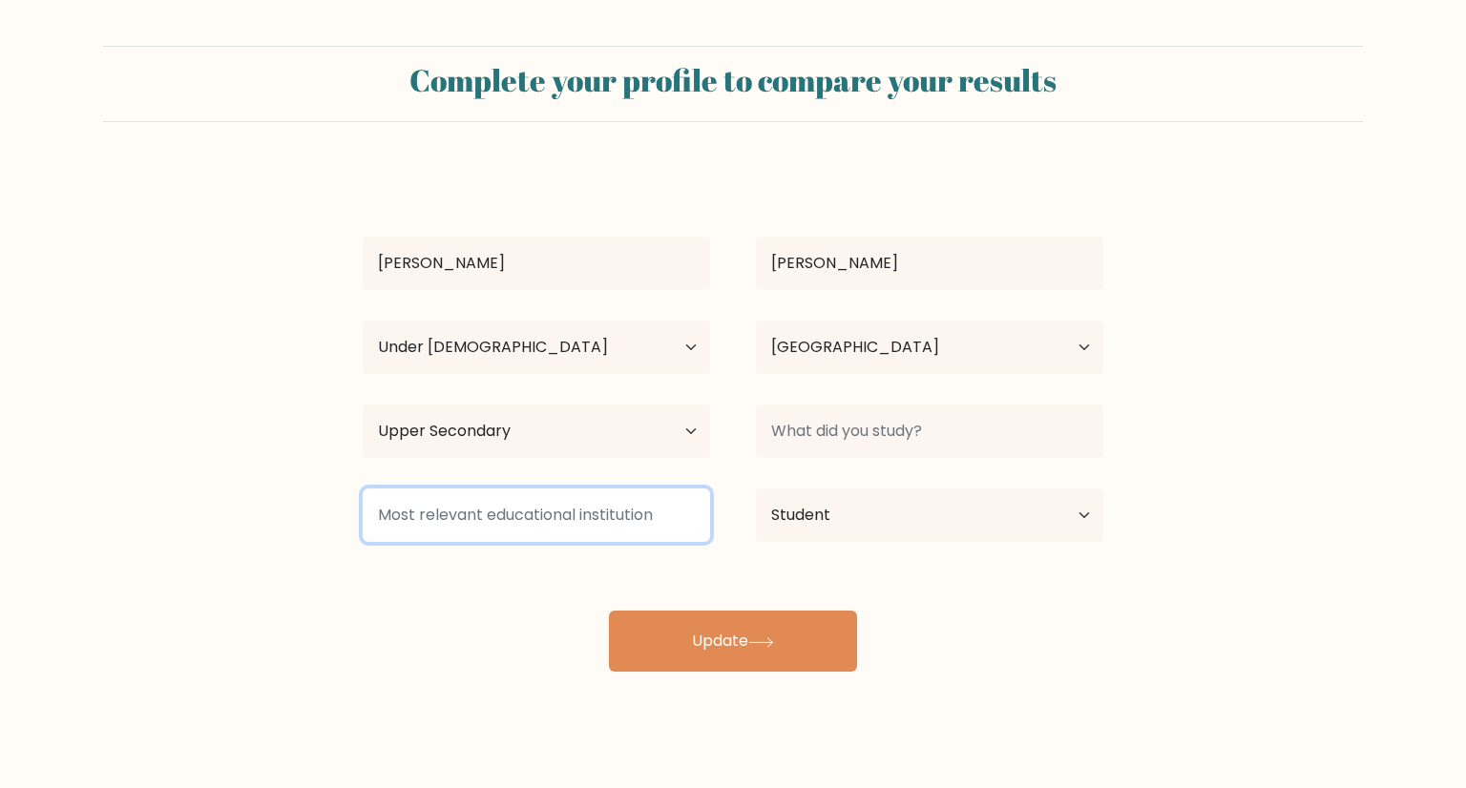
click at [659, 534] on input at bounding box center [536, 515] width 347 height 53
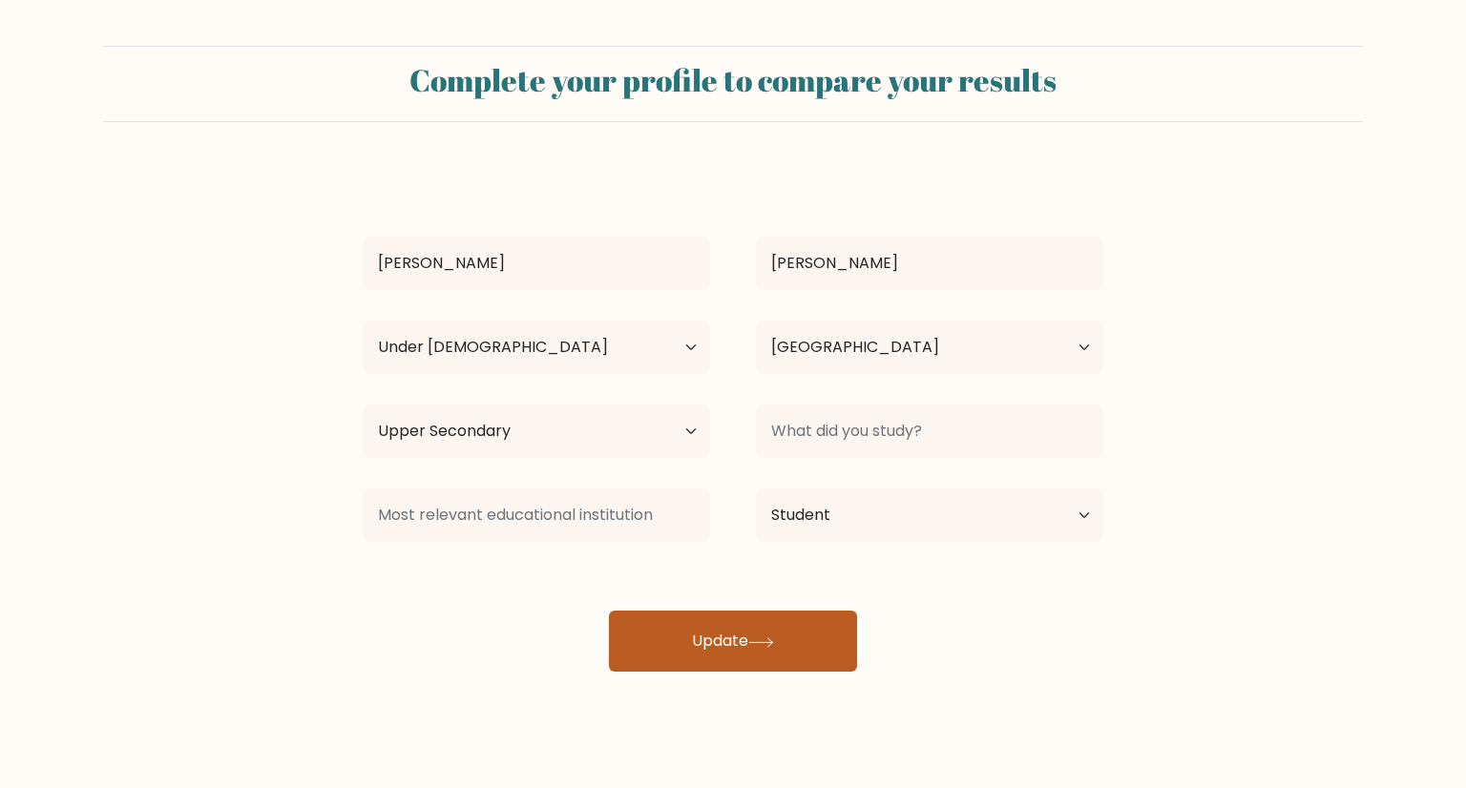
click at [721, 649] on button "Update" at bounding box center [733, 641] width 248 height 61
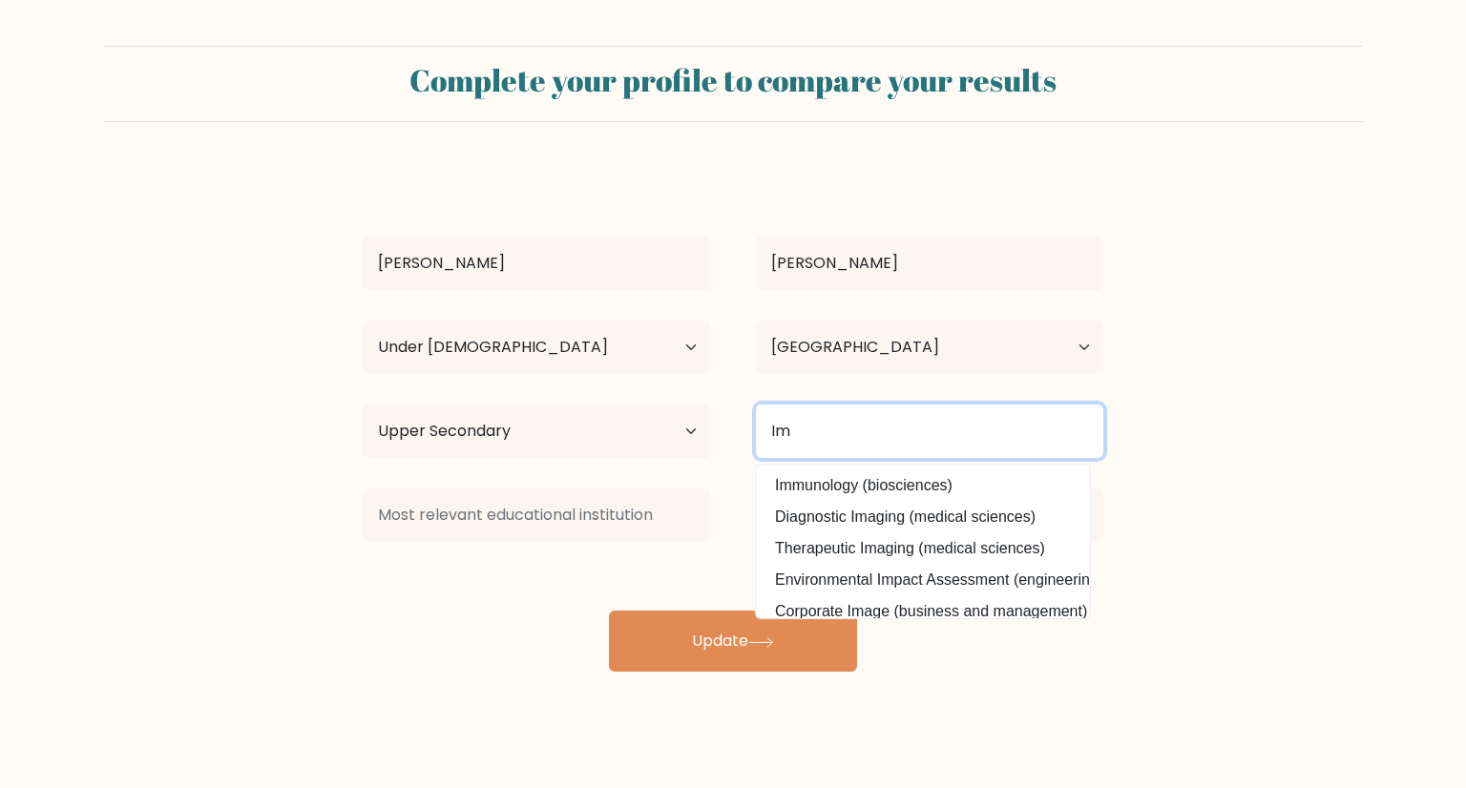
type input "I"
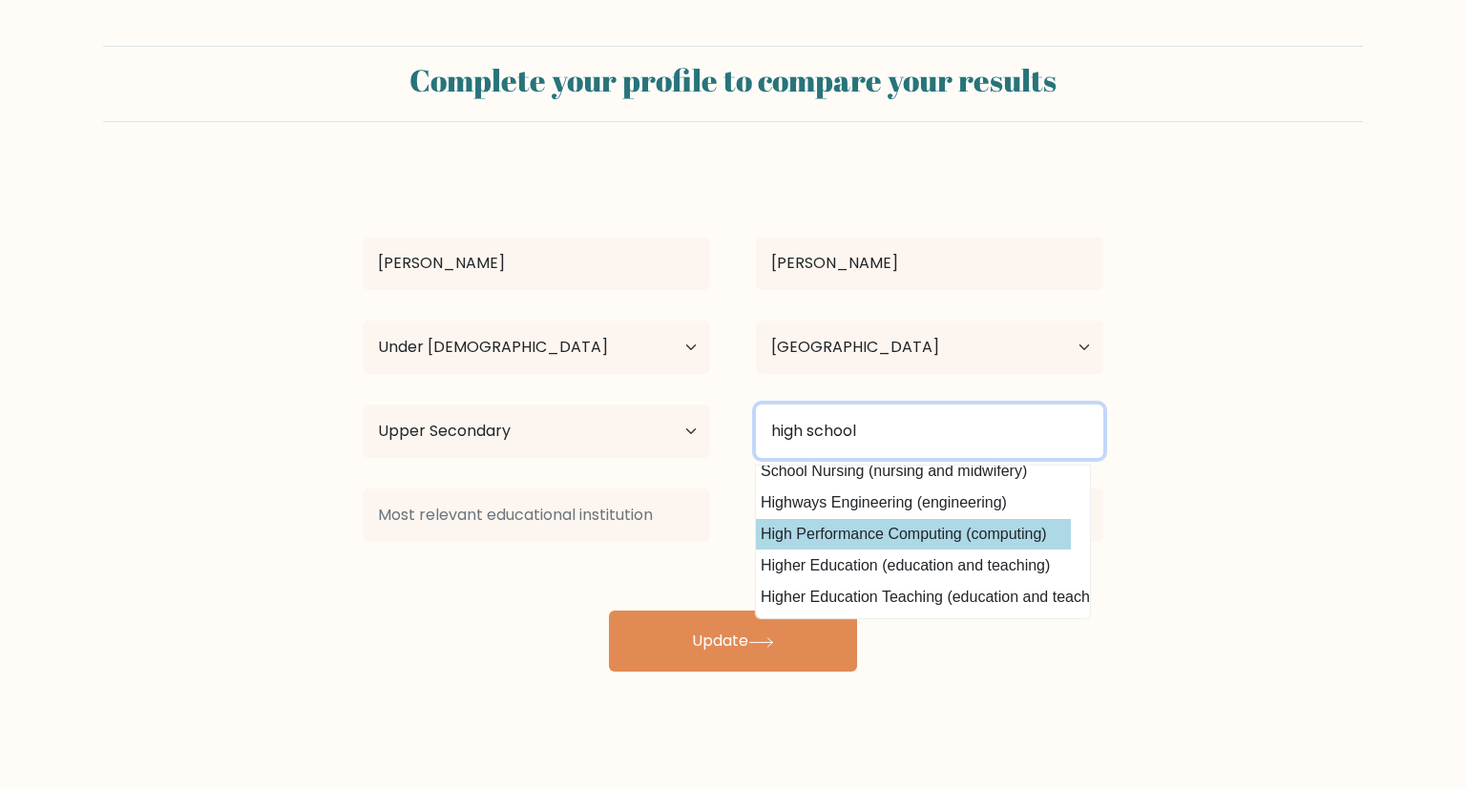
scroll to position [29, 0]
type input "h"
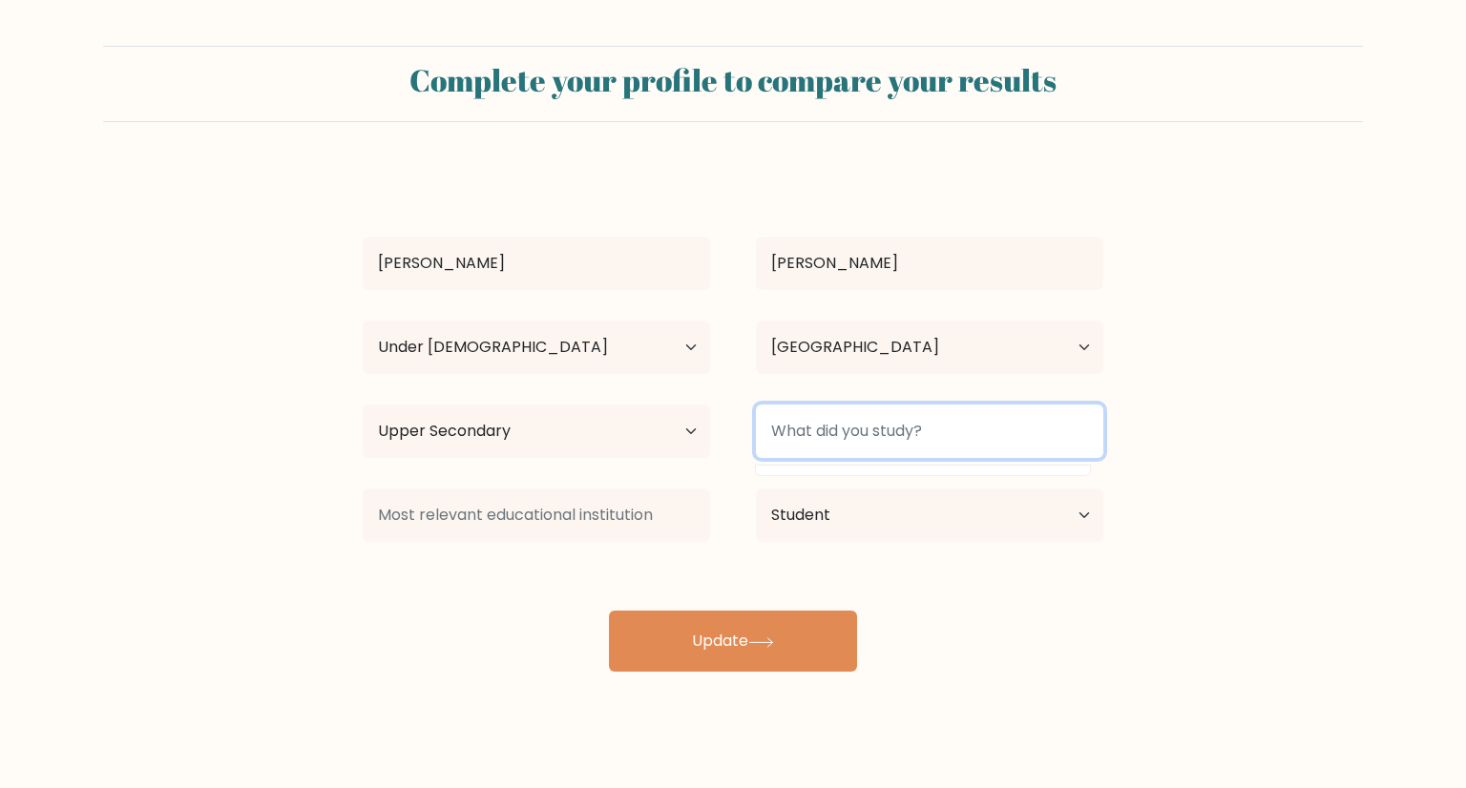
scroll to position [0, 0]
type input "s"
type input "S"
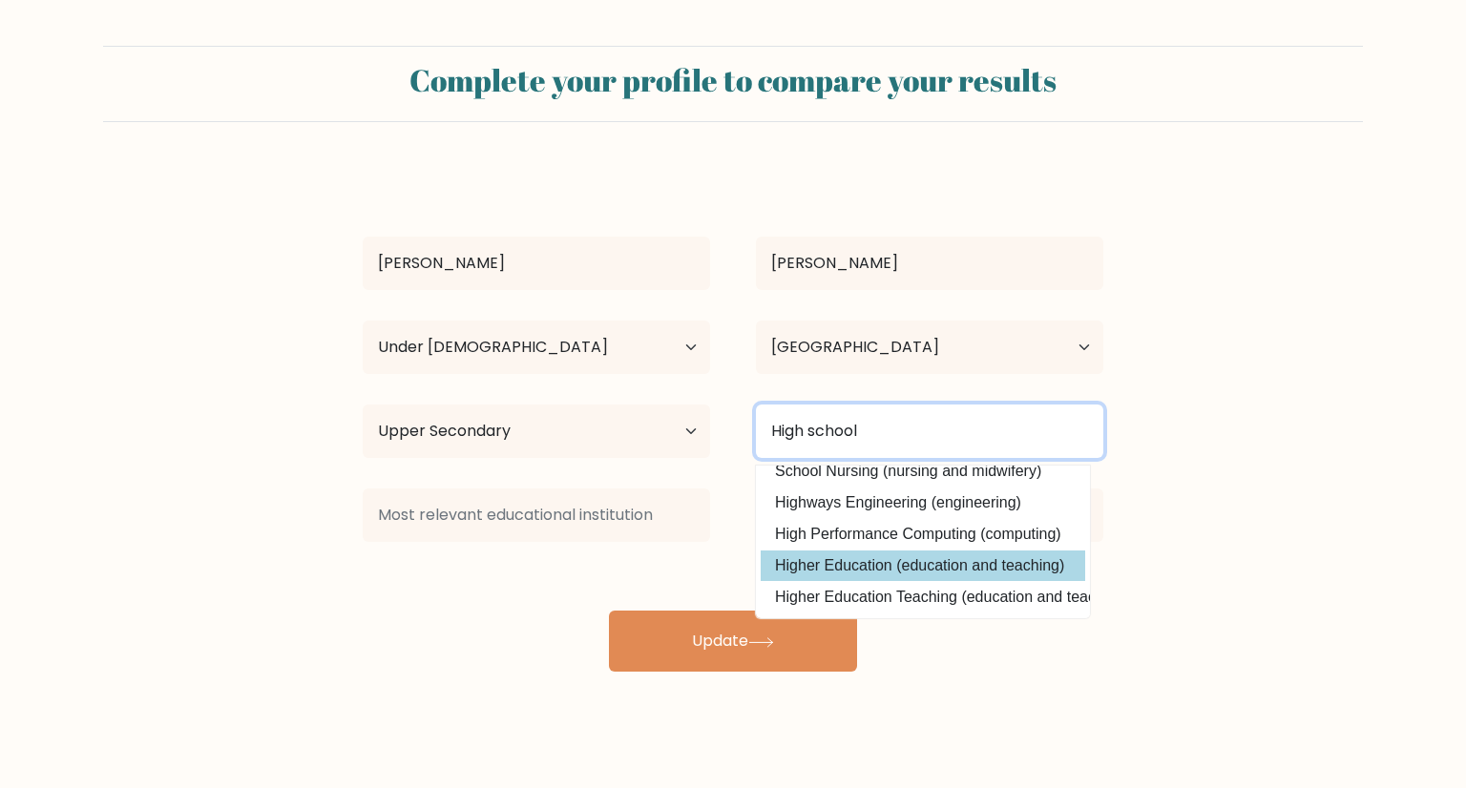
scroll to position [21, 0]
type input "High school"
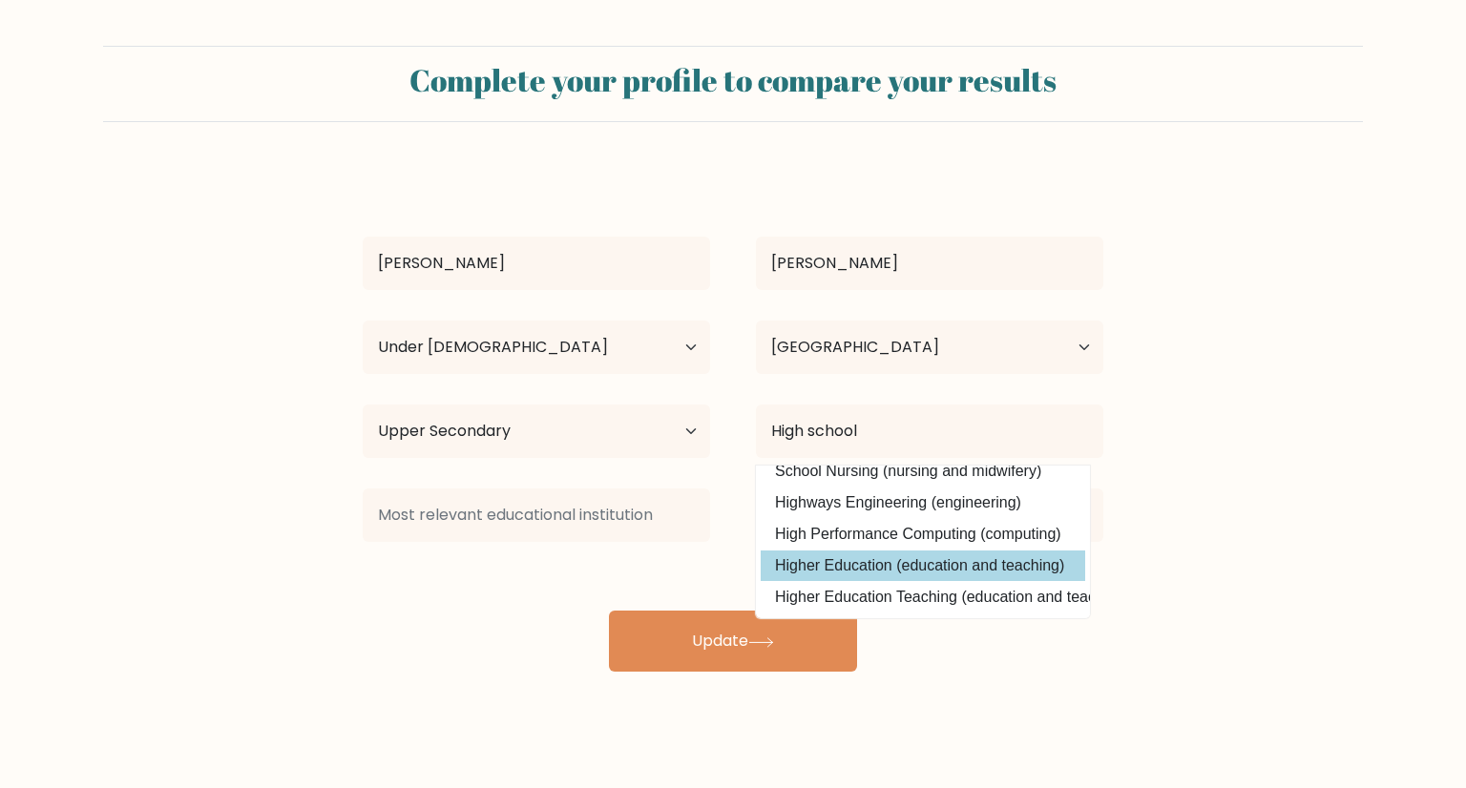
click at [961, 543] on div "Bailey Collins Age Under 18 years old 18-24 years old 25-34 years old 35-44 yea…" at bounding box center [732, 420] width 763 height 504
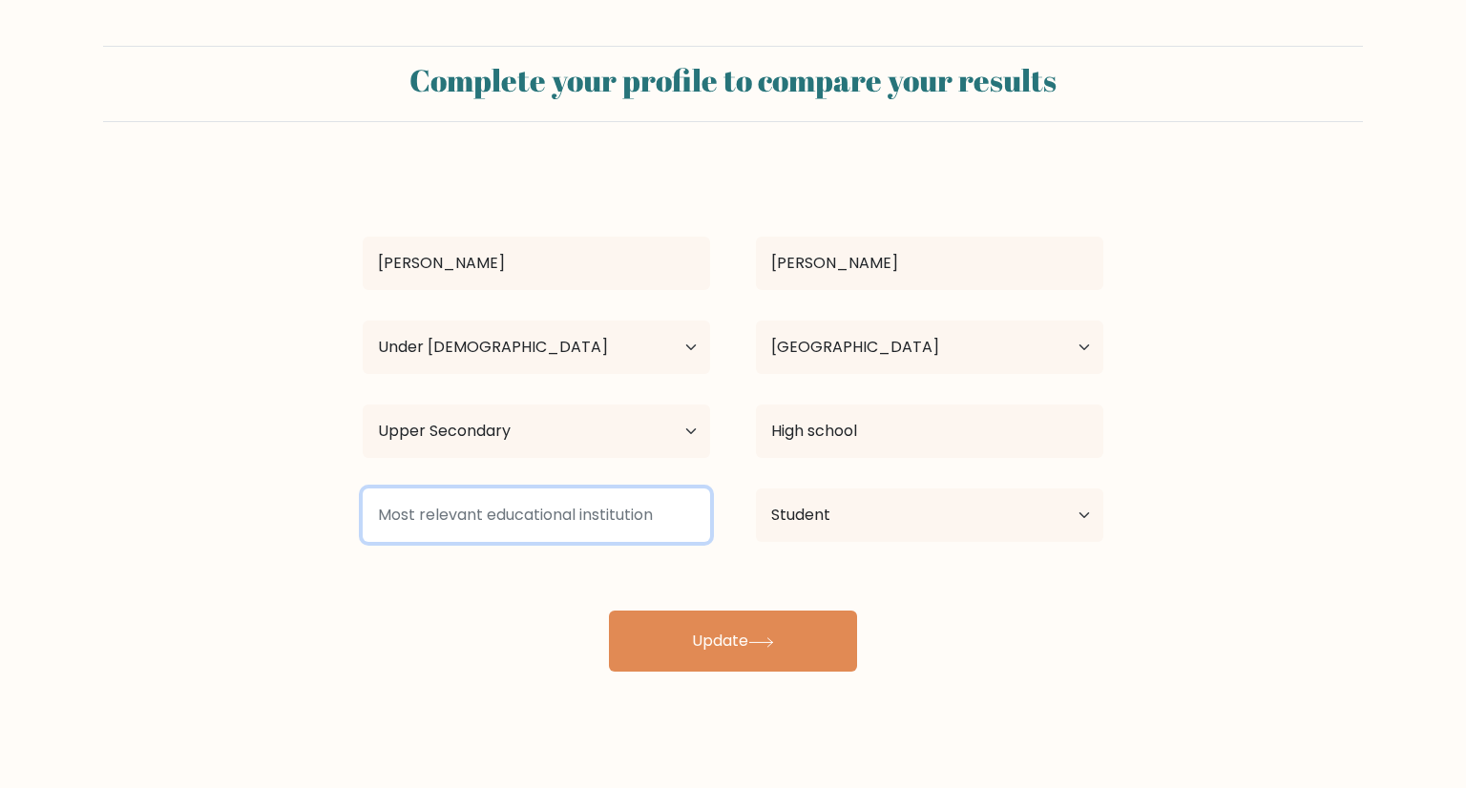
click at [585, 535] on input at bounding box center [536, 515] width 347 height 53
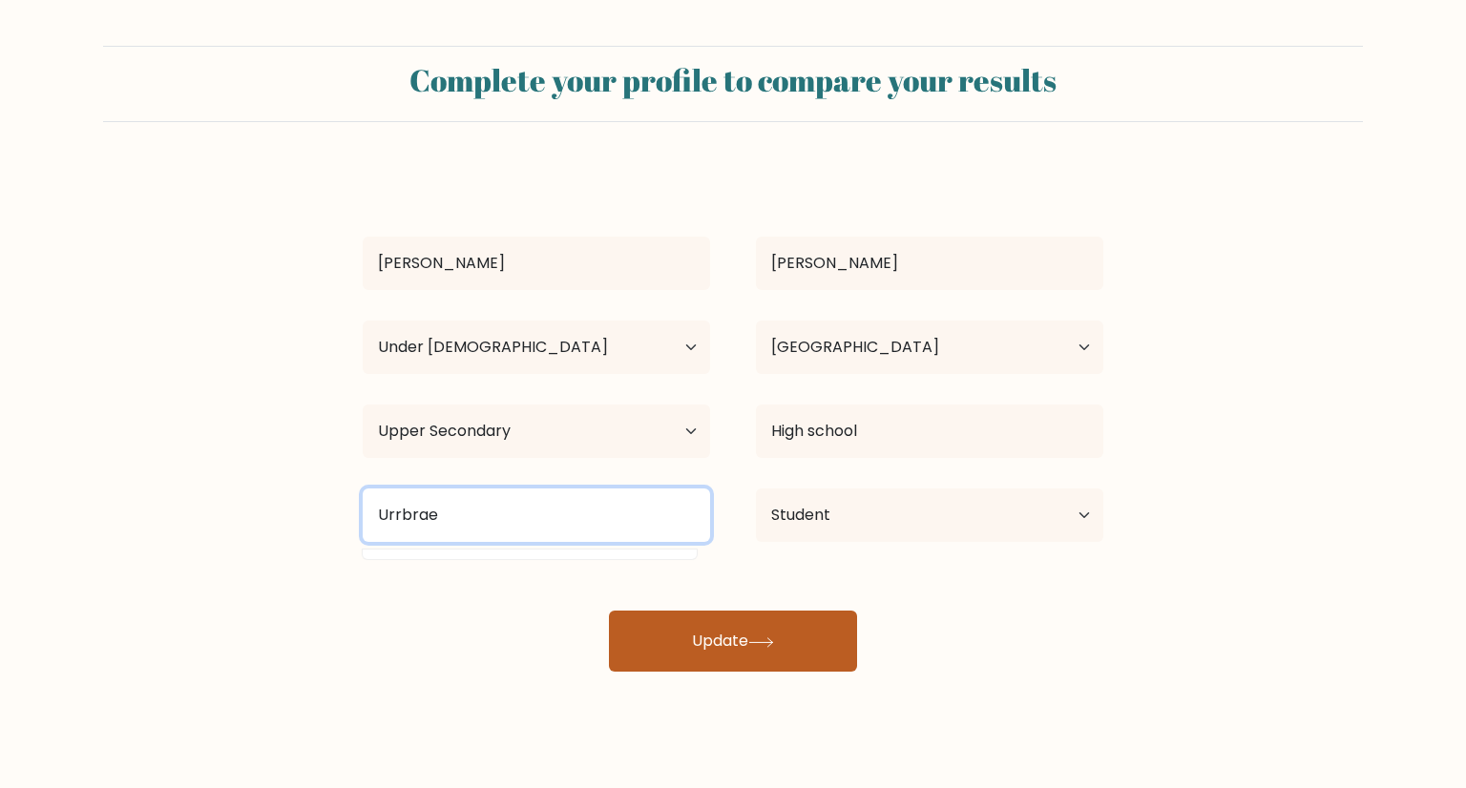
type input "Urrbrae"
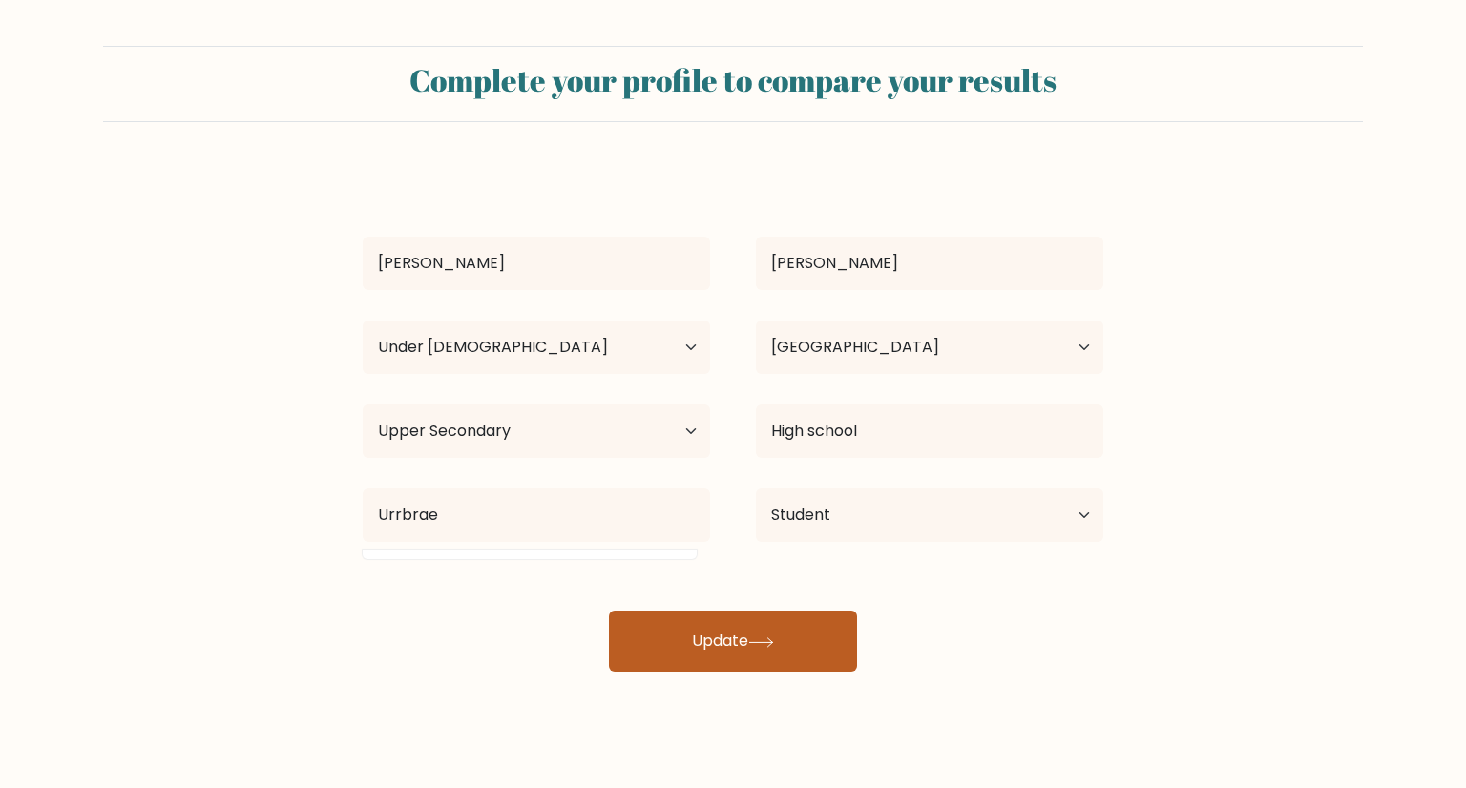
click at [765, 655] on button "Update" at bounding box center [733, 641] width 248 height 61
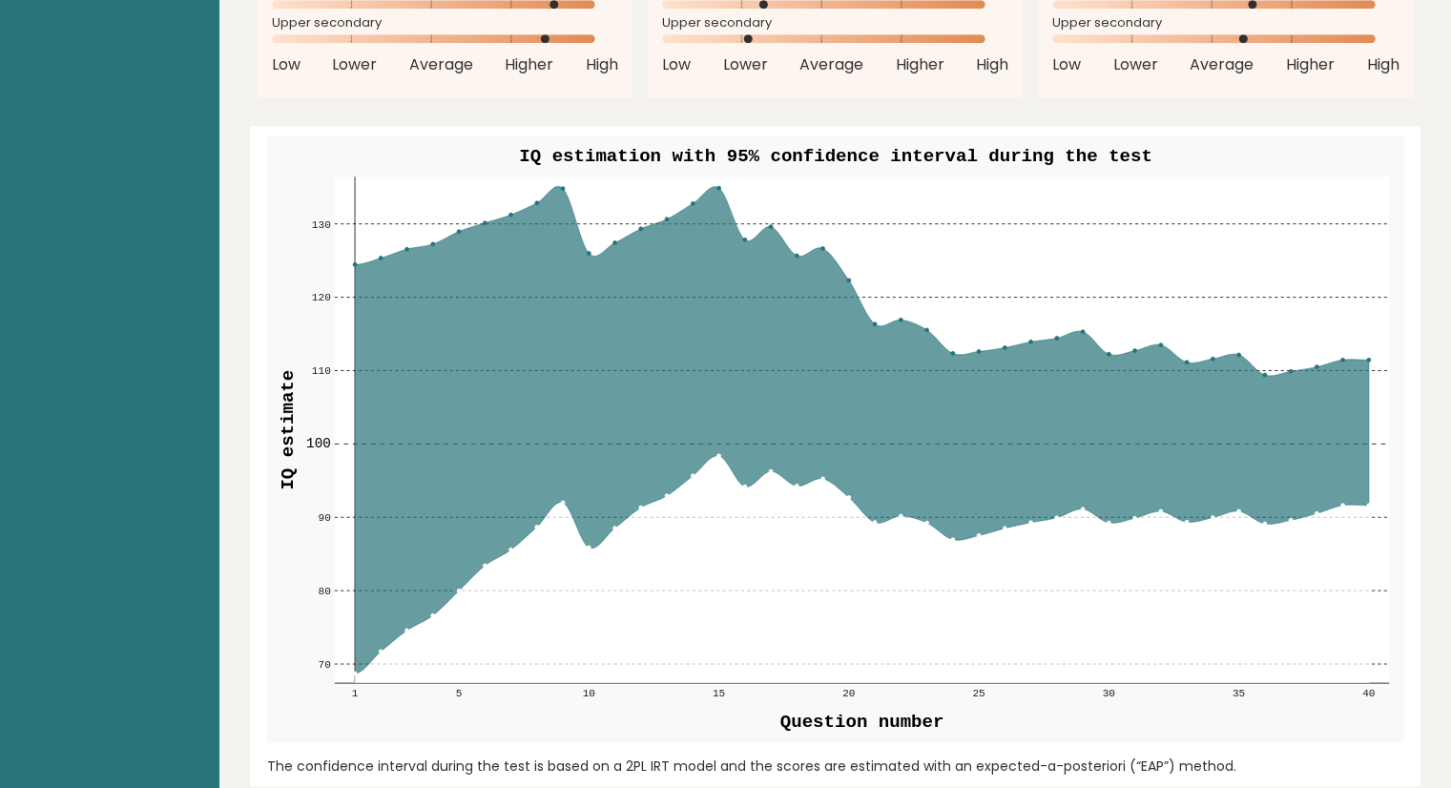
scroll to position [2111, 0]
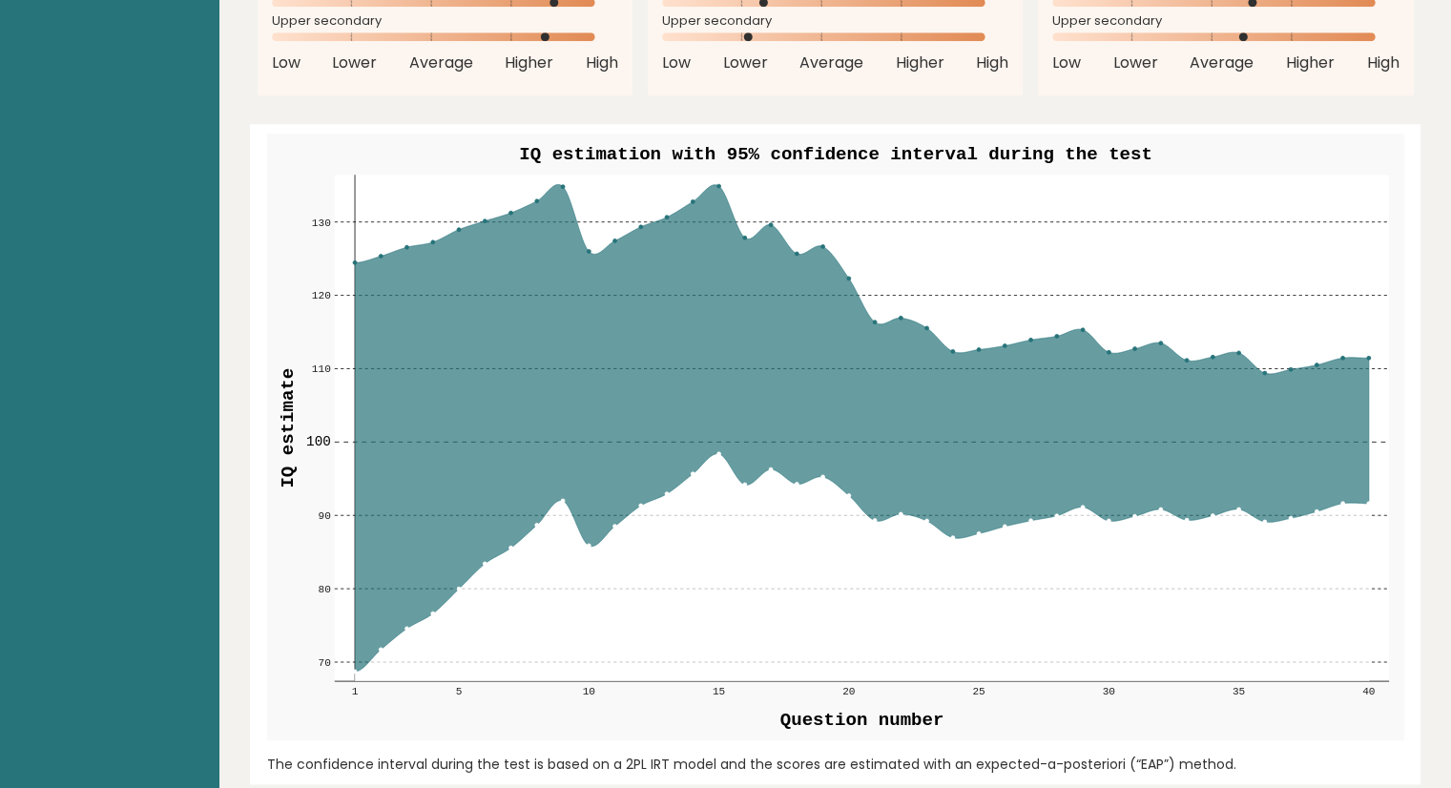
click at [560, 184] on icon at bounding box center [861, 427] width 1014 height 487
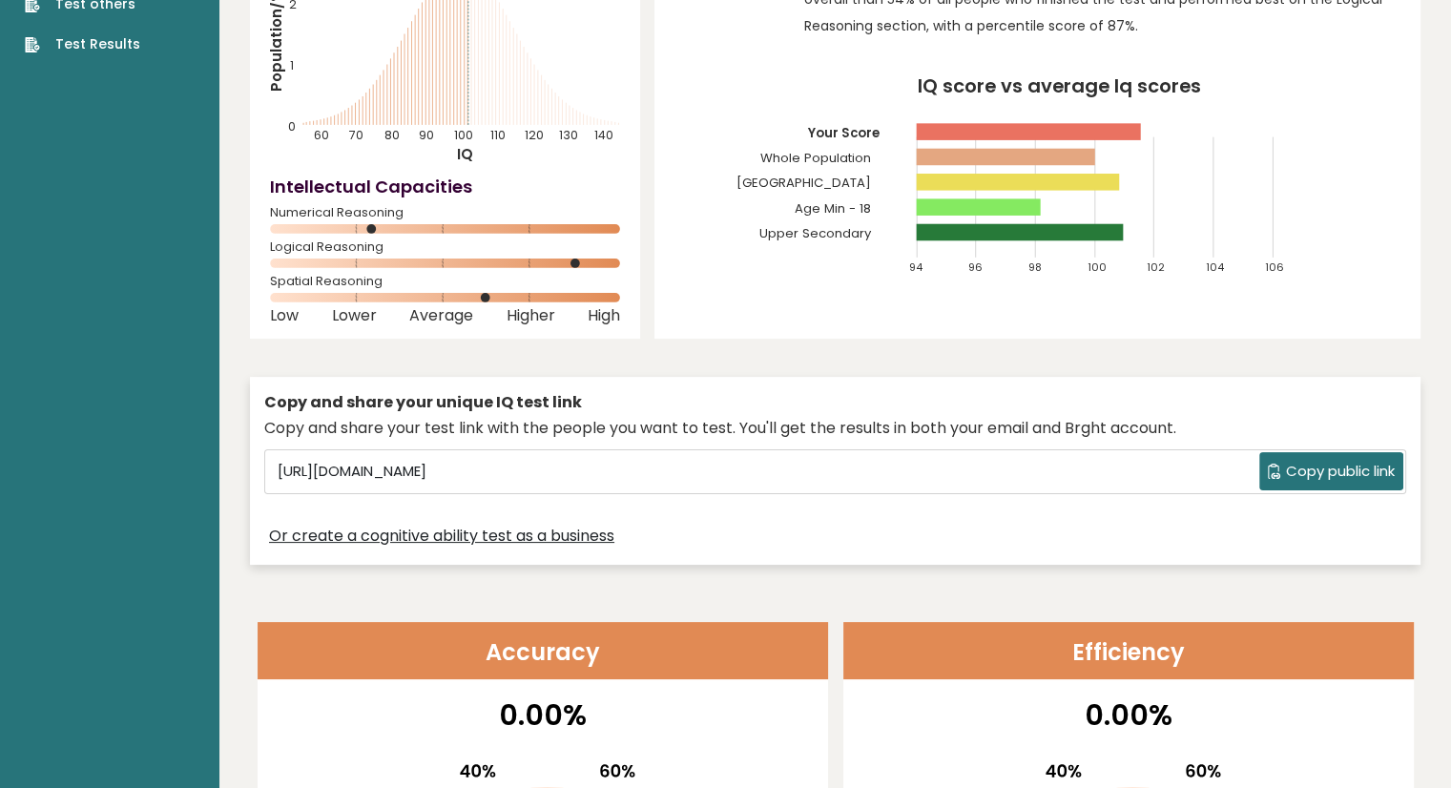
scroll to position [0, 0]
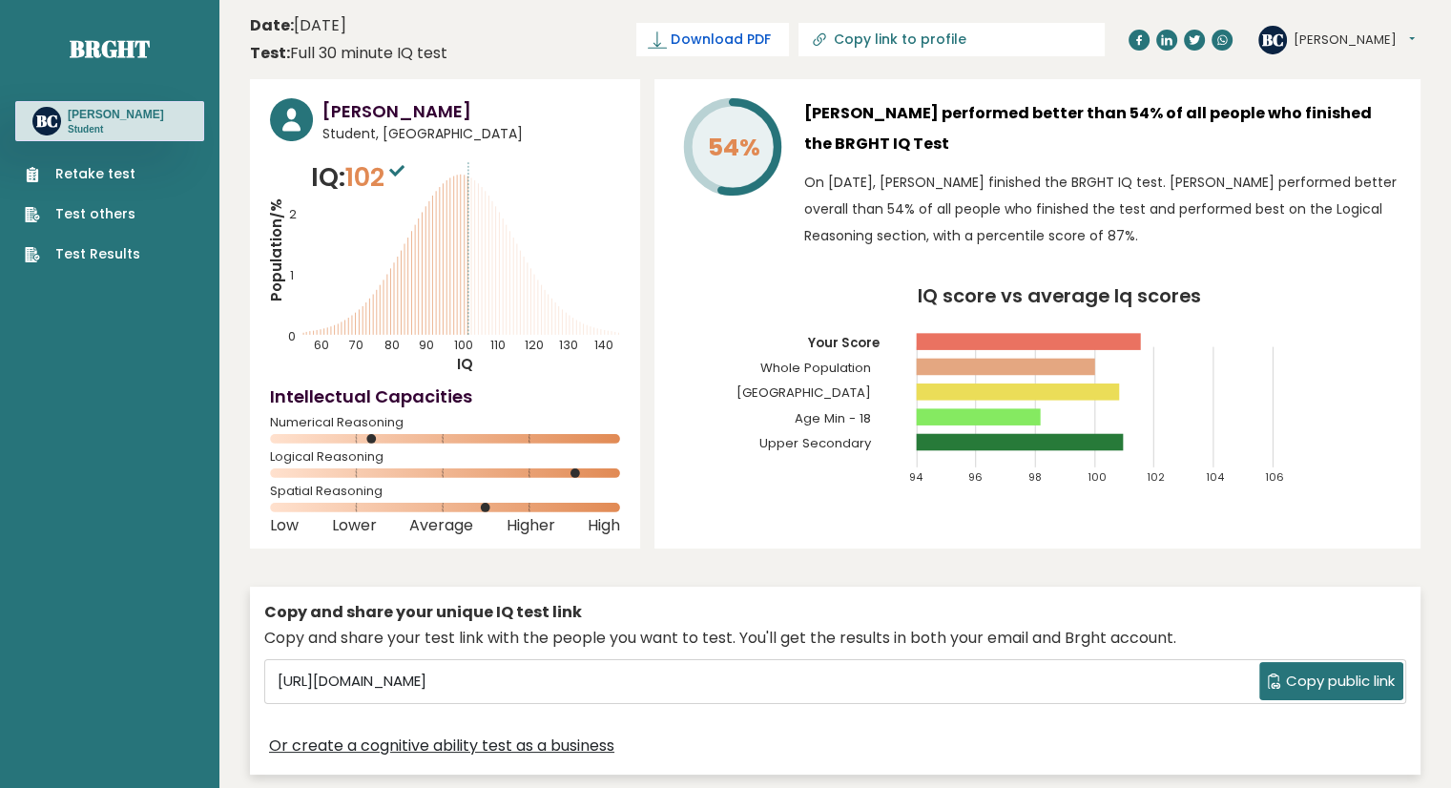
click at [770, 34] on span "Download PDF" at bounding box center [720, 40] width 99 height 20
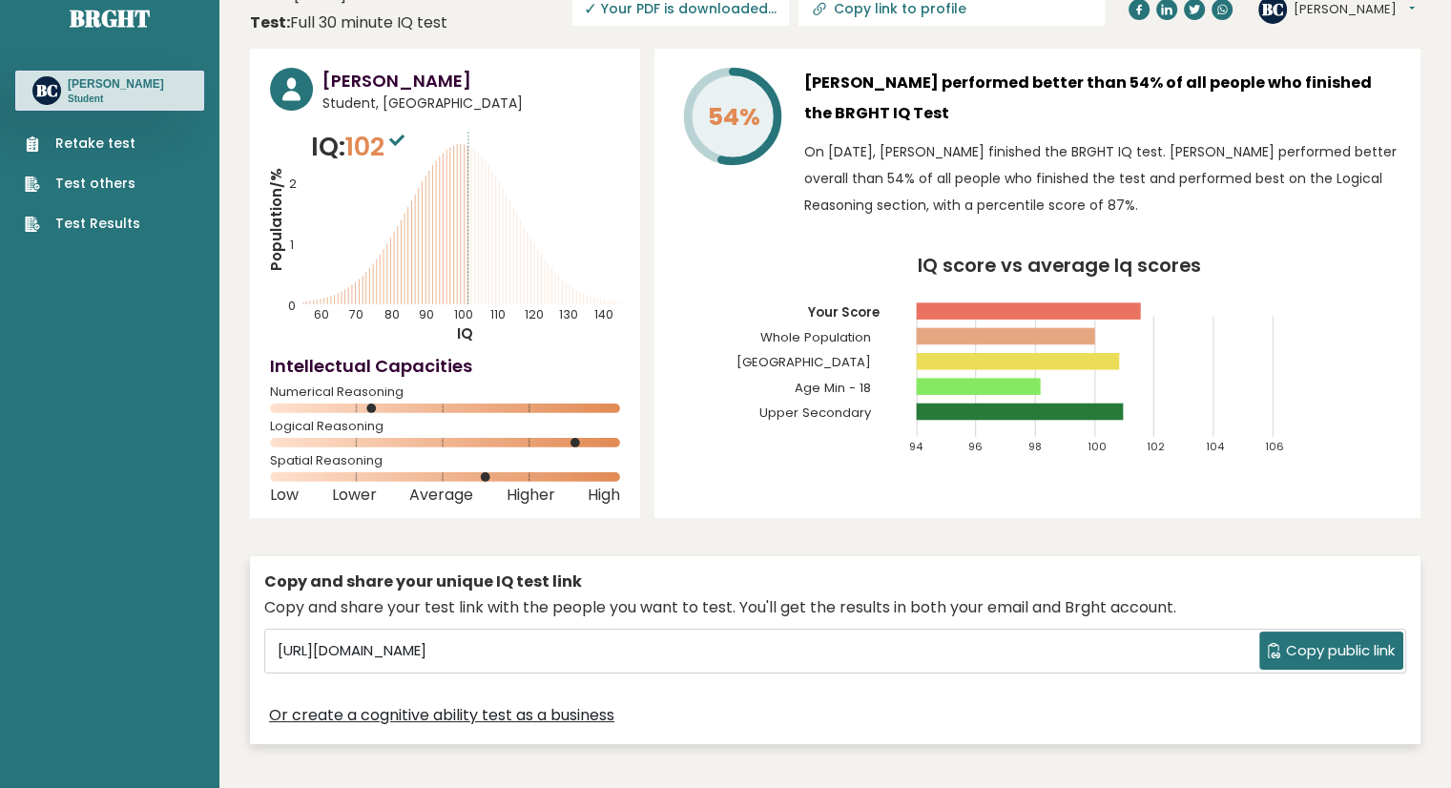
scroll to position [36, 0]
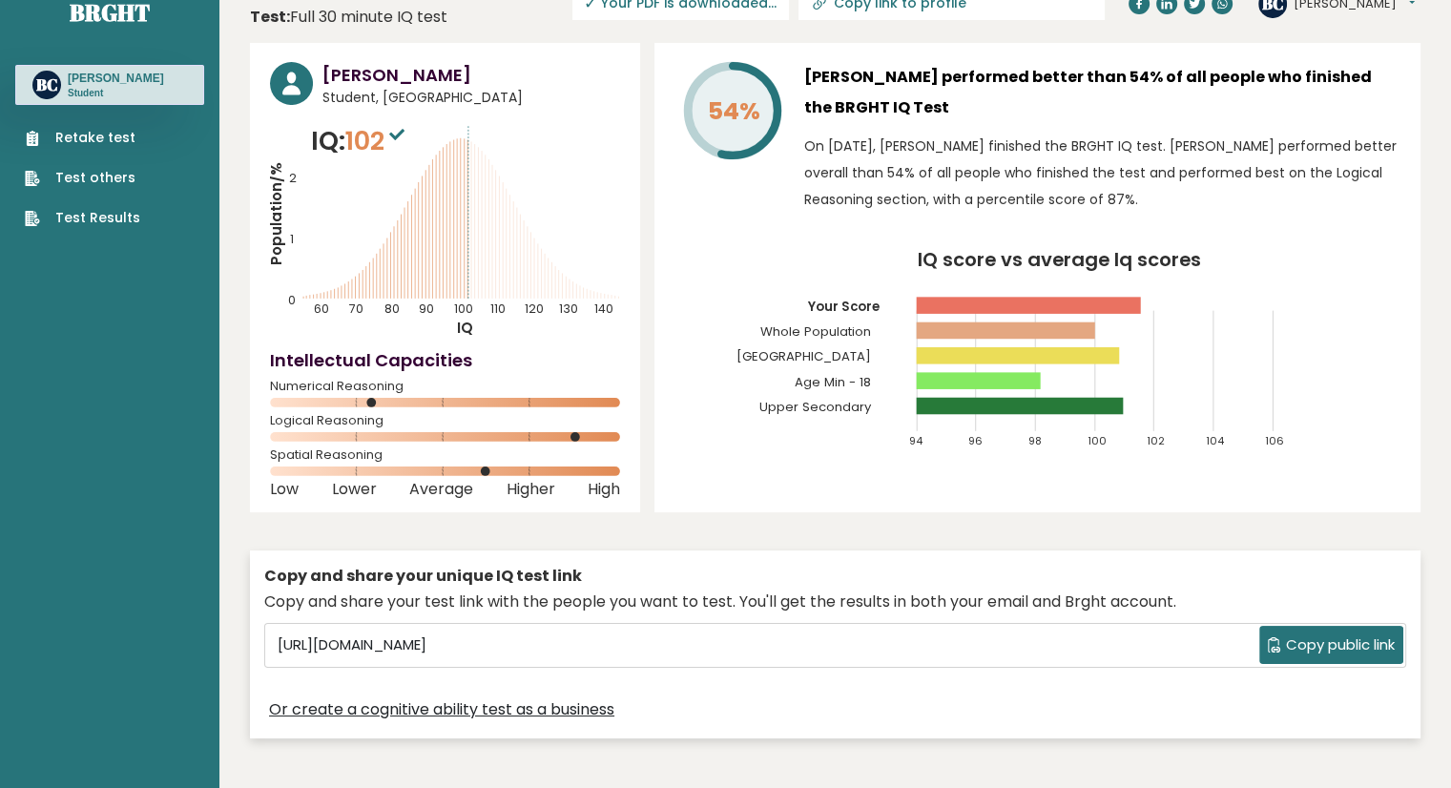
click at [98, 215] on link "Test Results" at bounding box center [82, 218] width 115 height 20
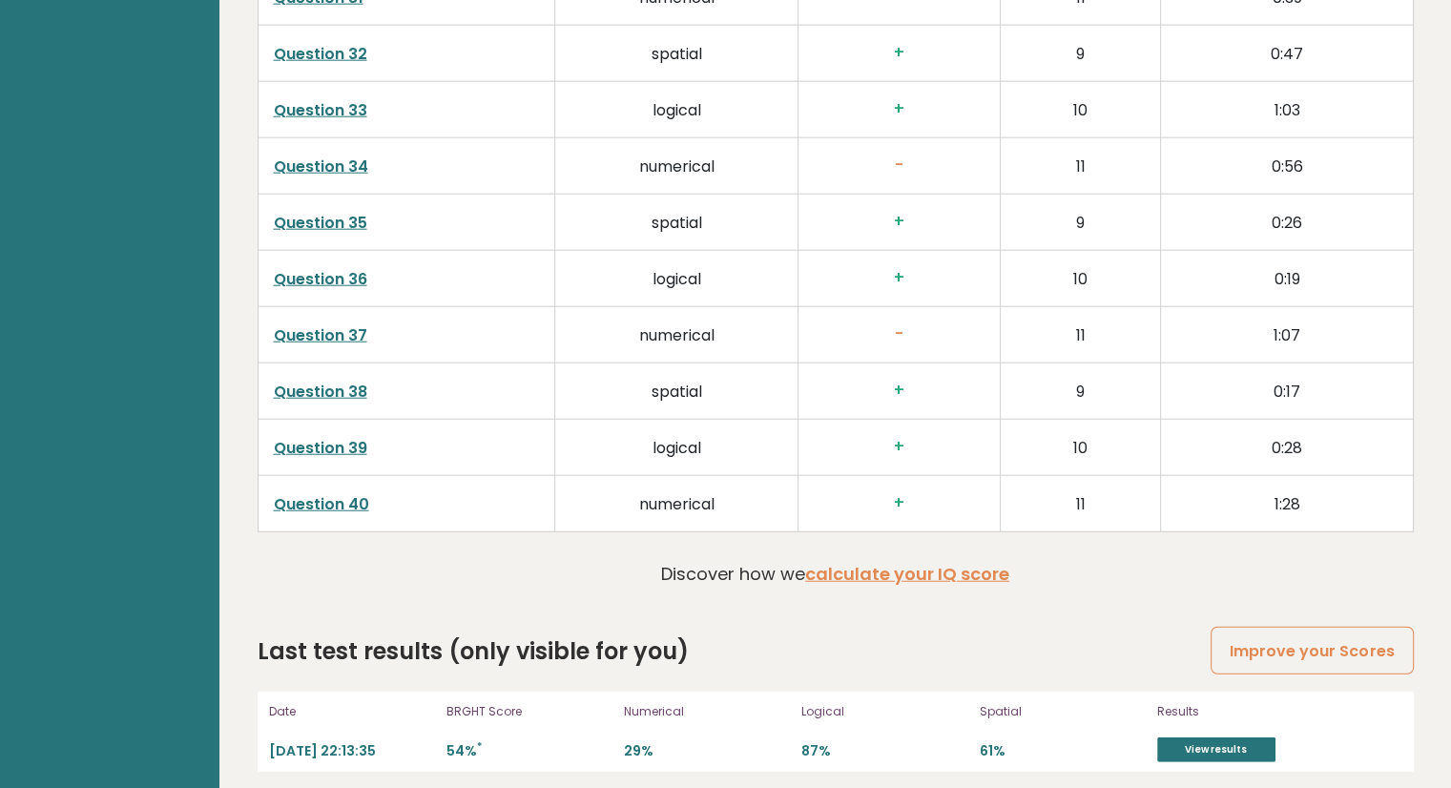
scroll to position [4782, 0]
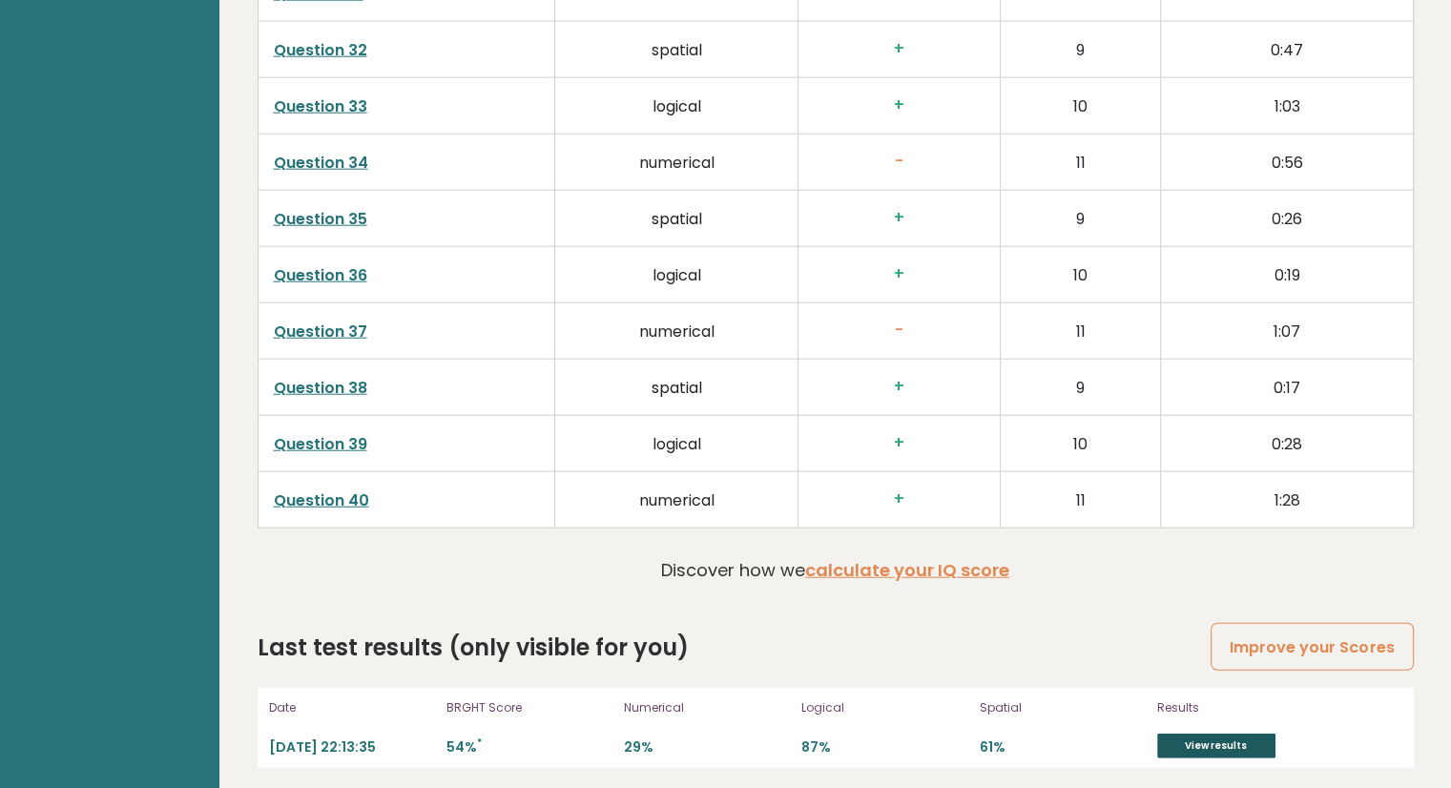
click at [1191, 736] on link "View results" at bounding box center [1216, 746] width 118 height 25
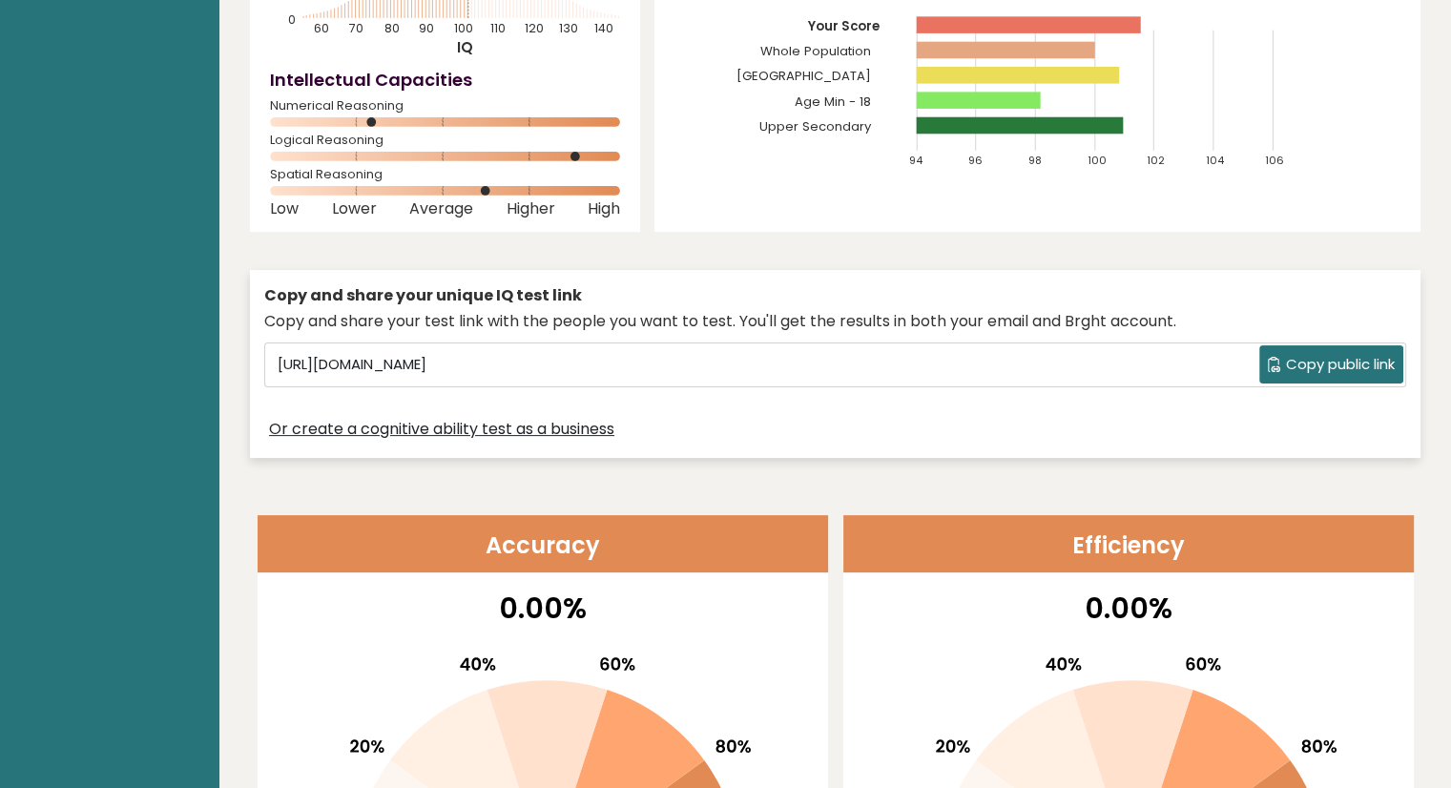
scroll to position [0, 0]
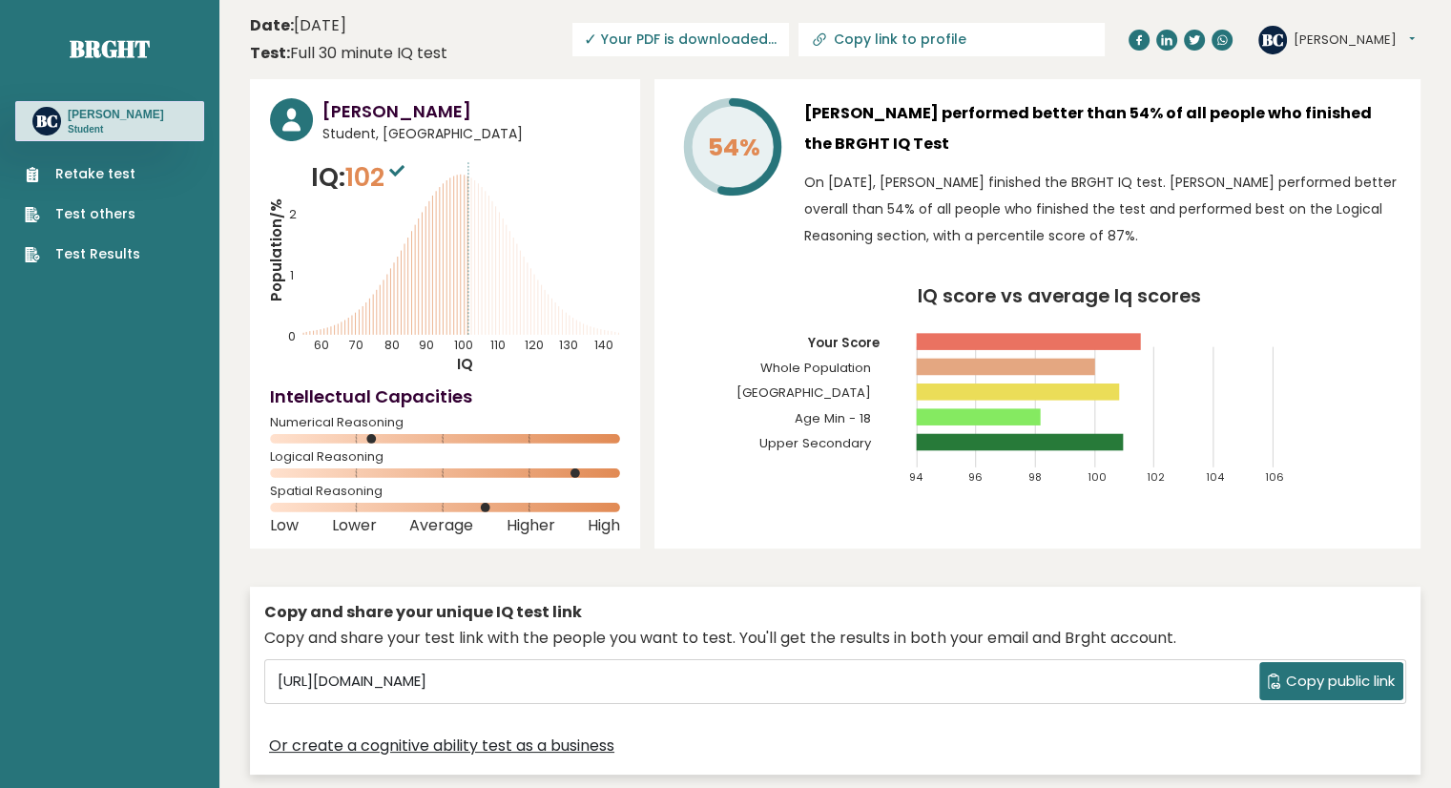
click at [462, 246] on icon "Population/% IQ 0 1 2 60 70 80 90 100 110 120 130 140" at bounding box center [445, 266] width 350 height 216
click at [504, 283] on icon at bounding box center [504, 277] width 0 height 116
click at [112, 252] on link "Test Results" at bounding box center [82, 254] width 115 height 20
click at [135, 135] on div "BC Bailey Collins Student" at bounding box center [109, 121] width 189 height 40
click at [1332, 38] on button "[PERSON_NAME]" at bounding box center [1354, 40] width 121 height 19
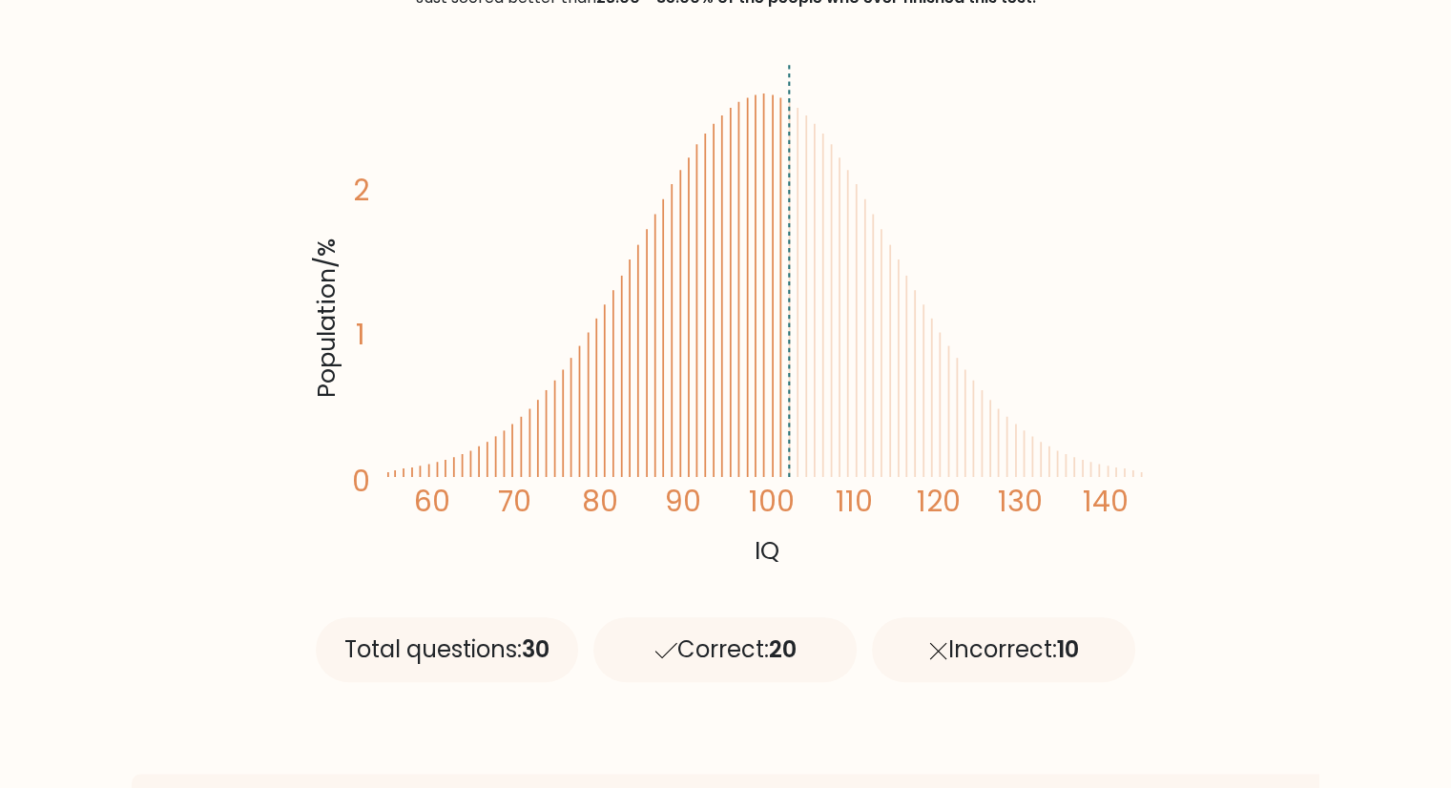
scroll to position [252, 0]
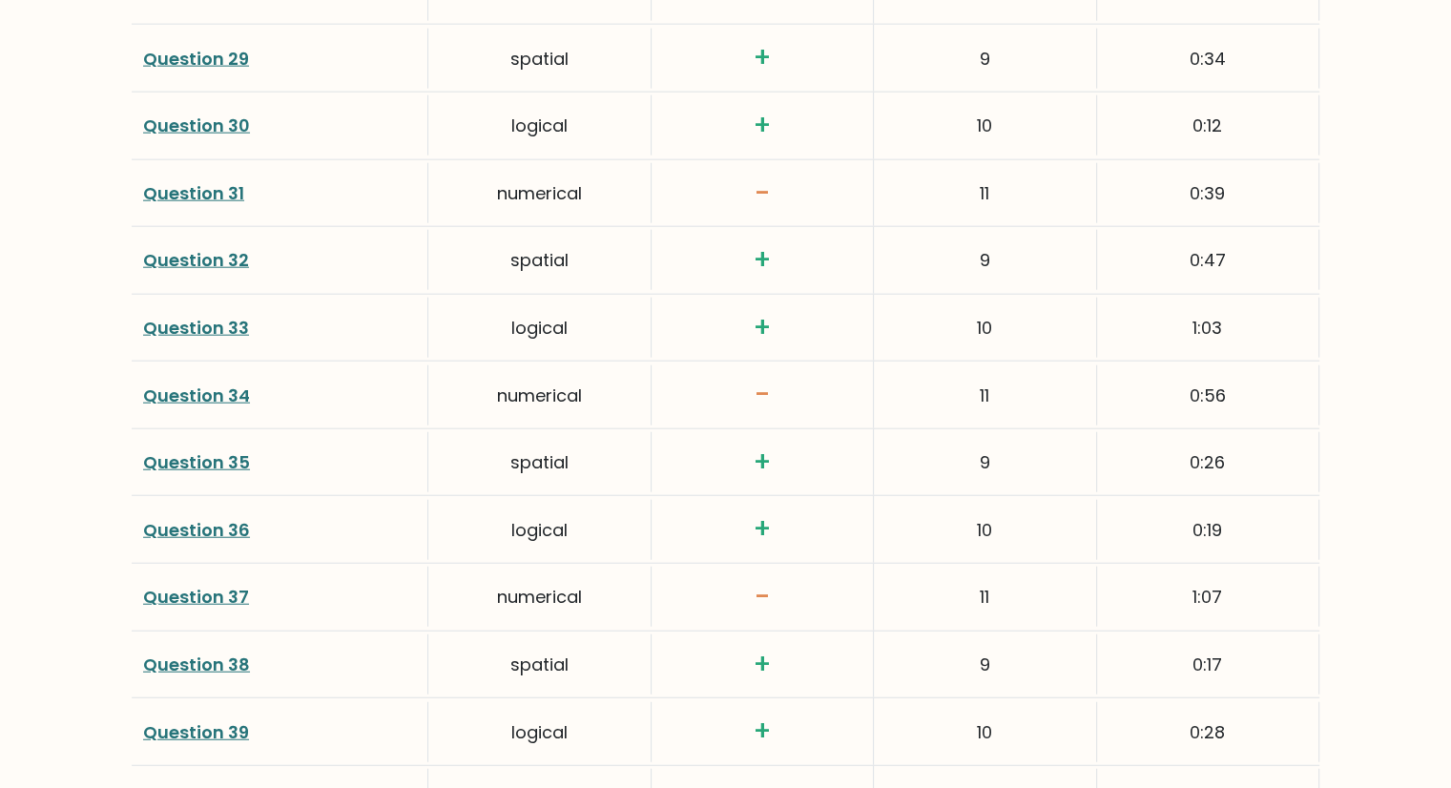
scroll to position [4957, 0]
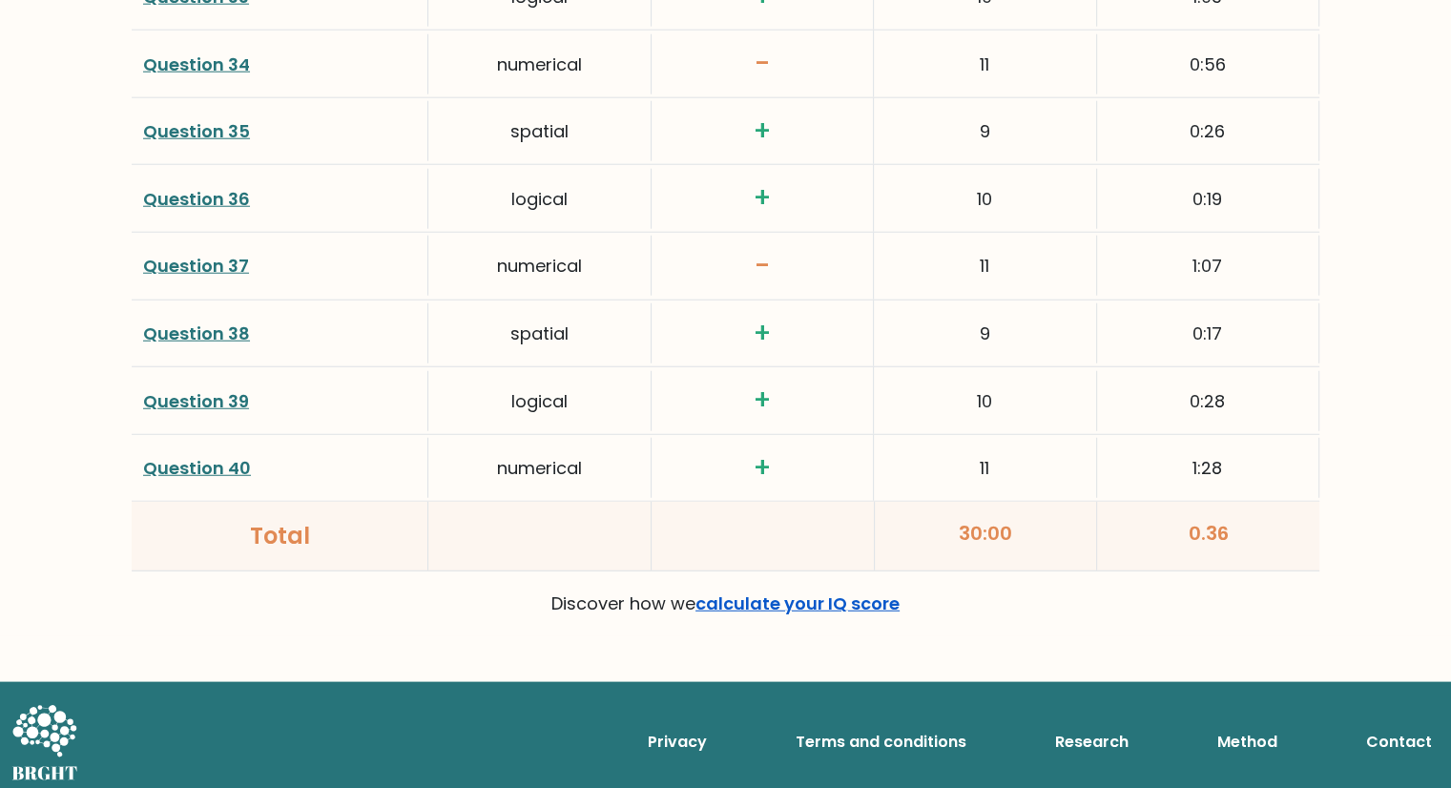
click at [833, 592] on link "calculate your IQ score" at bounding box center [798, 604] width 204 height 24
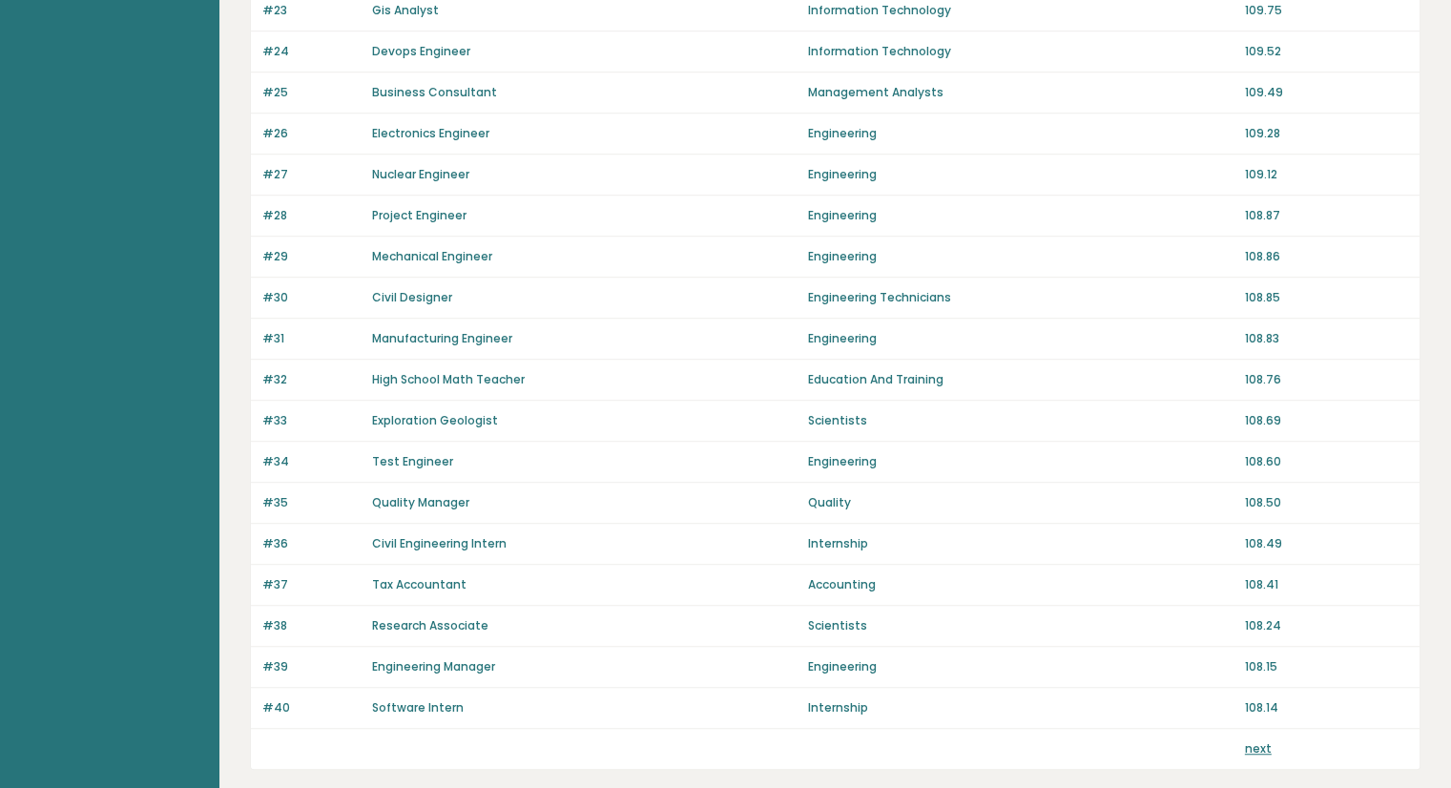
scroll to position [1252, 0]
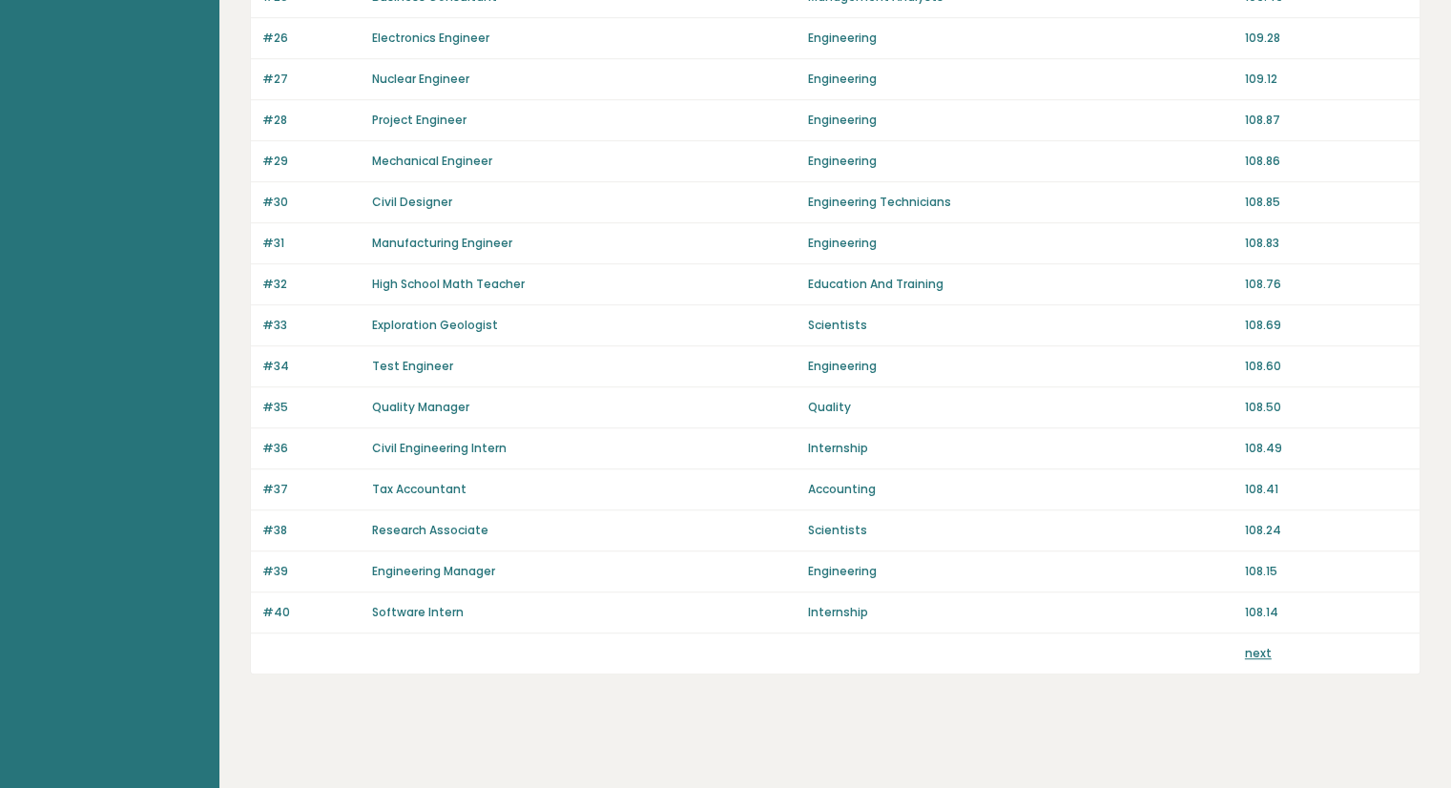
click at [1249, 646] on link "next" at bounding box center [1258, 653] width 27 height 16
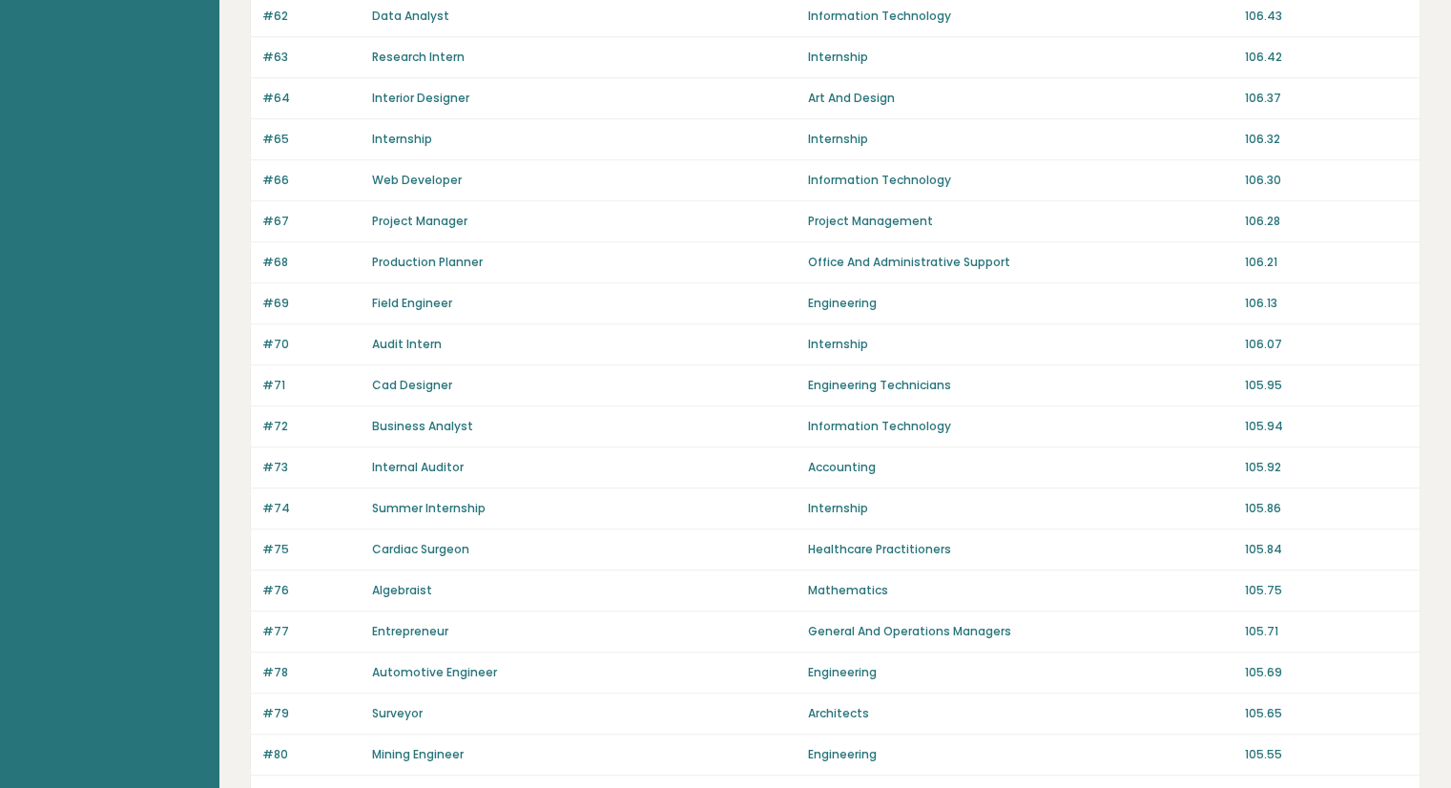
scroll to position [1252, 0]
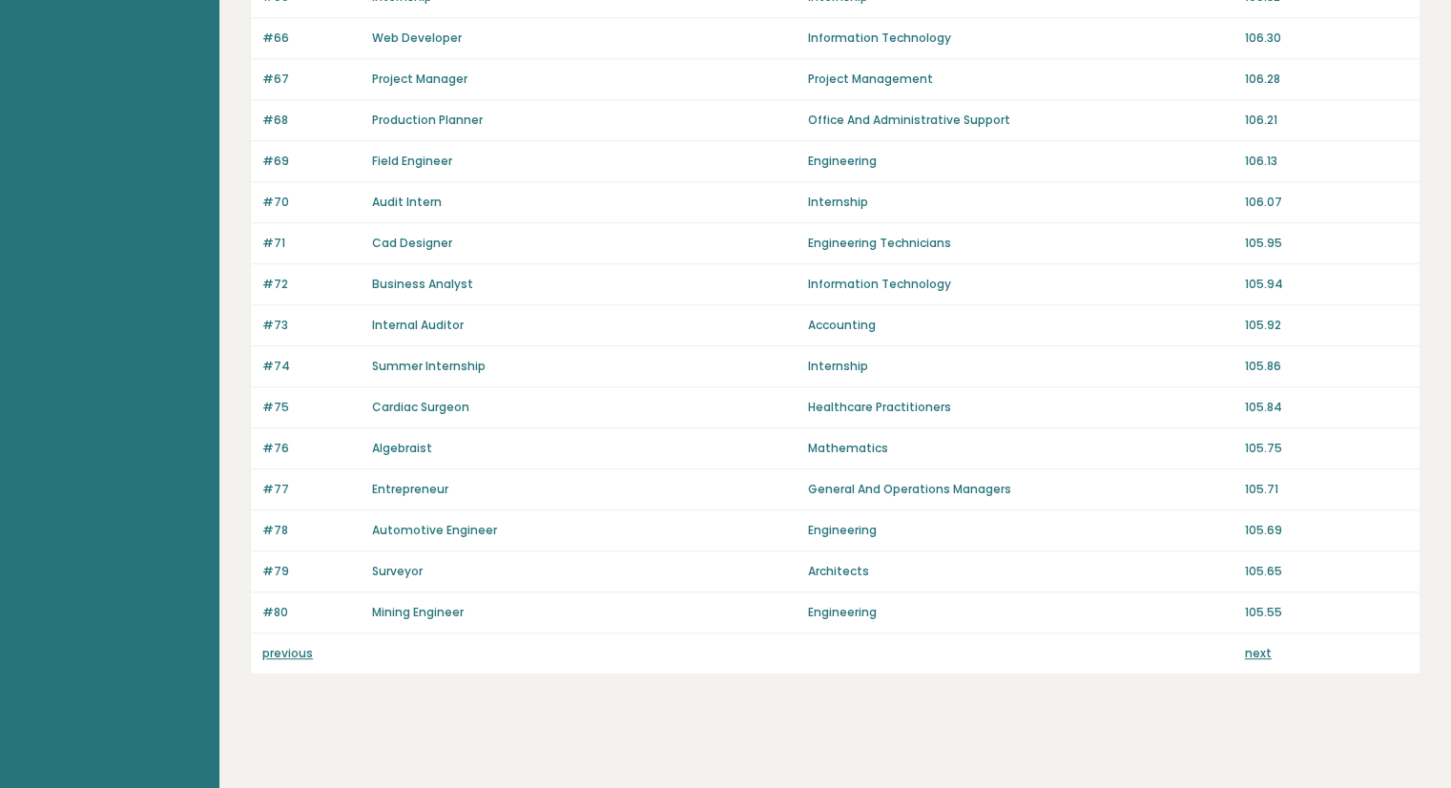
click at [1252, 651] on link "next" at bounding box center [1258, 653] width 27 height 16
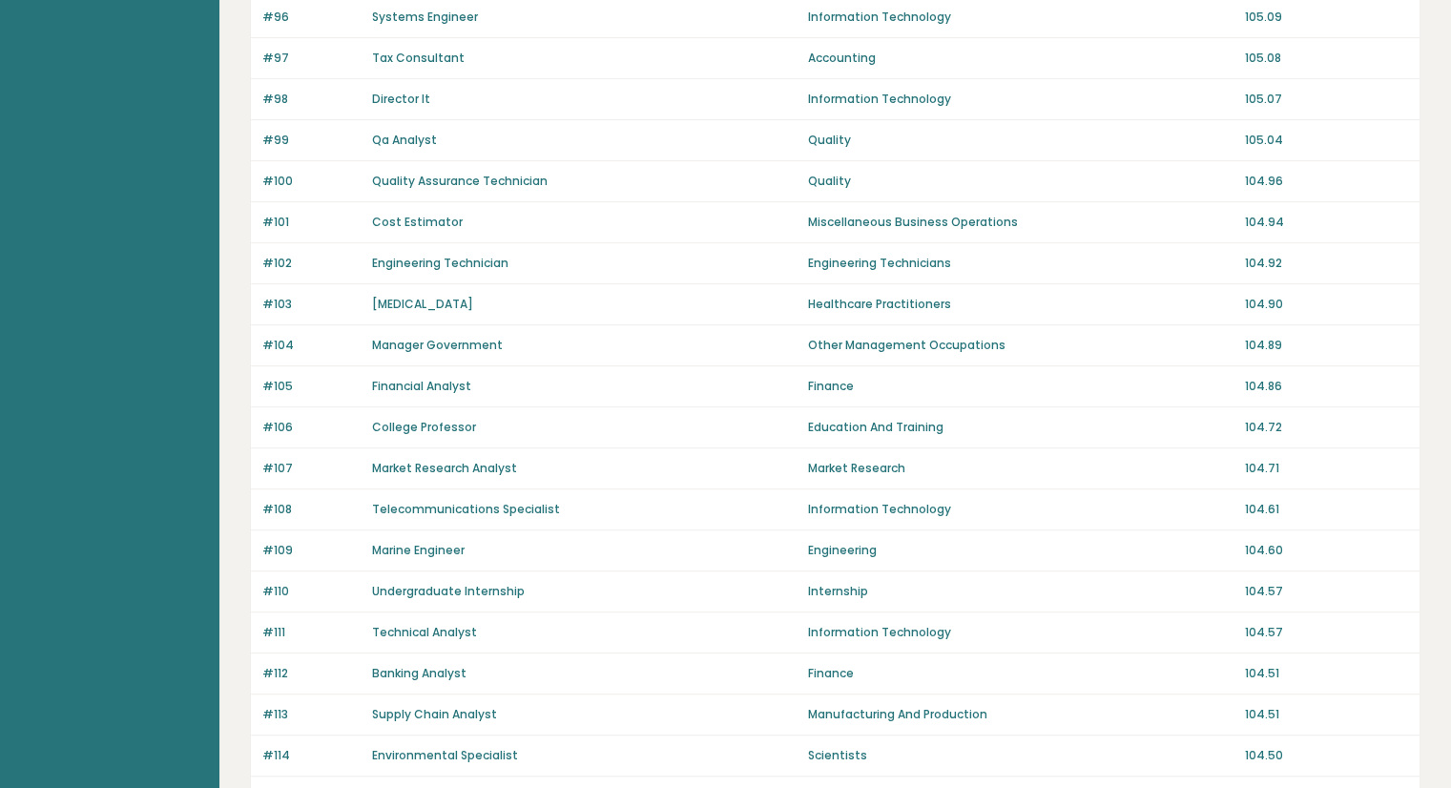
scroll to position [1252, 0]
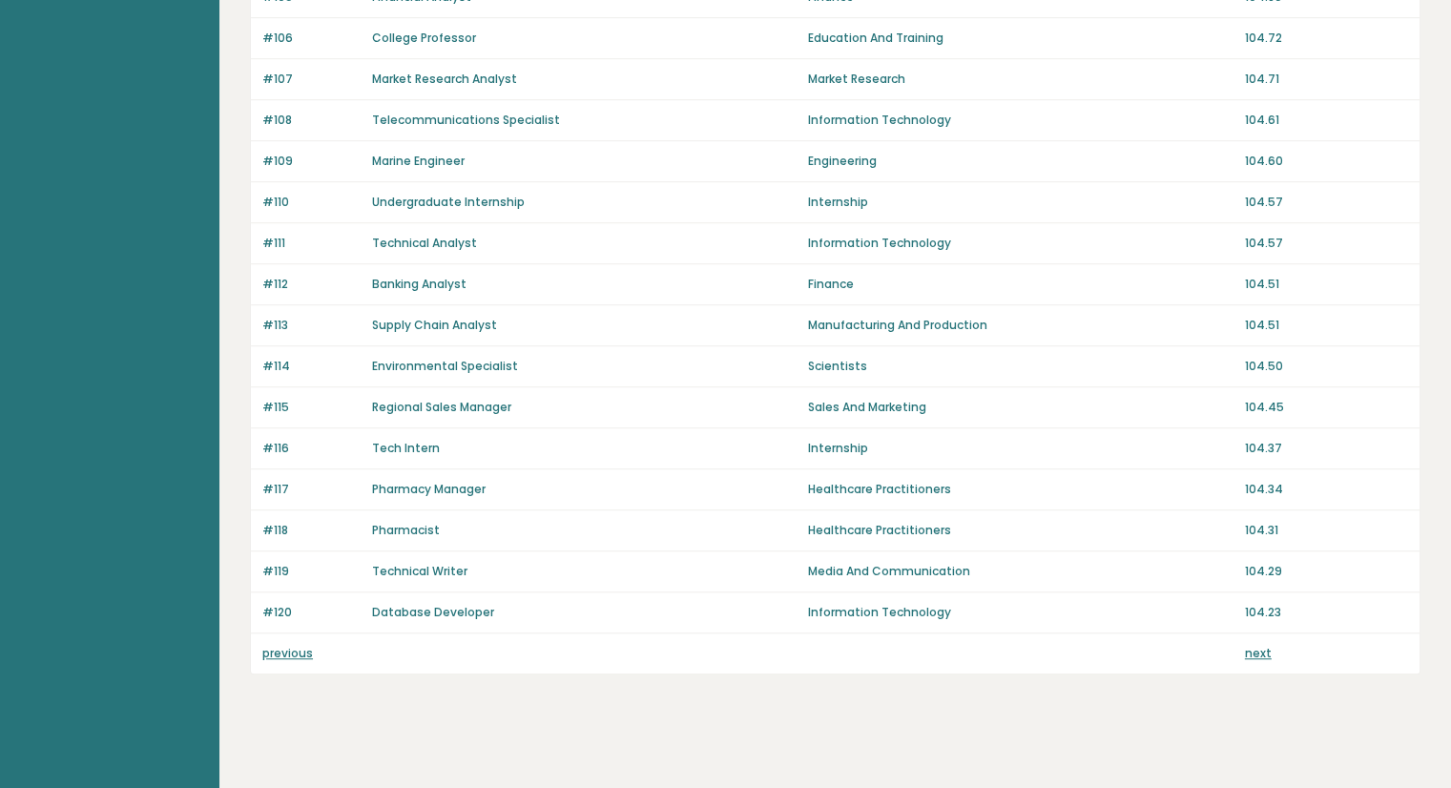
click at [1251, 647] on link "next" at bounding box center [1258, 653] width 27 height 16
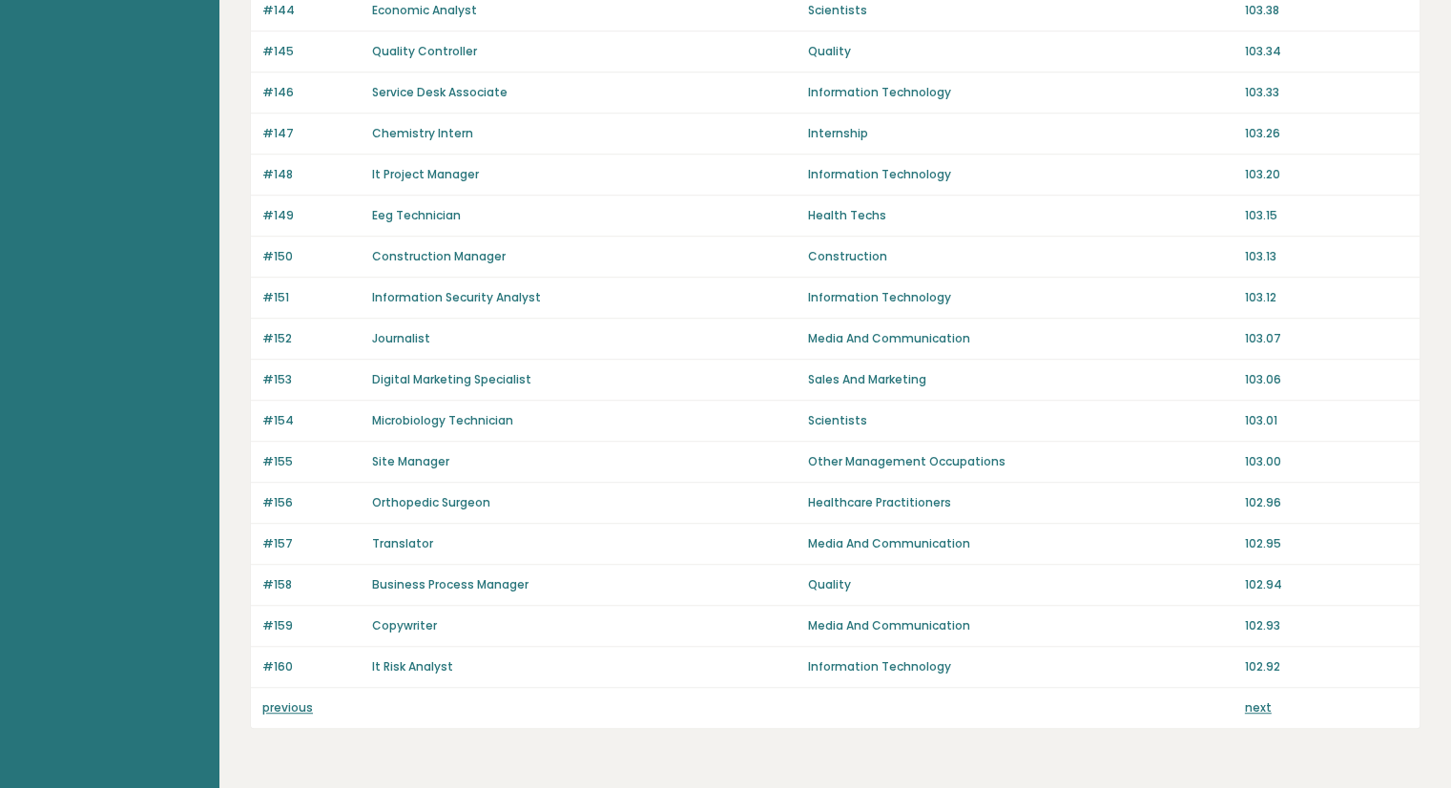
scroll to position [1210, 0]
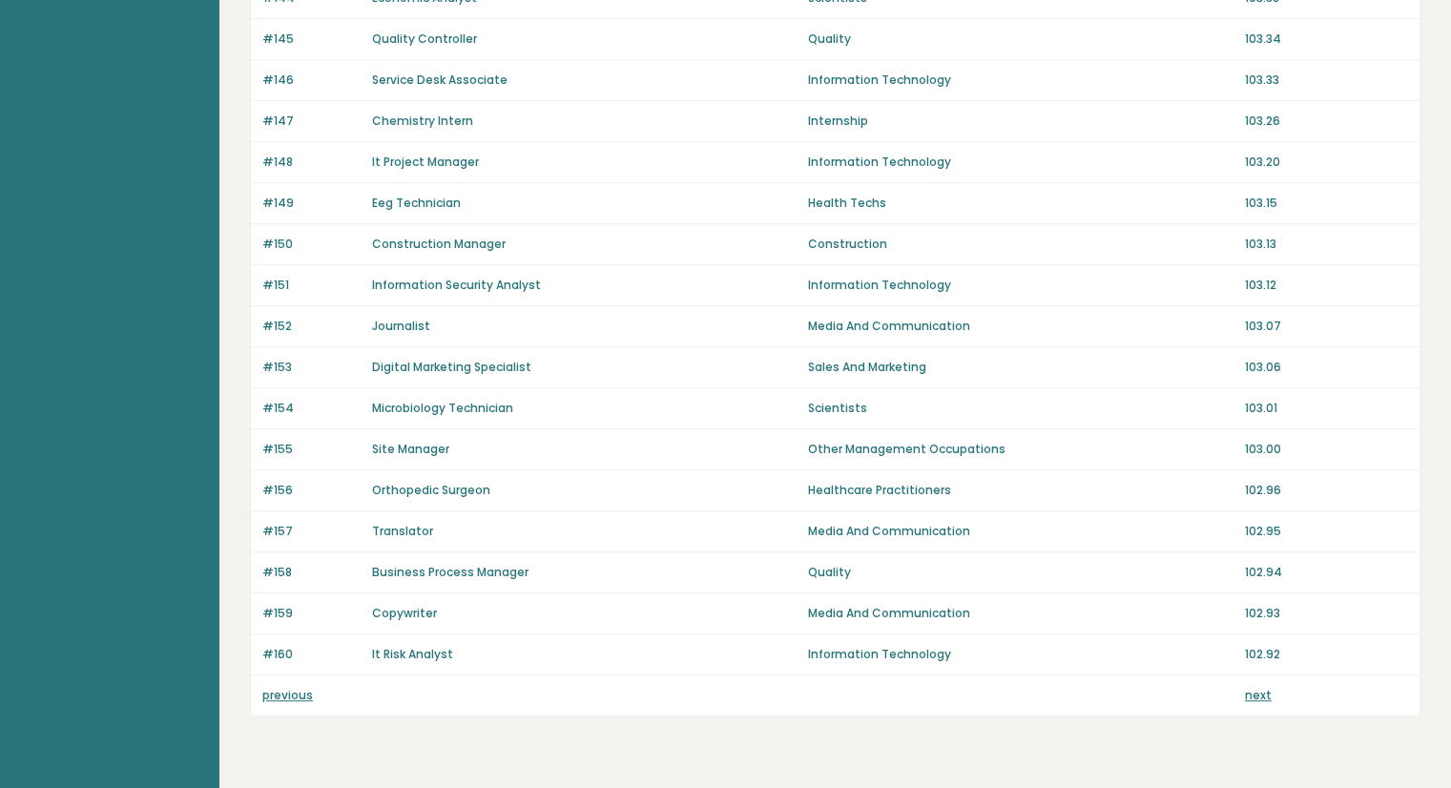
click at [1255, 687] on link "next" at bounding box center [1258, 695] width 27 height 16
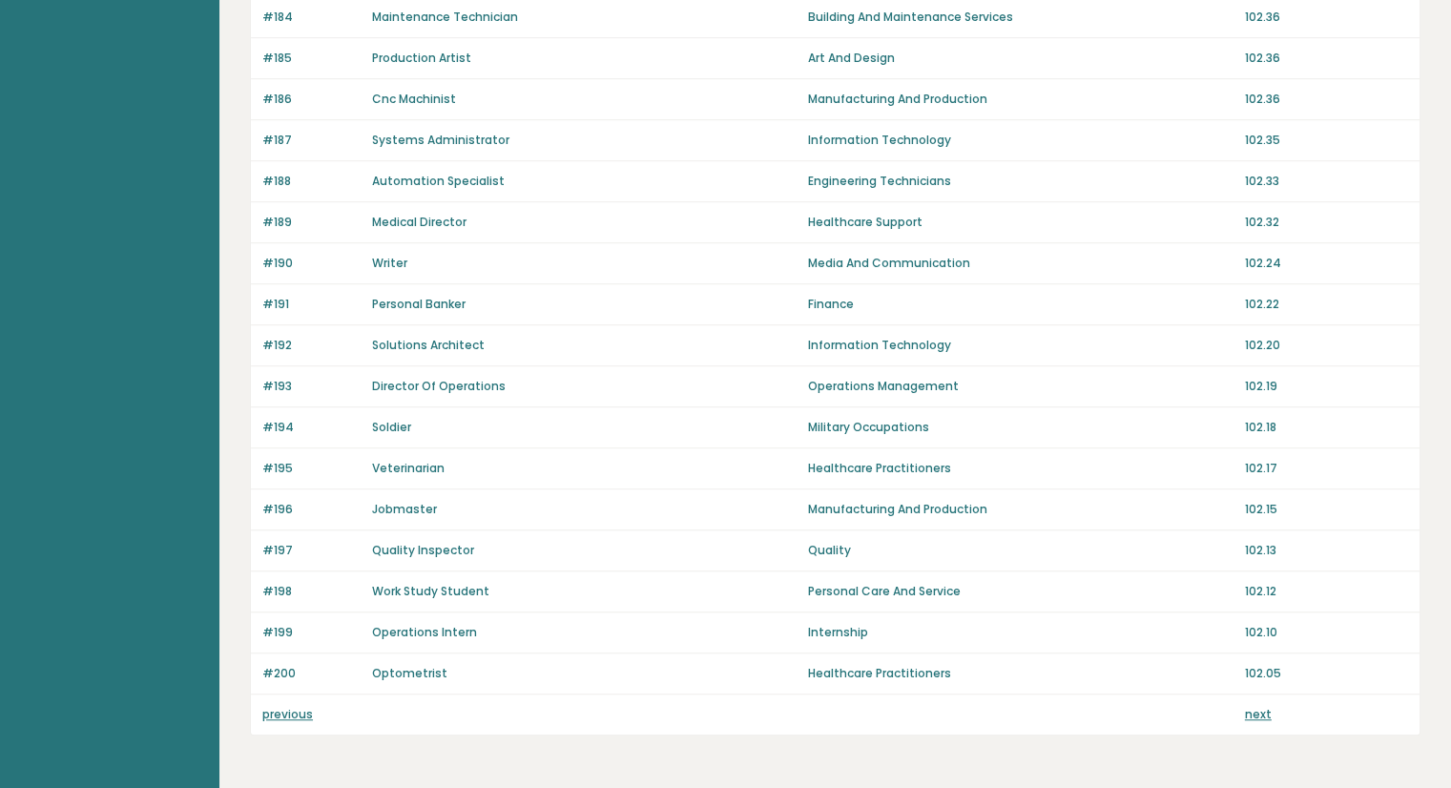
scroll to position [1193, 0]
click at [1260, 704] on link "next" at bounding box center [1258, 712] width 27 height 16
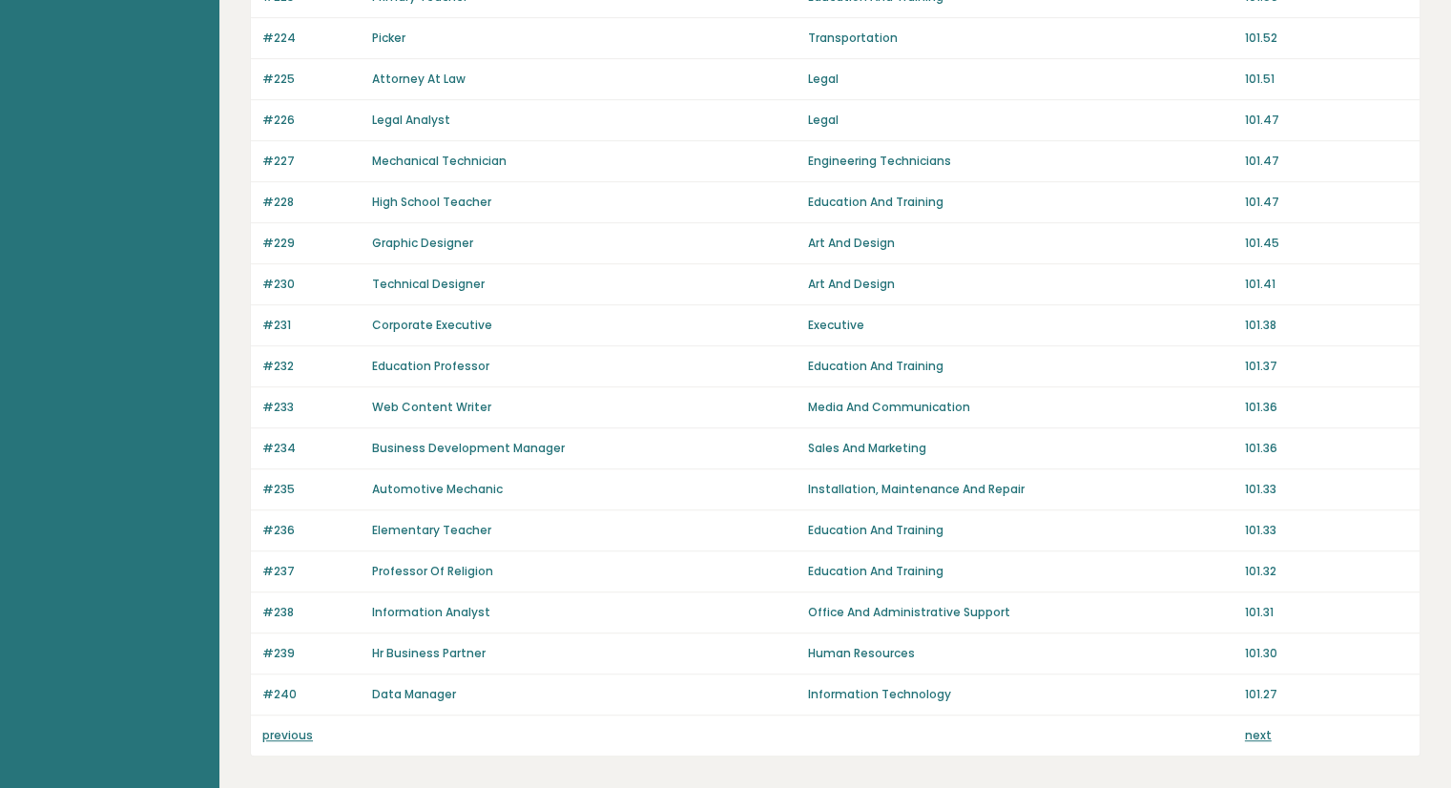
scroll to position [1171, 0]
click at [1263, 731] on link "next" at bounding box center [1258, 734] width 27 height 16
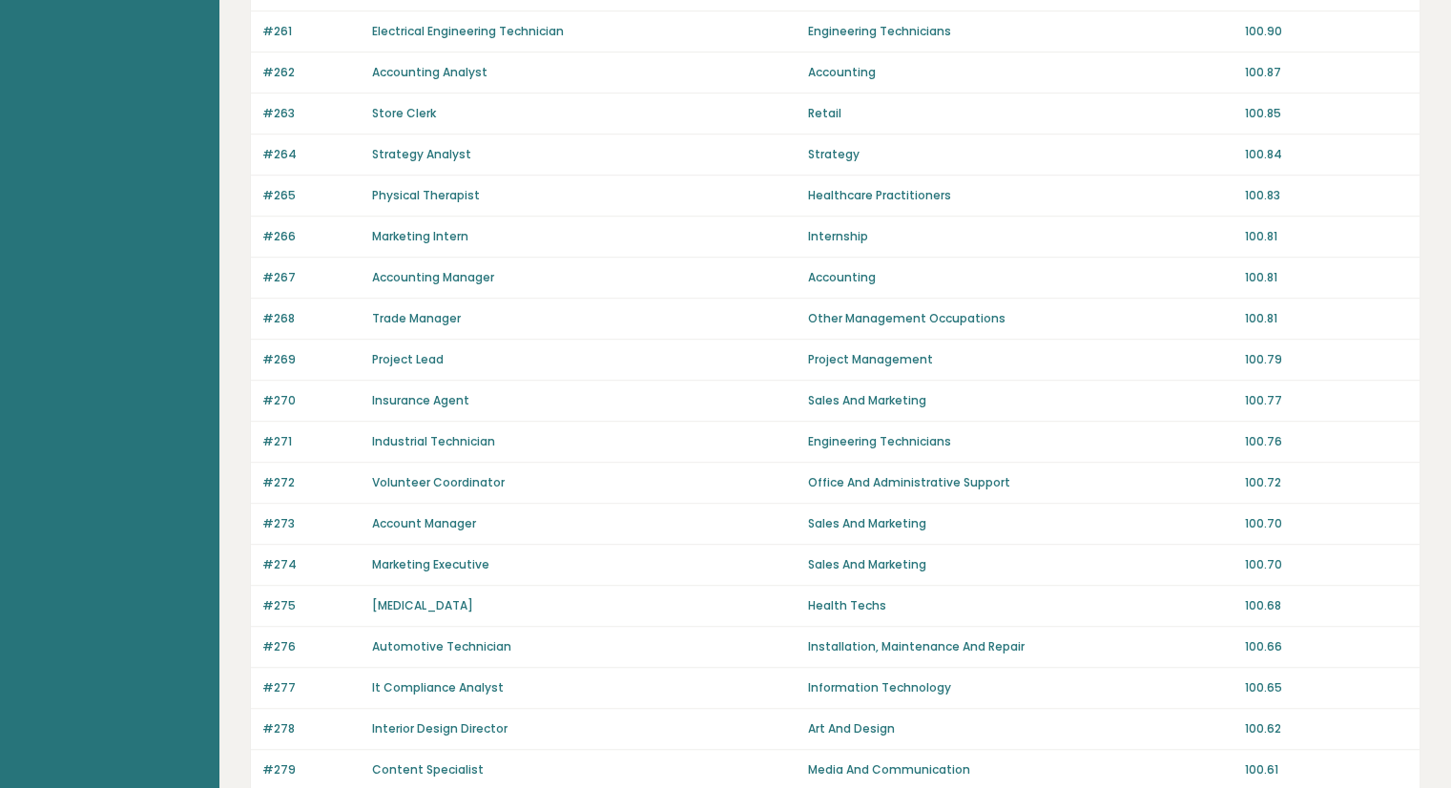
scroll to position [1252, 0]
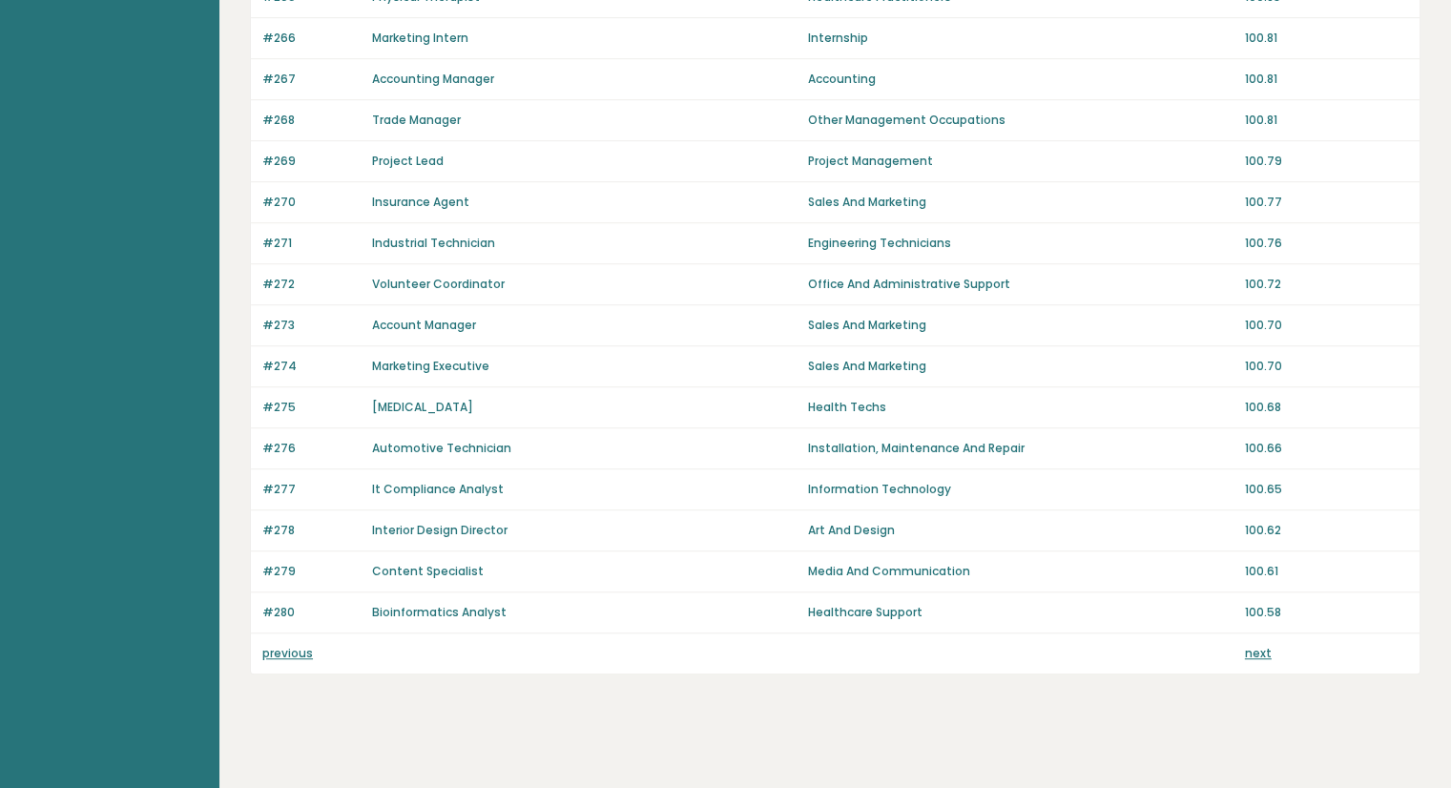
click at [1266, 645] on link "next" at bounding box center [1258, 653] width 27 height 16
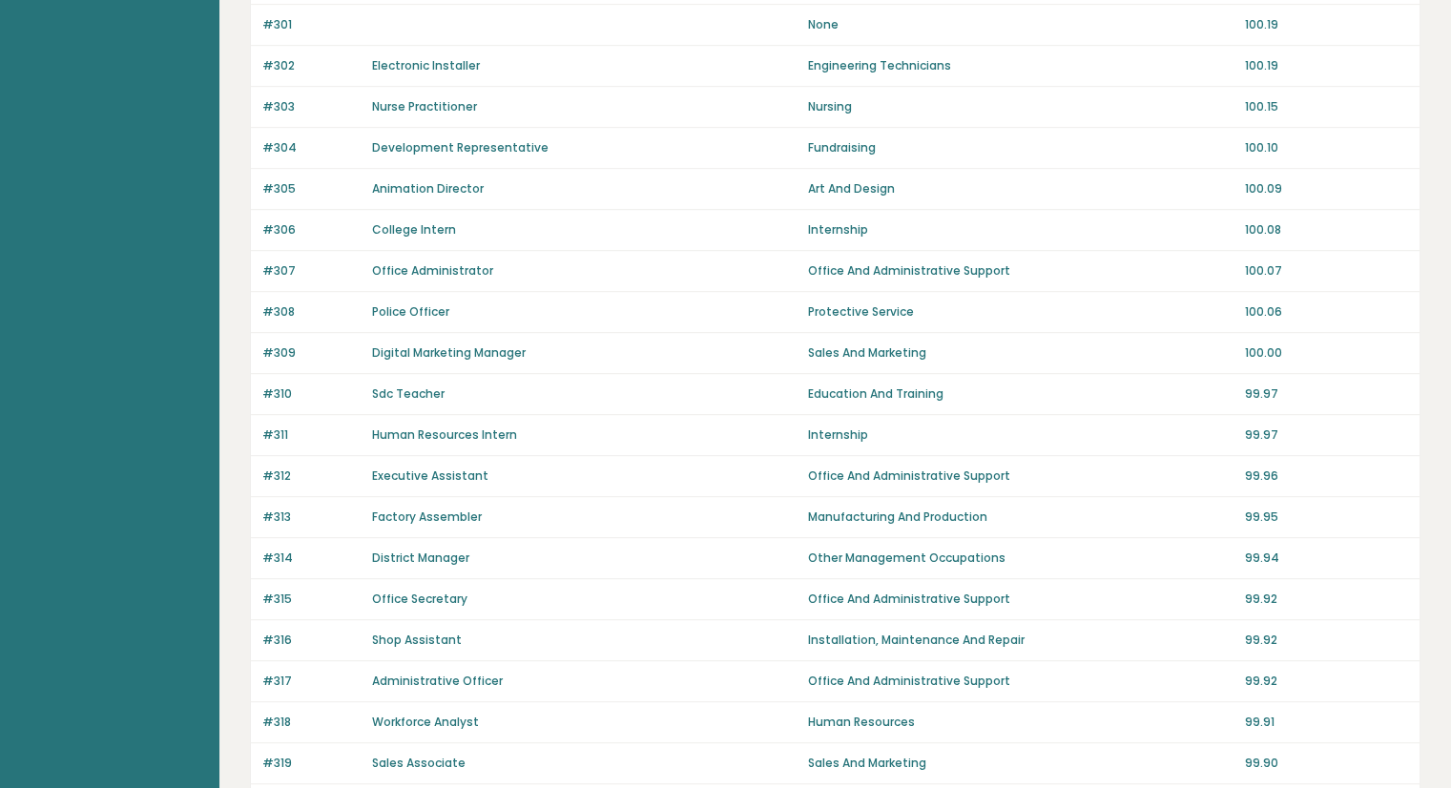
scroll to position [1252, 0]
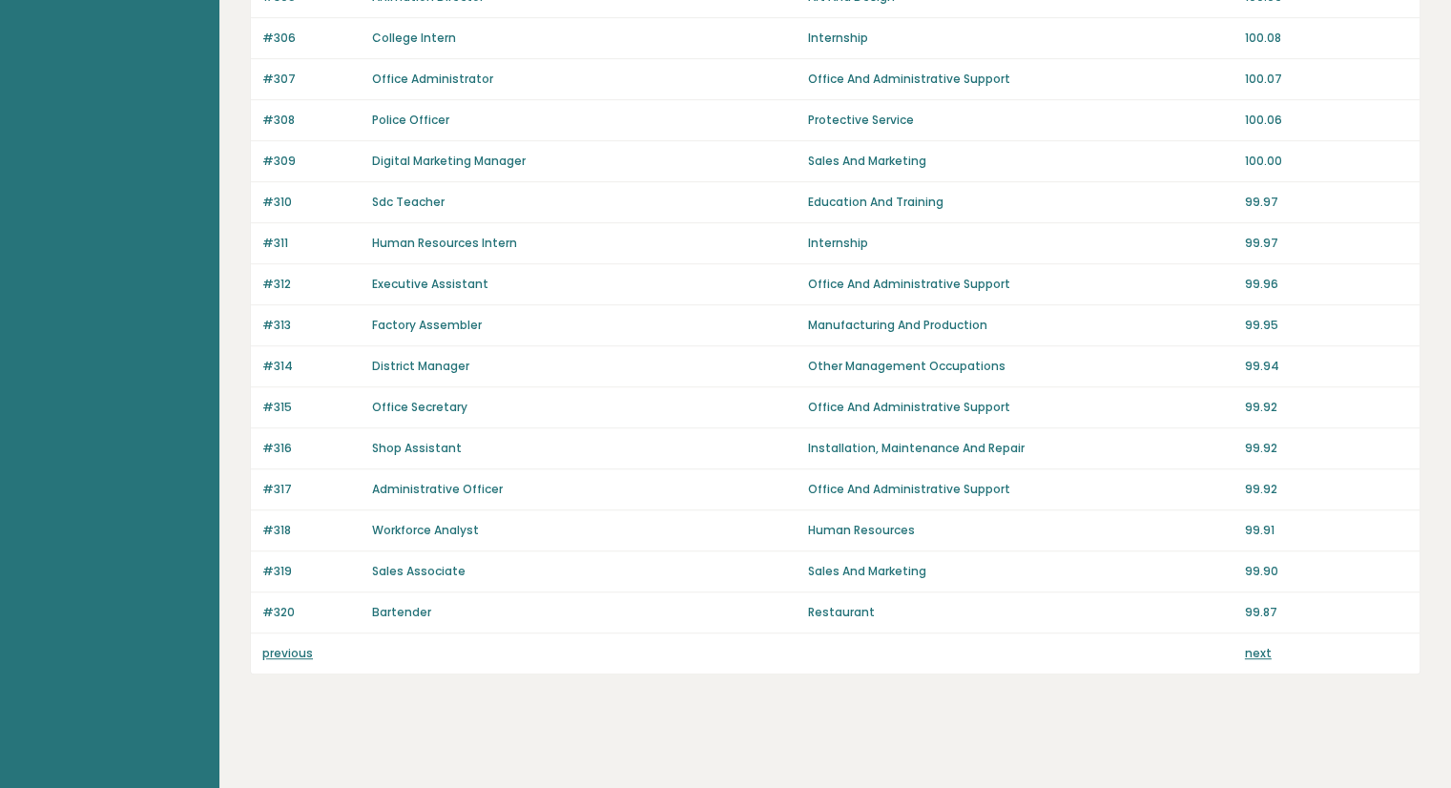
click at [1250, 645] on link "next" at bounding box center [1258, 653] width 27 height 16
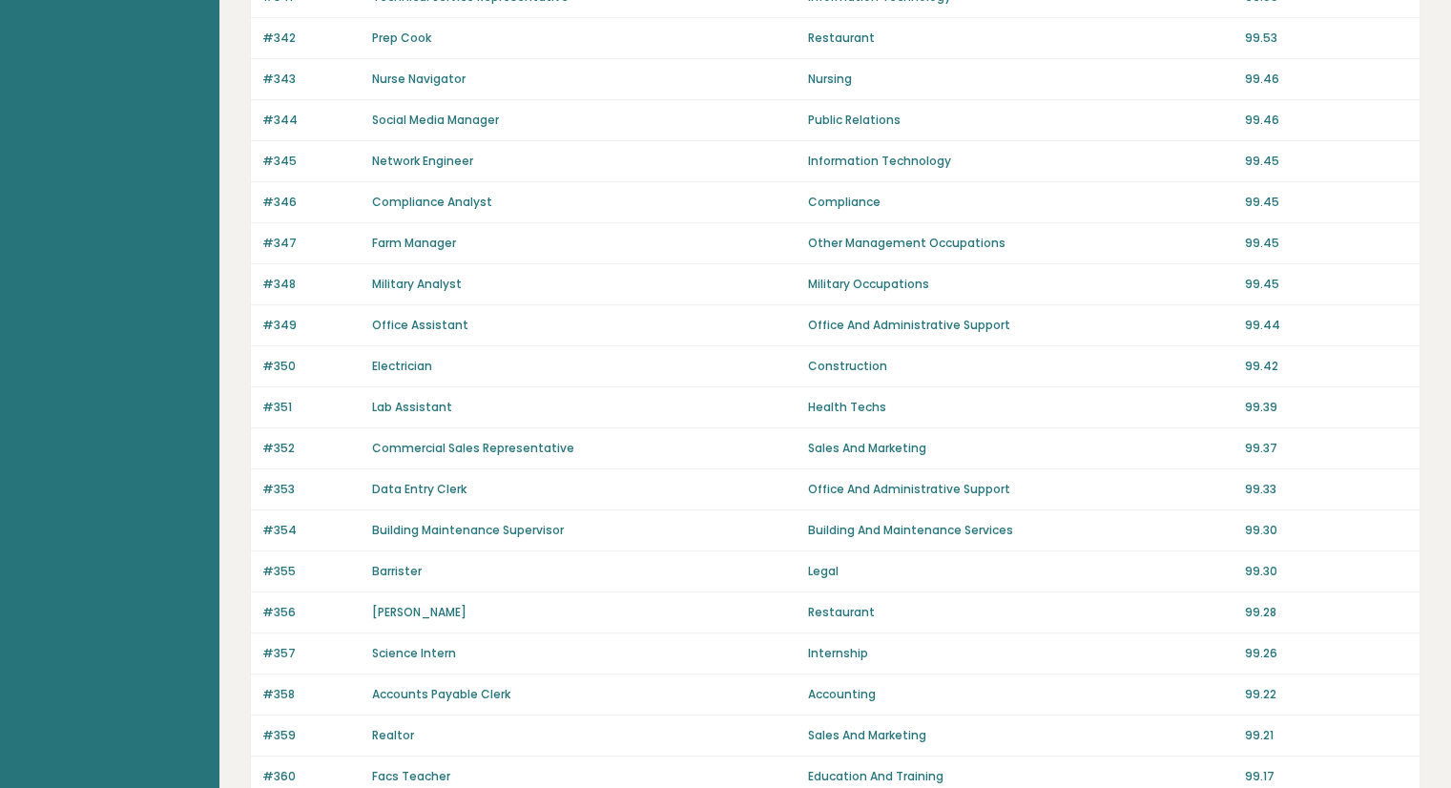
scroll to position [1252, 0]
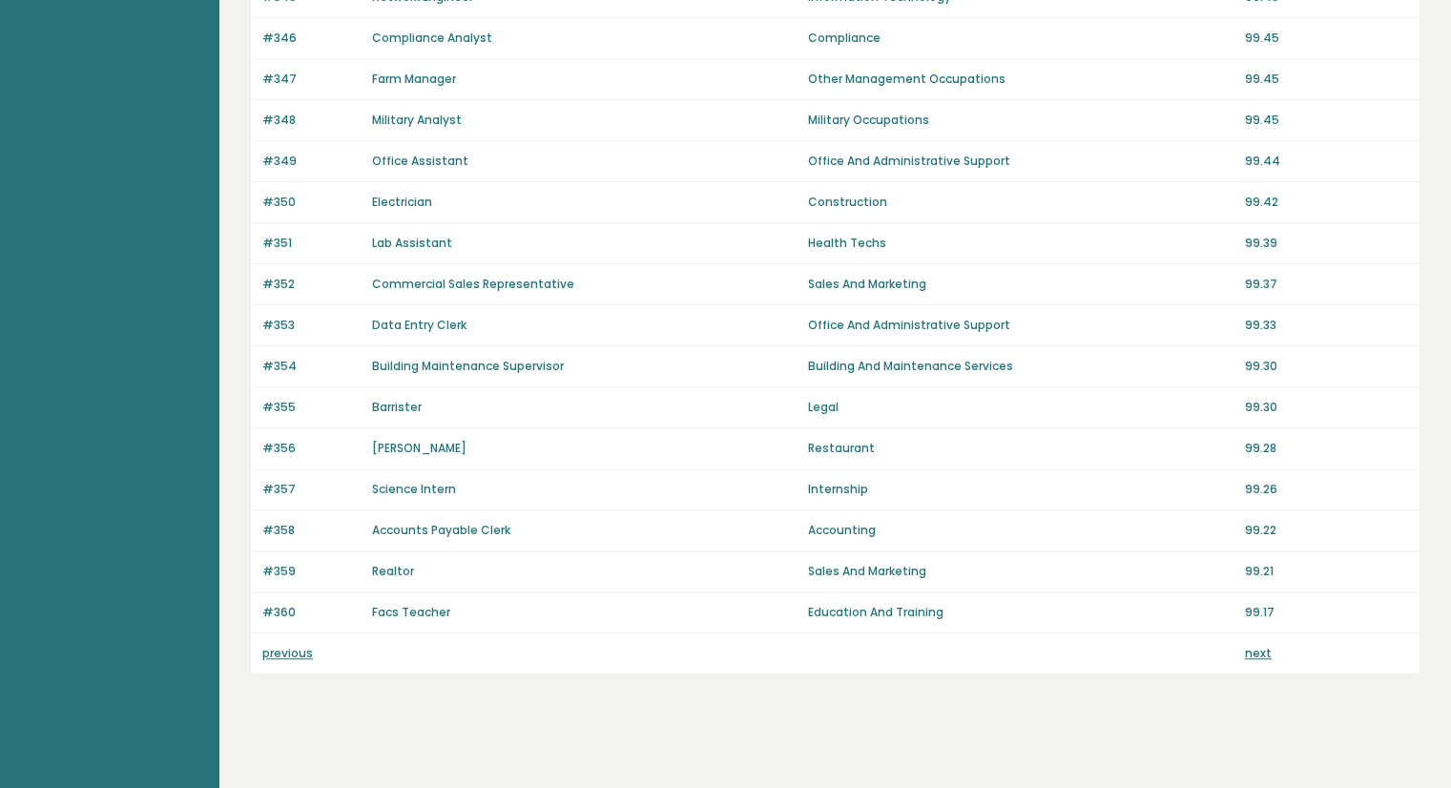
click at [1250, 645] on link "next" at bounding box center [1258, 653] width 27 height 16
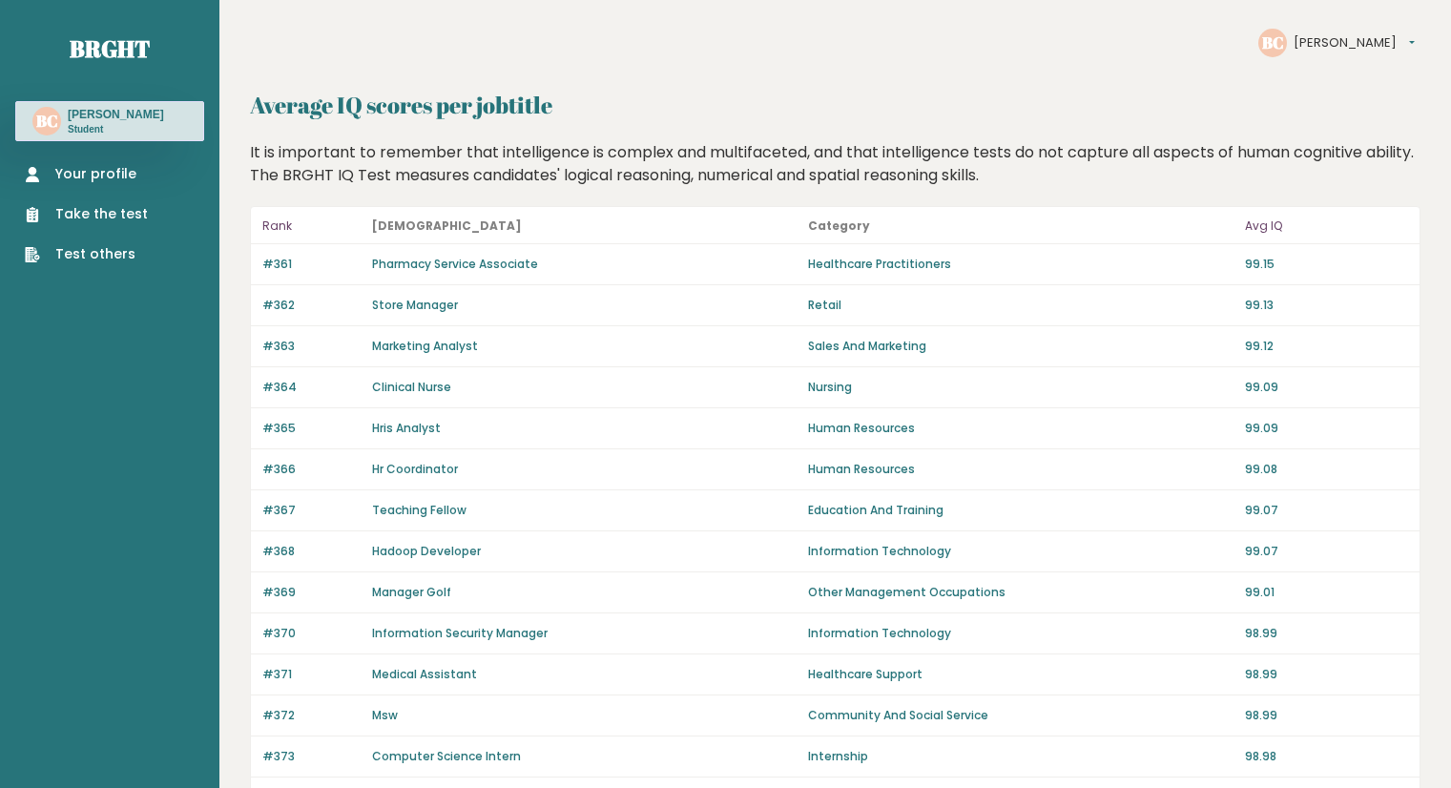
scroll to position [1252, 0]
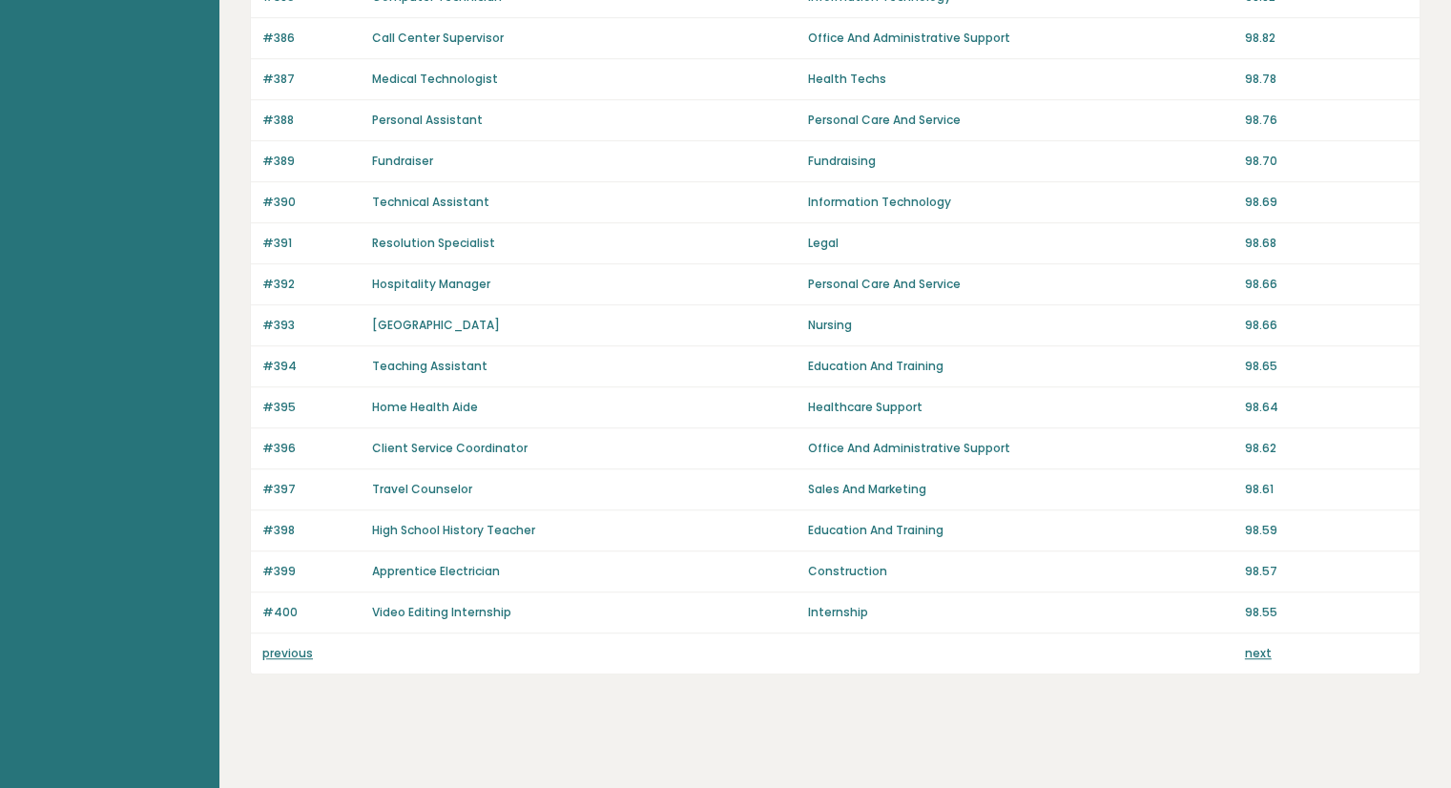
click at [1250, 645] on link "next" at bounding box center [1258, 653] width 27 height 16
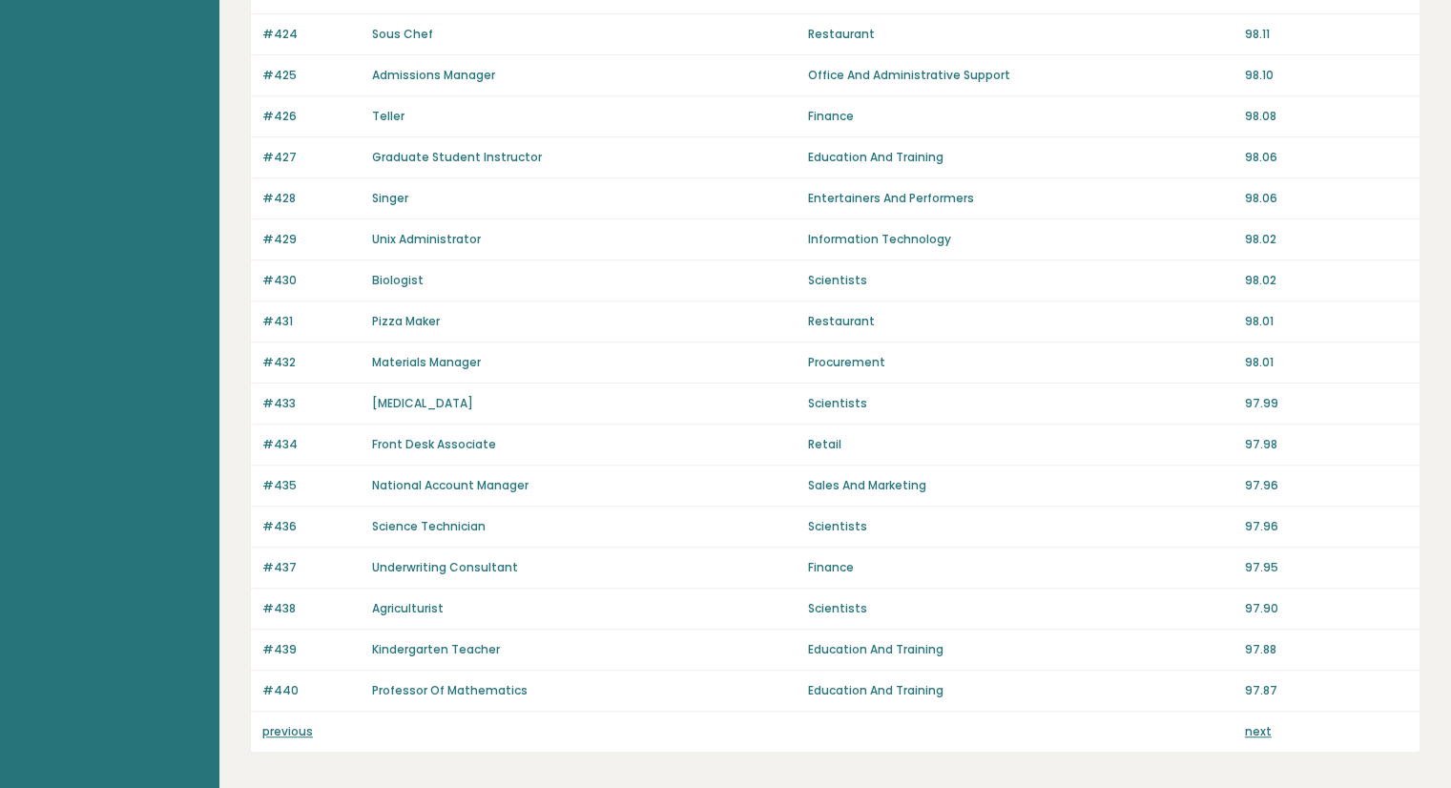
scroll to position [1252, 0]
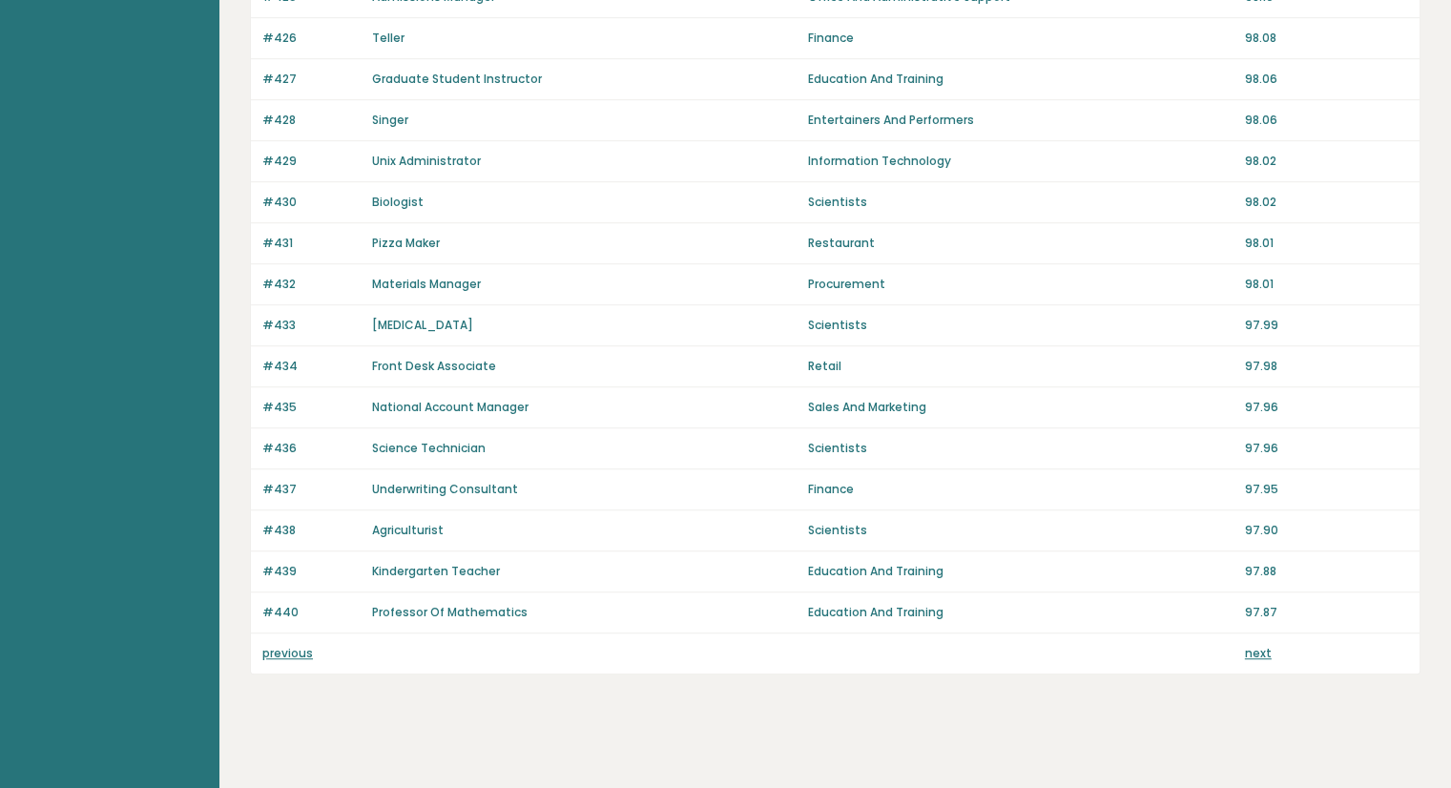
click at [1250, 645] on link "next" at bounding box center [1258, 653] width 27 height 16
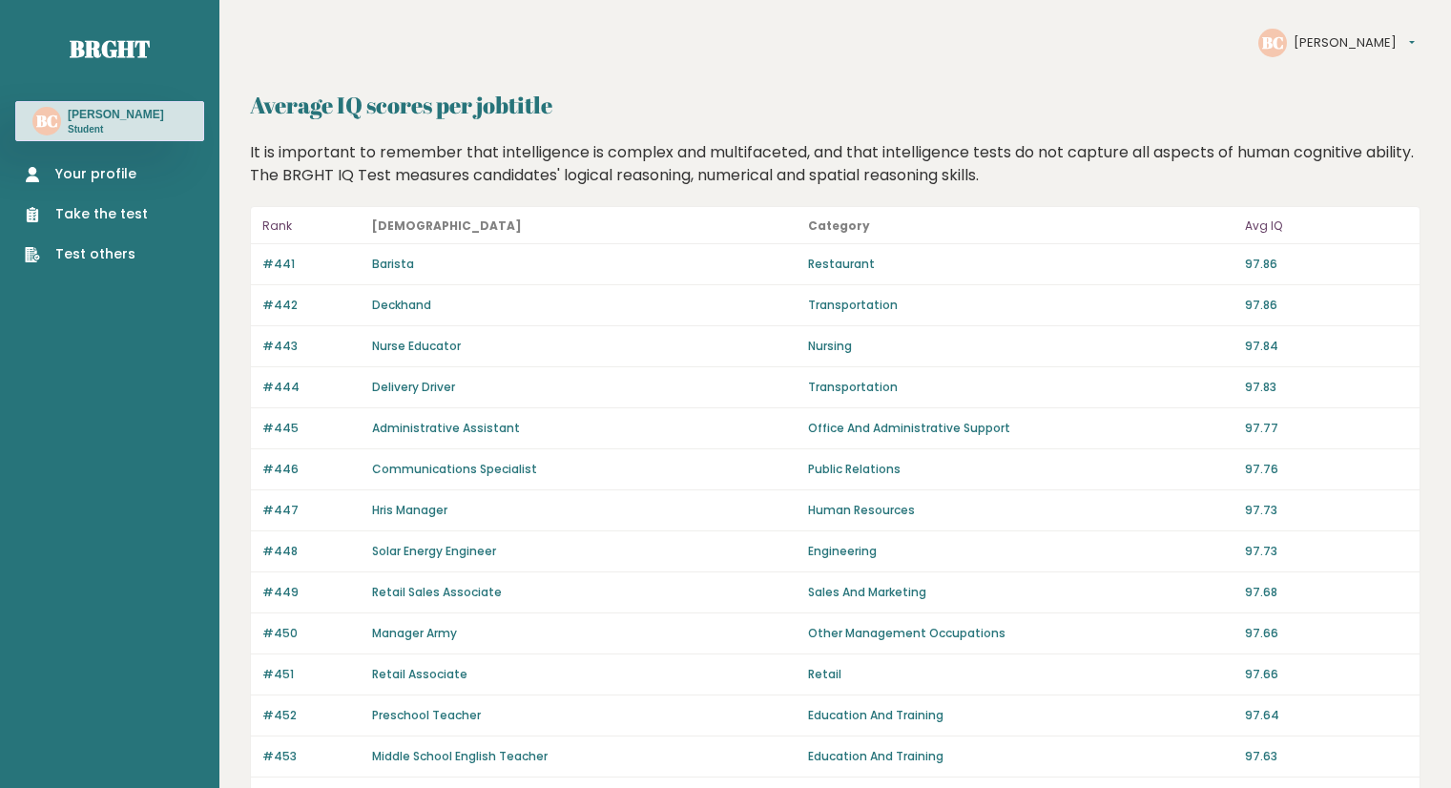
scroll to position [1252, 0]
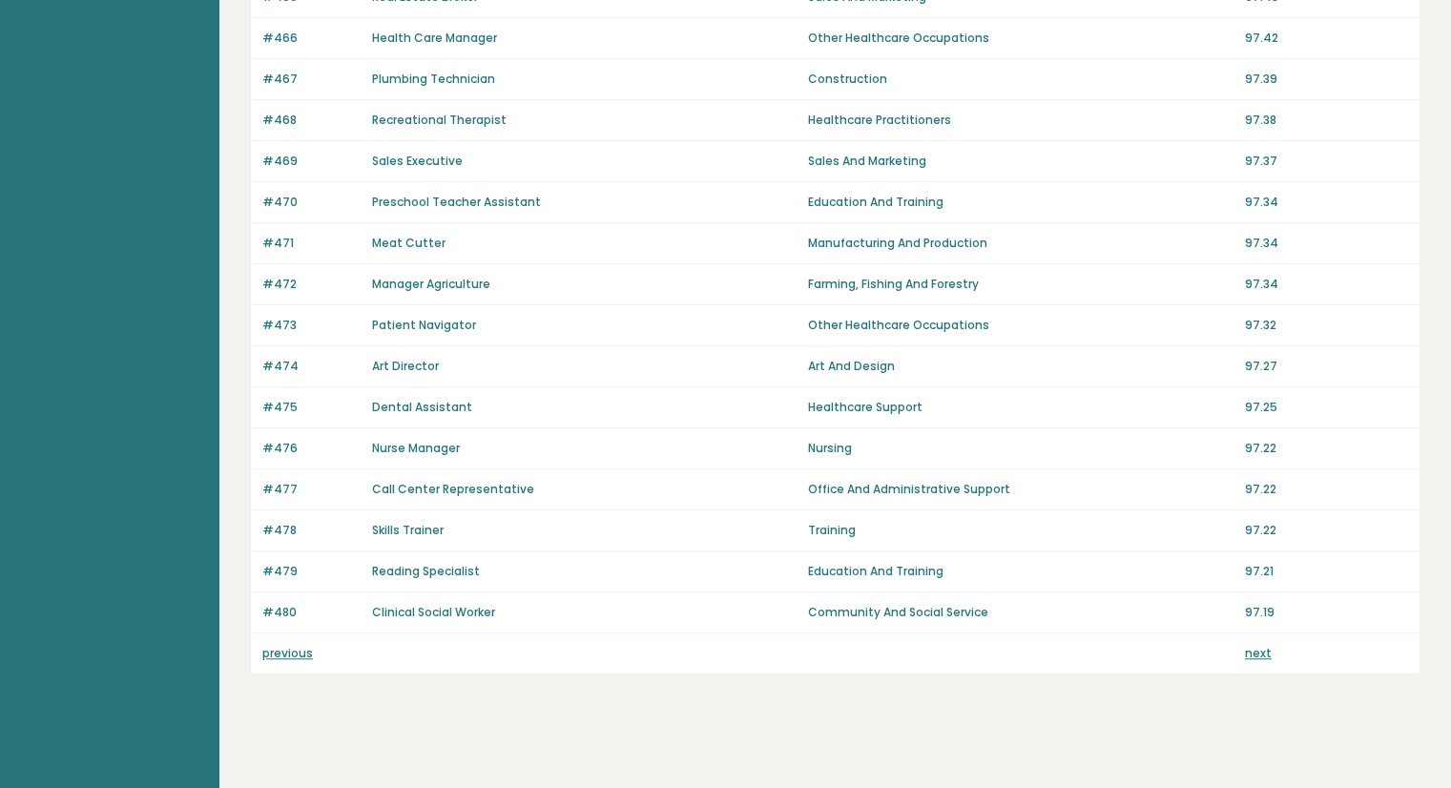
click at [1250, 645] on link "next" at bounding box center [1258, 653] width 27 height 16
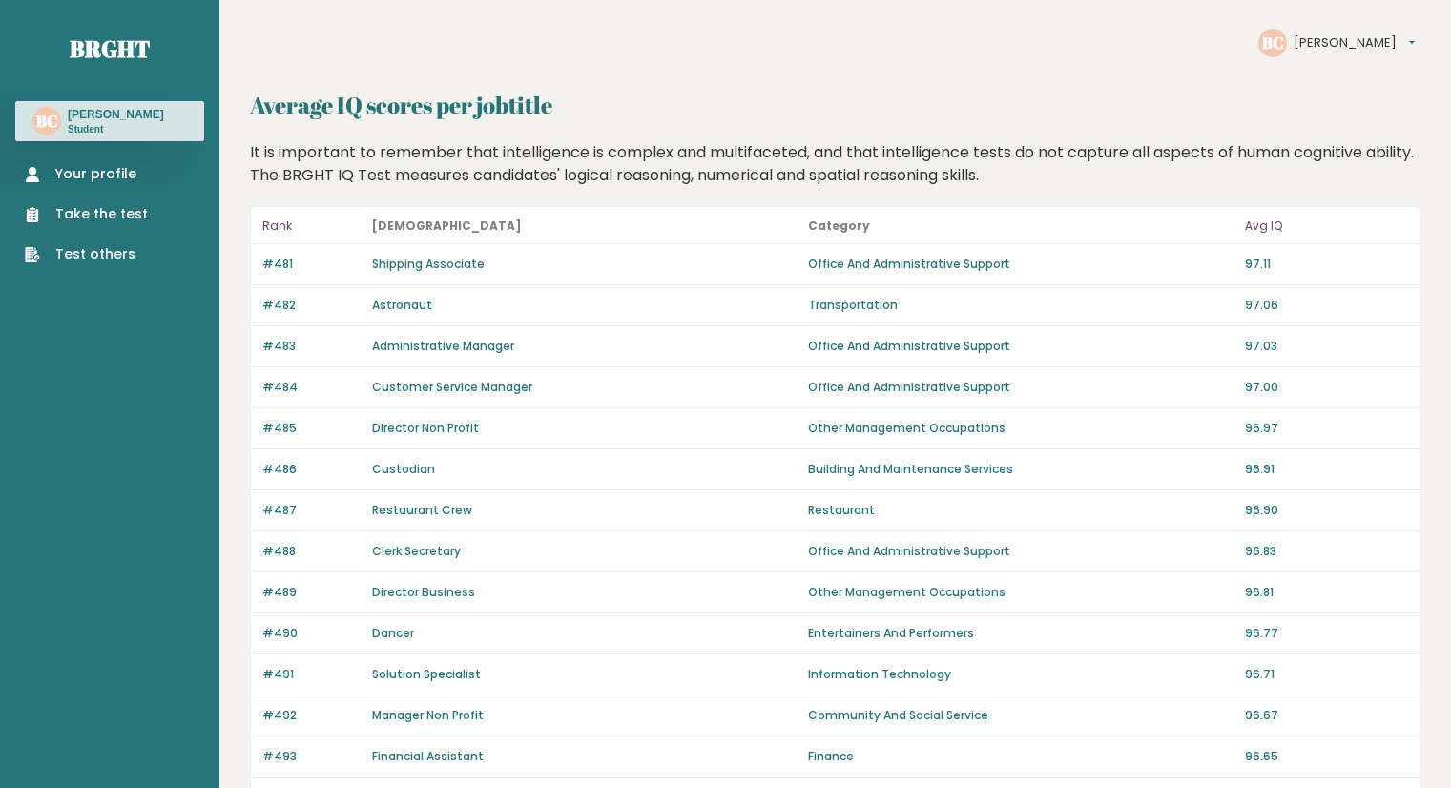
scroll to position [1252, 0]
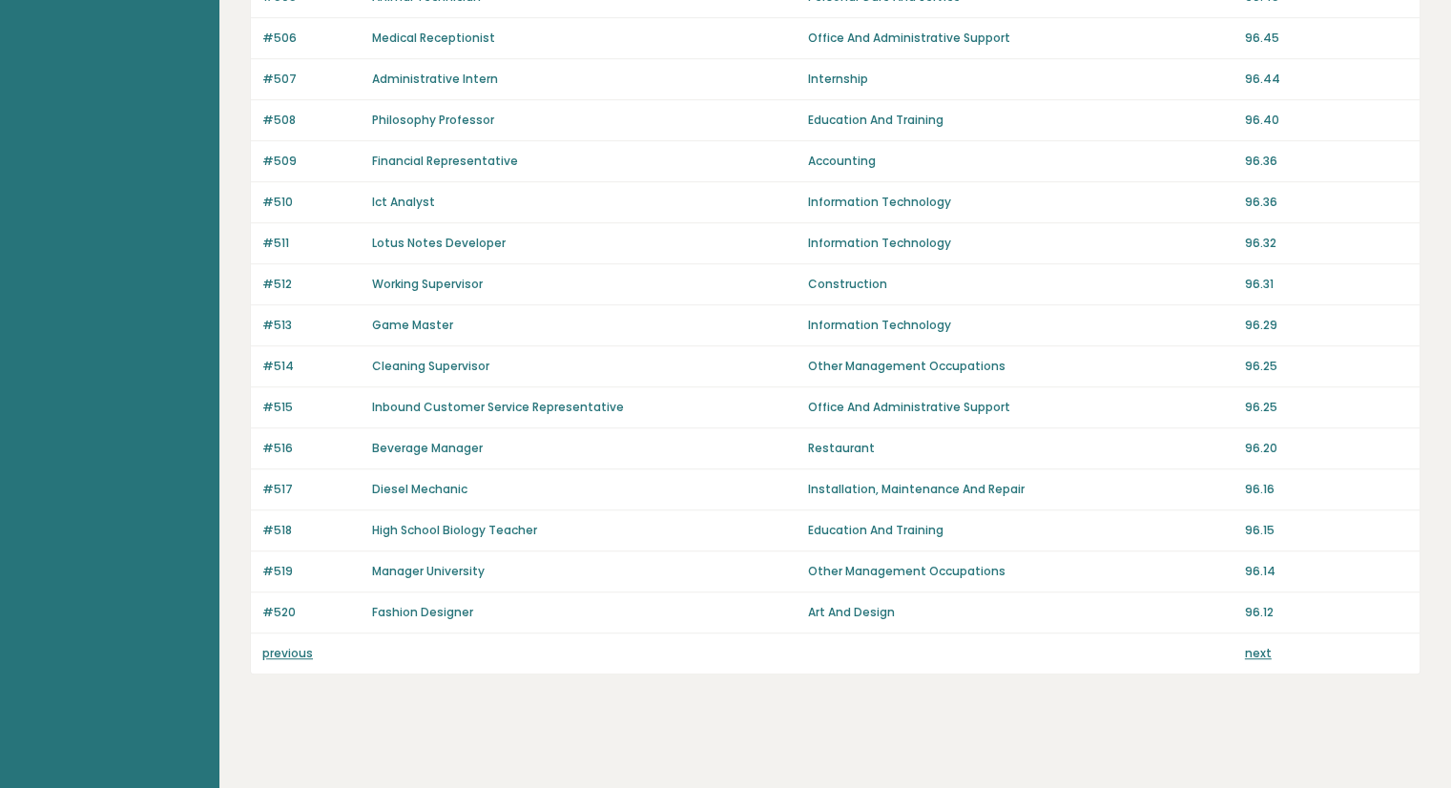
click at [1250, 645] on link "next" at bounding box center [1258, 653] width 27 height 16
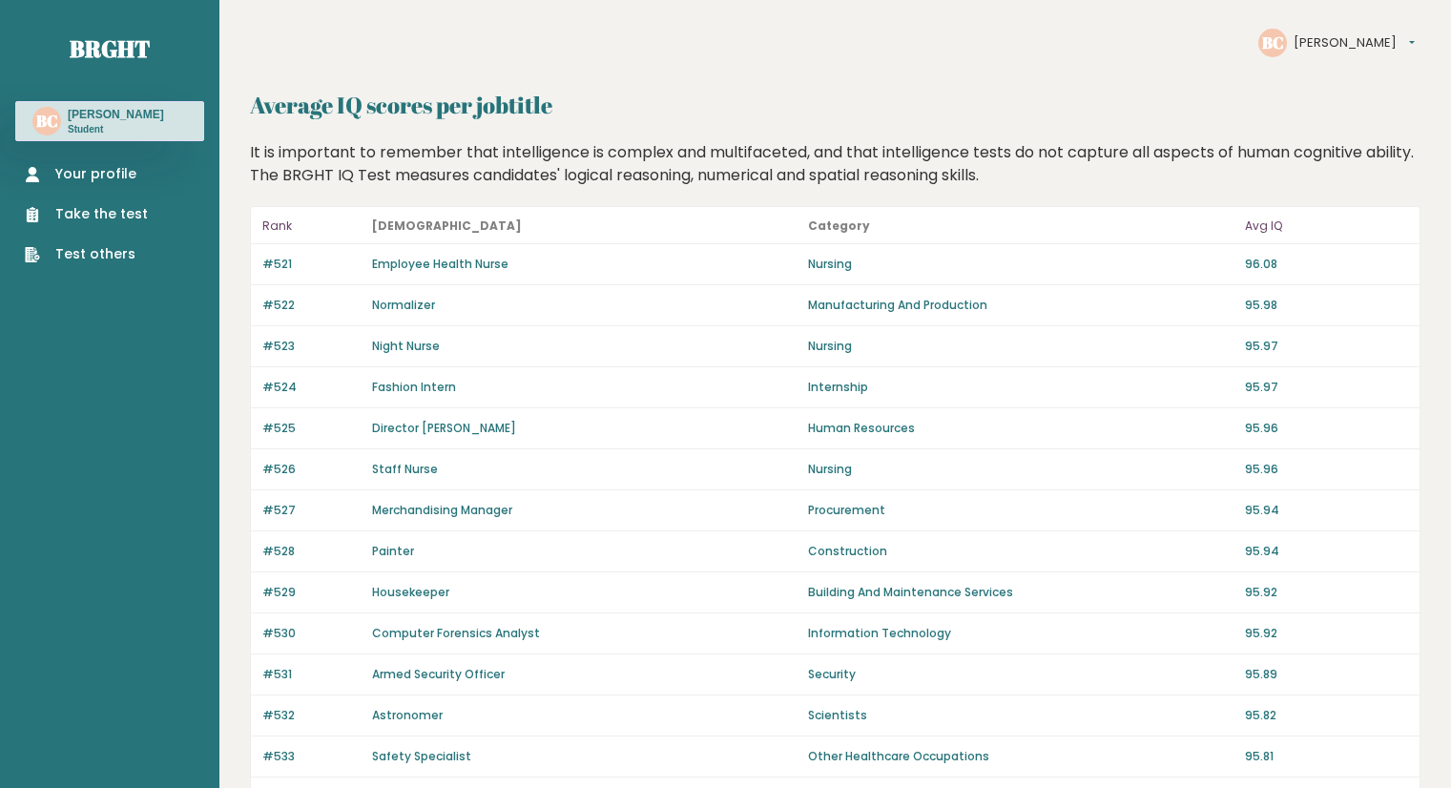
scroll to position [1252, 0]
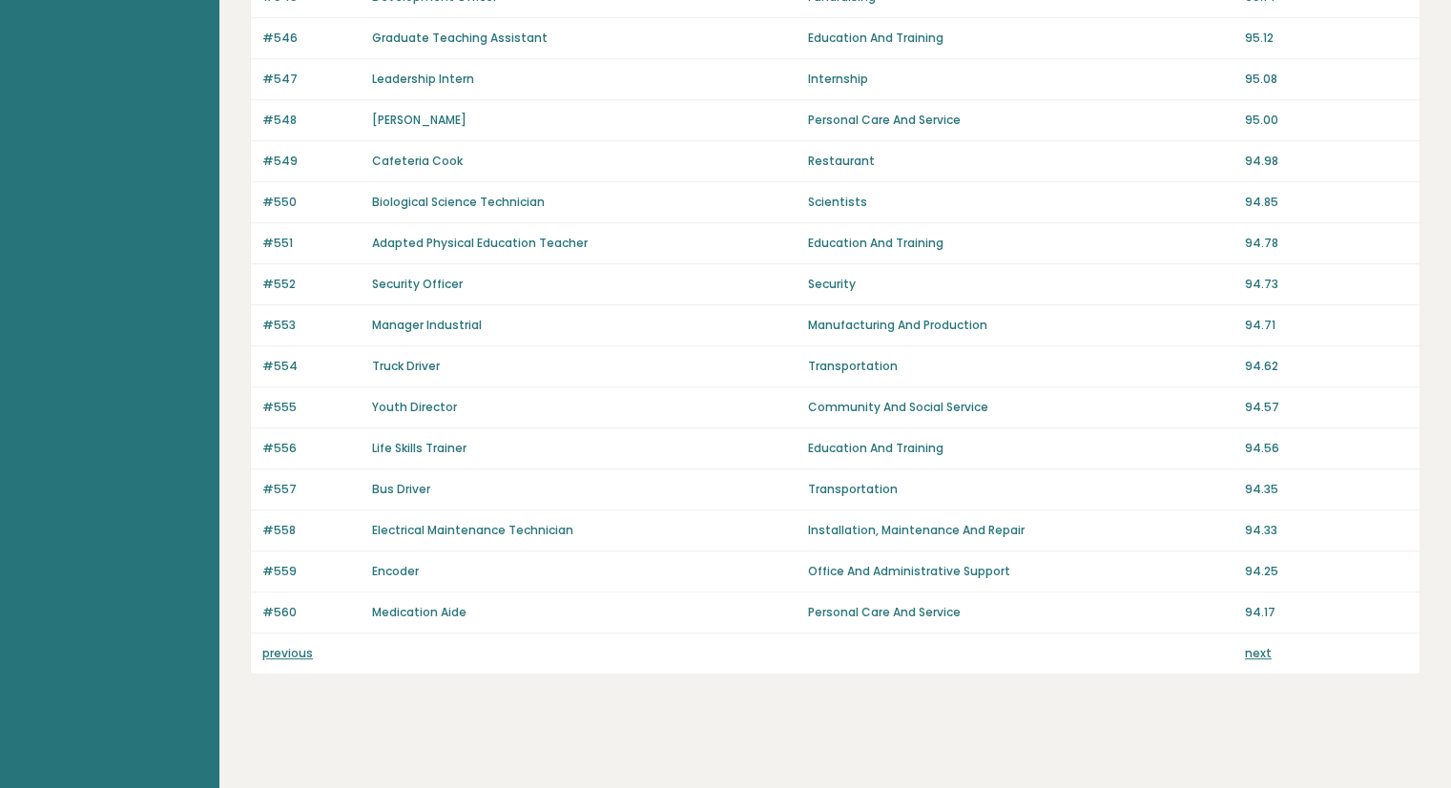
click at [1252, 647] on link "next" at bounding box center [1258, 653] width 27 height 16
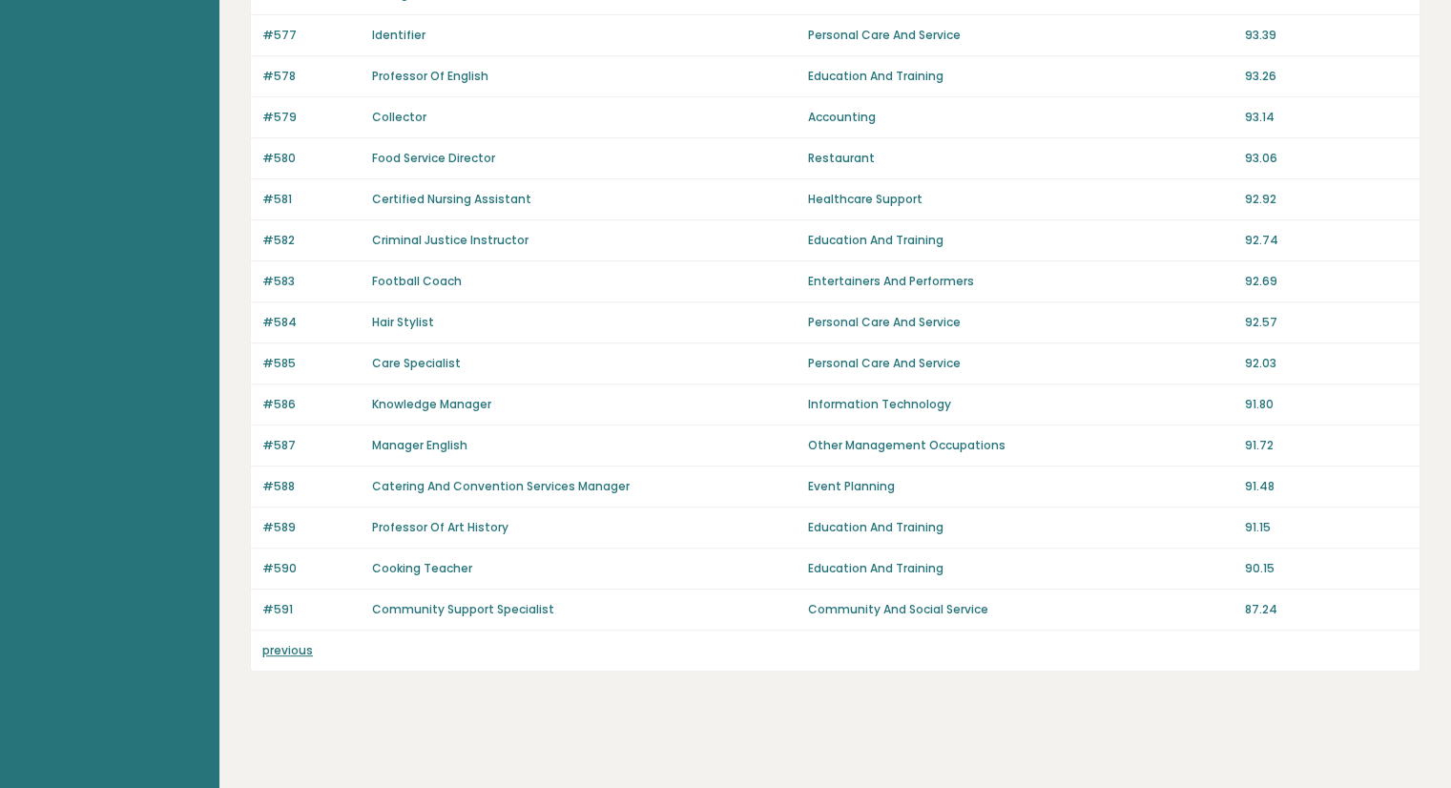
scroll to position [864, 0]
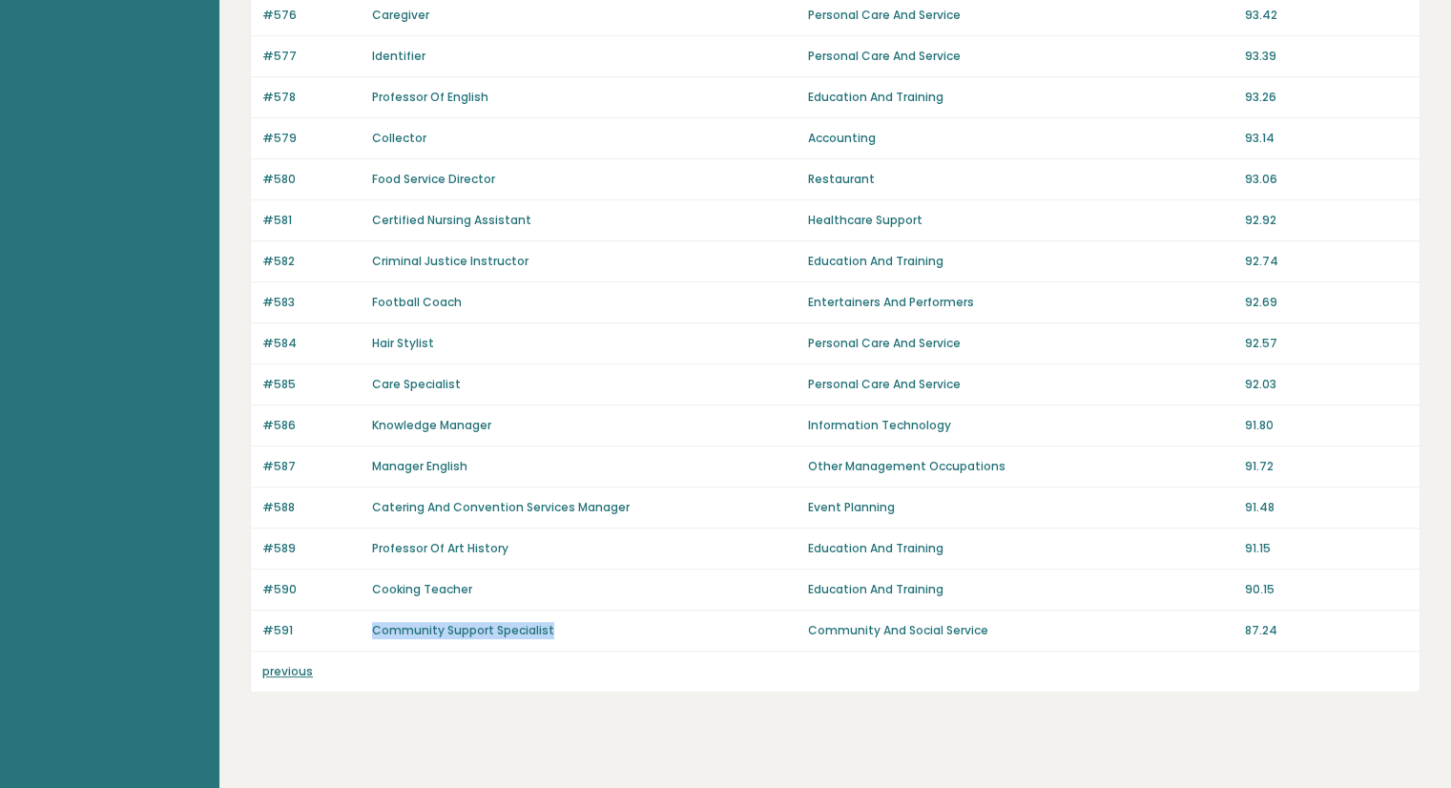
drag, startPoint x: 370, startPoint y: 628, endPoint x: 556, endPoint y: 627, distance: 186.1
click at [556, 627] on div "#591 Community Support Specialist Community And Social Service 87.24" at bounding box center [835, 631] width 1169 height 41
click at [556, 627] on div "Community Support Specialist" at bounding box center [584, 630] width 425 height 17
drag, startPoint x: 556, startPoint y: 627, endPoint x: 366, endPoint y: 635, distance: 190.0
click at [366, 635] on div "#591 Community Support Specialist Community And Social Service 87.24" at bounding box center [835, 631] width 1169 height 41
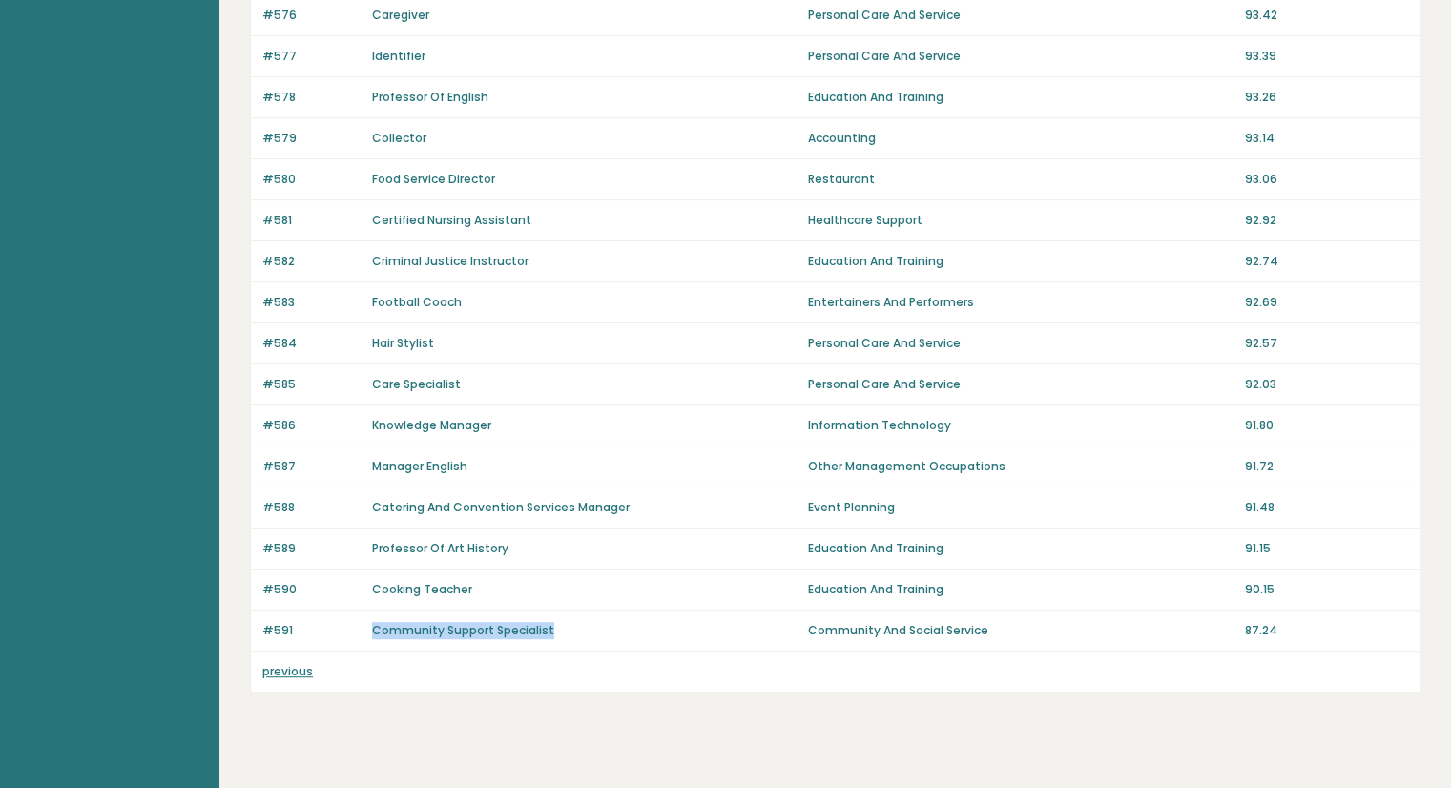
copy link "Community Support Specialist"
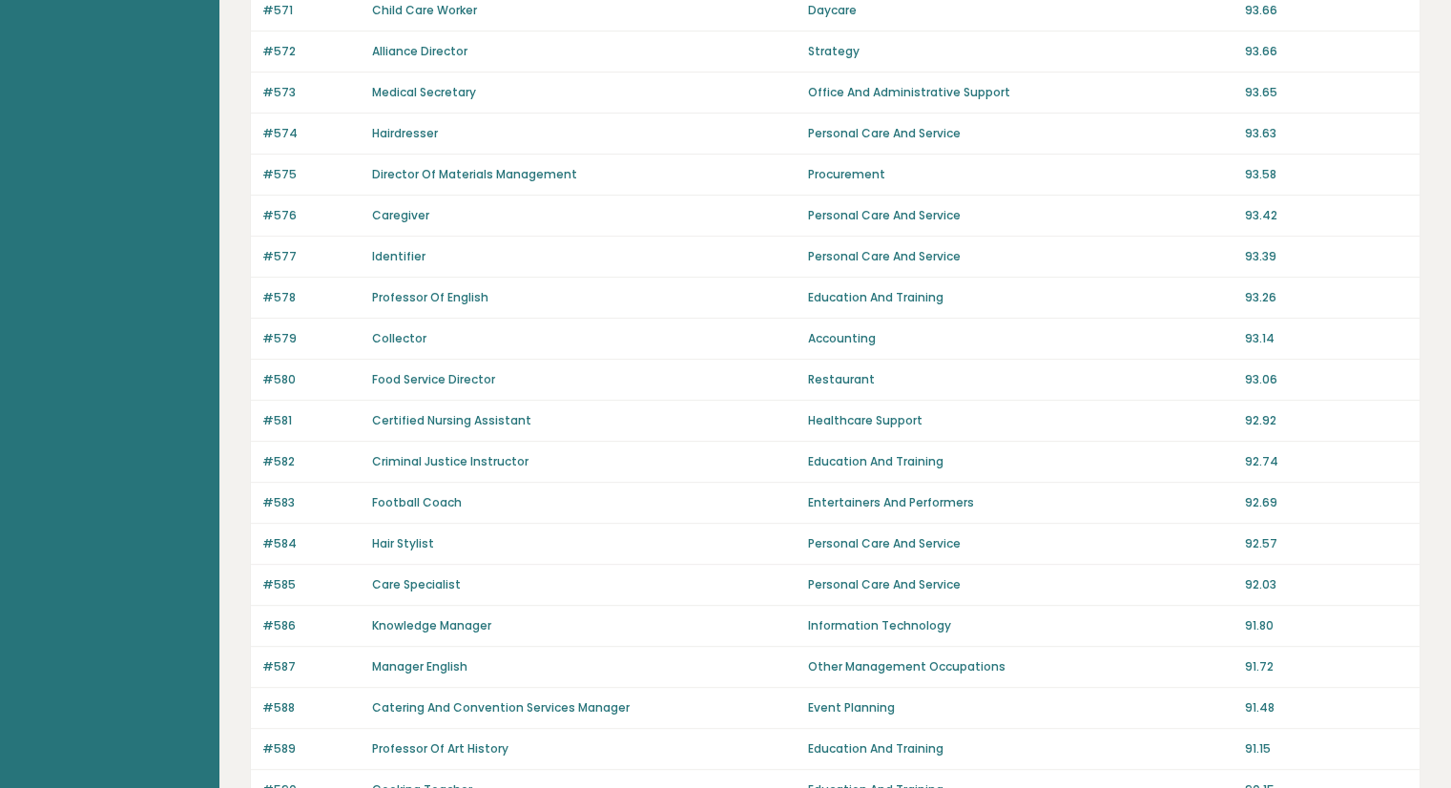
scroll to position [664, 0]
click at [85, 449] on aside "Brght [GEOGRAPHIC_DATA][PERSON_NAME] Student Your profile Take the test Test ot…" at bounding box center [109, 175] width 219 height 1679
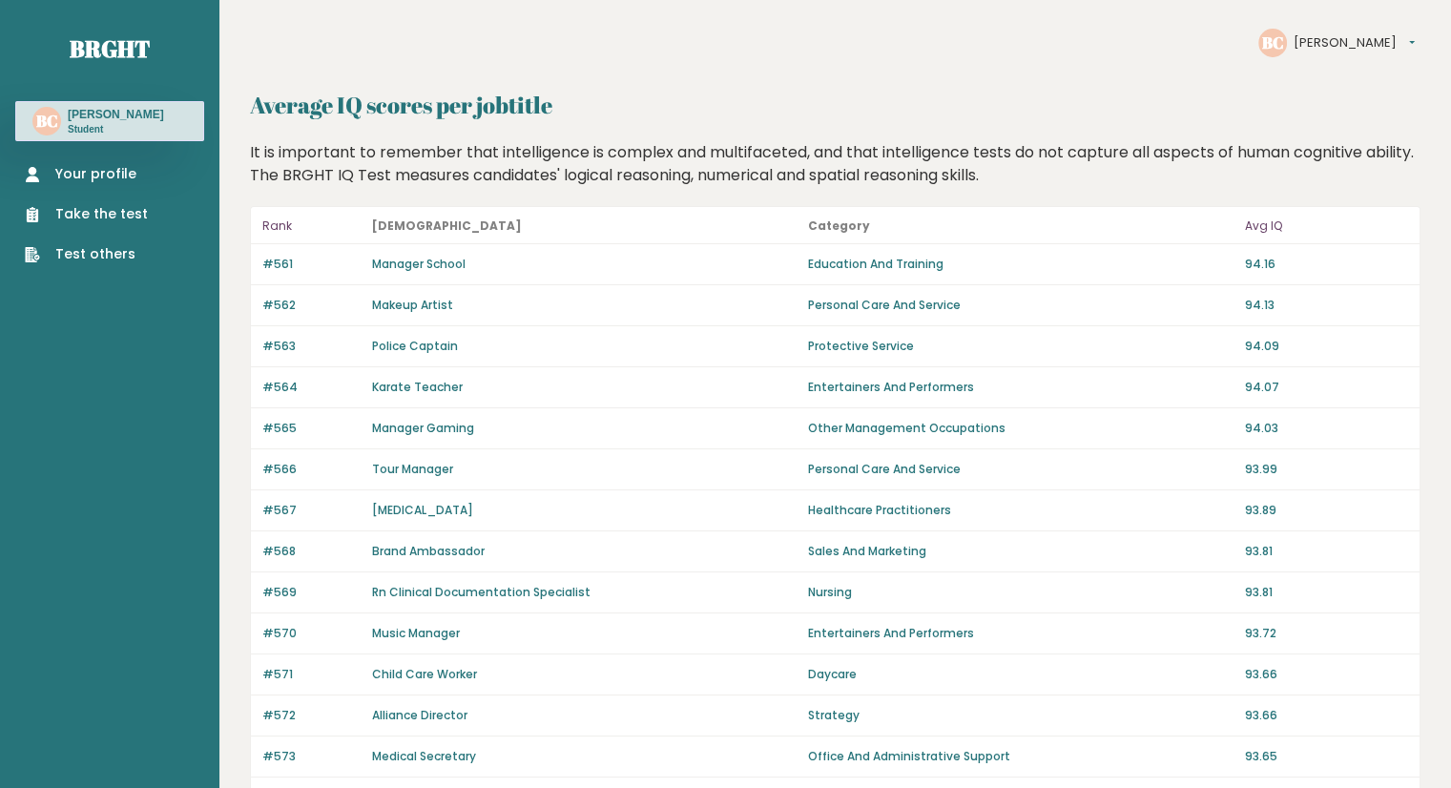
scroll to position [4, 0]
